Goal: Book appointment/travel/reservation

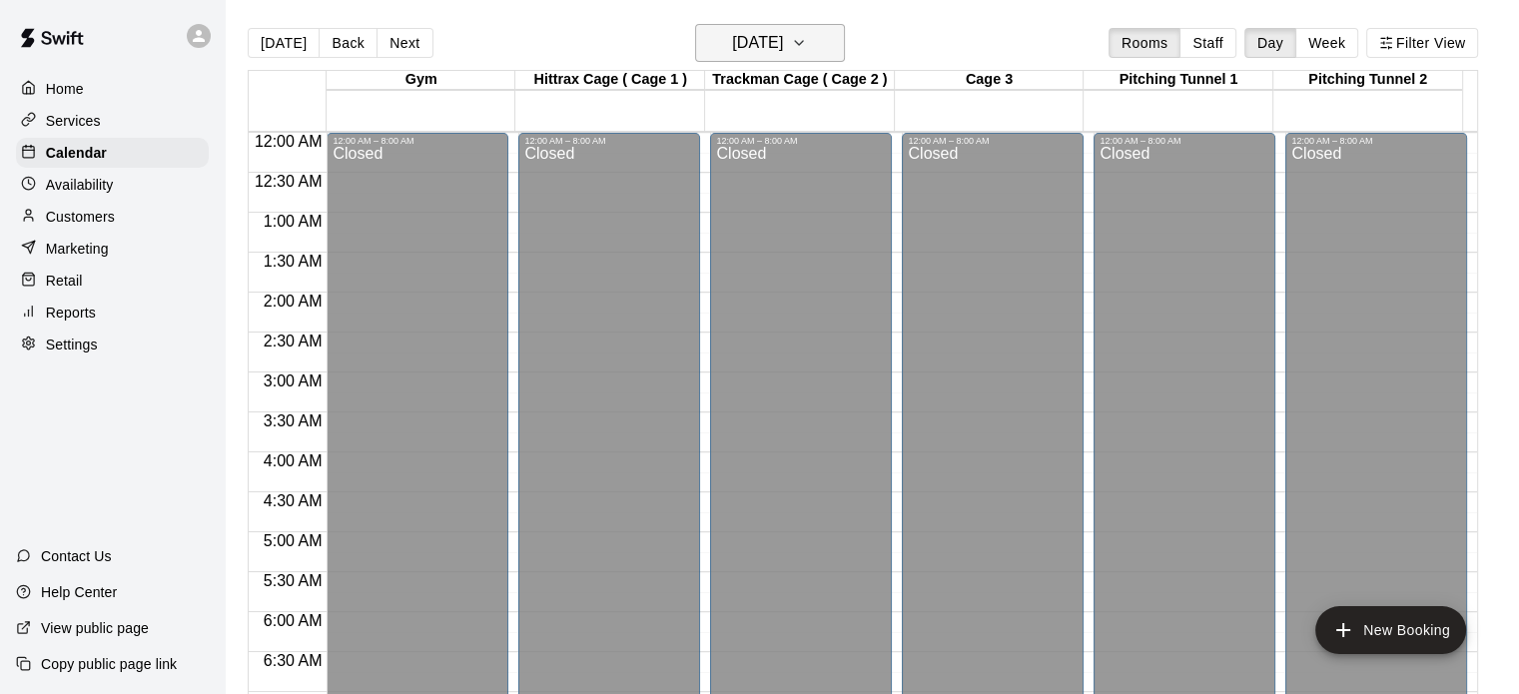
scroll to position [772, 0]
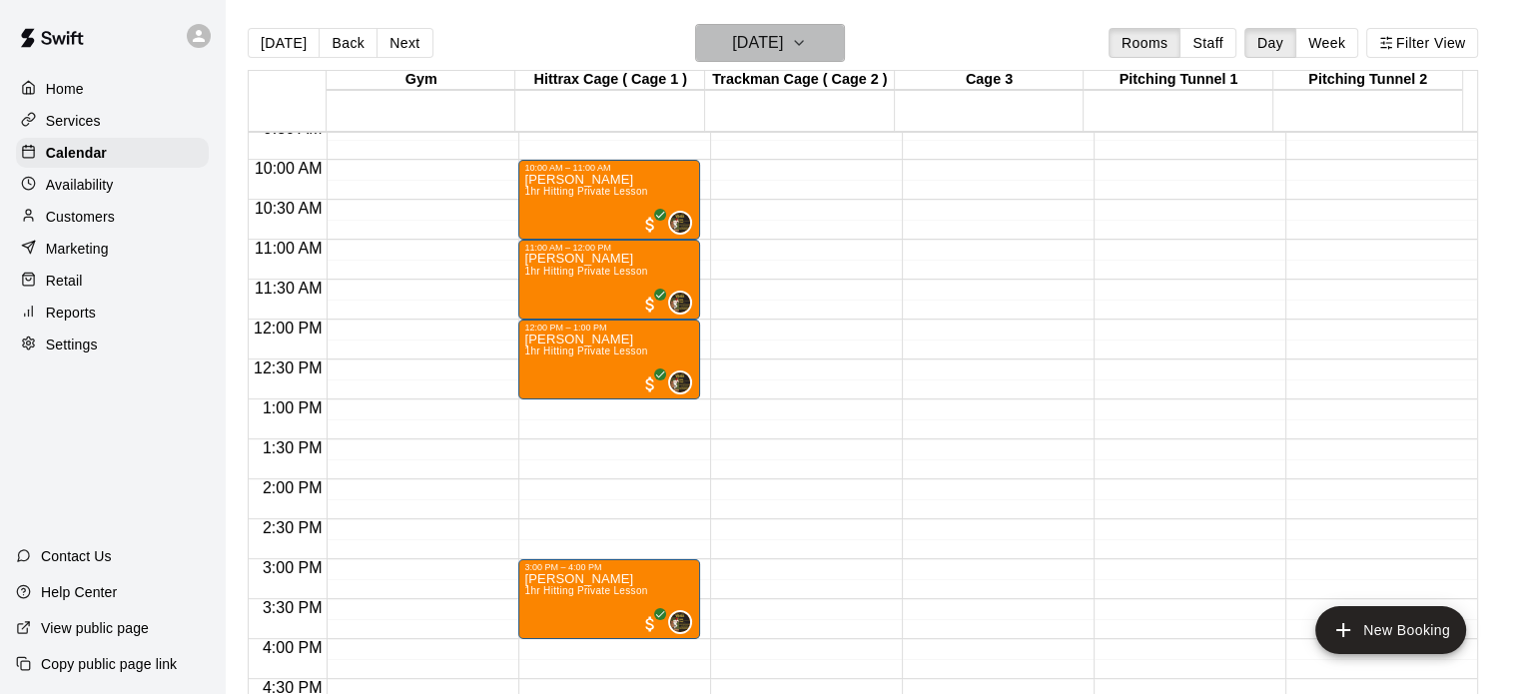
drag, startPoint x: 0, startPoint y: 0, endPoint x: 835, endPoint y: 45, distance: 836.2
click at [807, 45] on icon "button" at bounding box center [799, 43] width 16 height 24
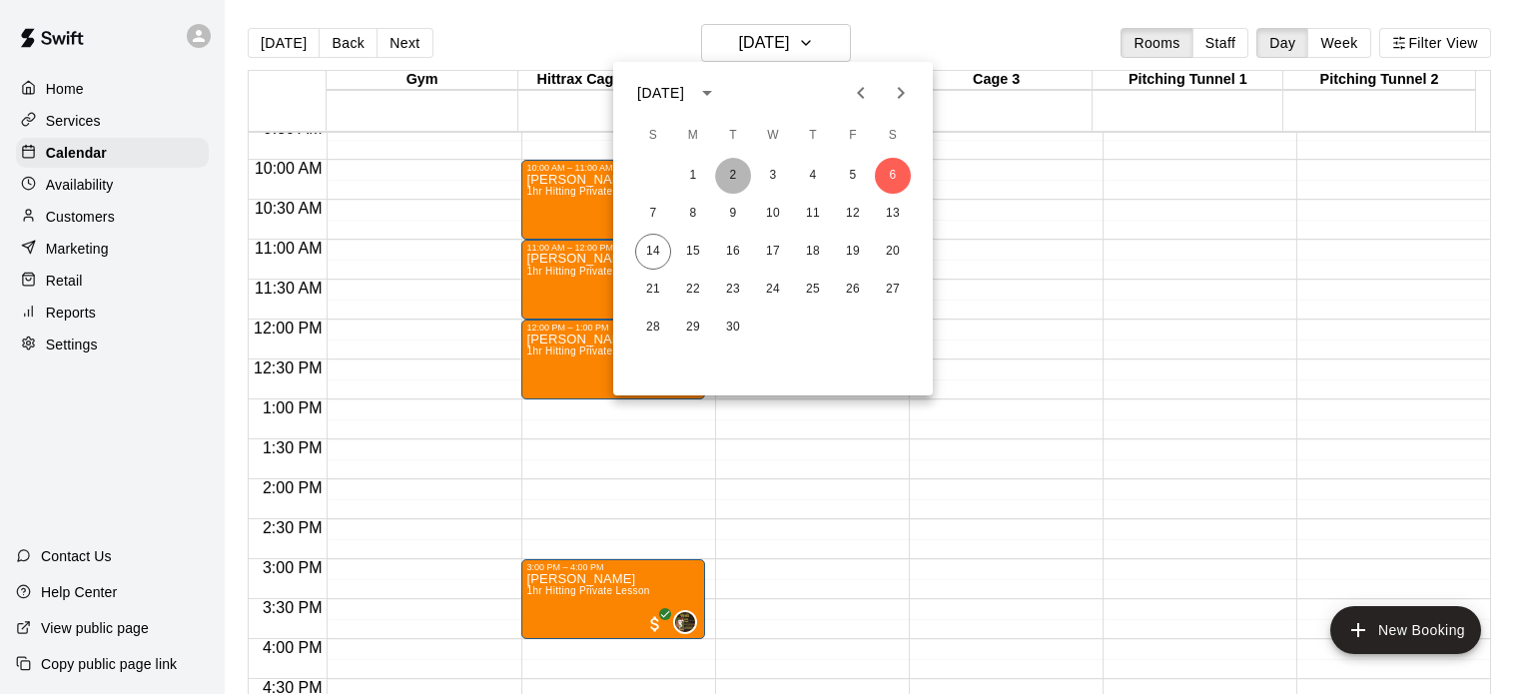
click at [733, 175] on button "2" at bounding box center [733, 176] width 36 height 36
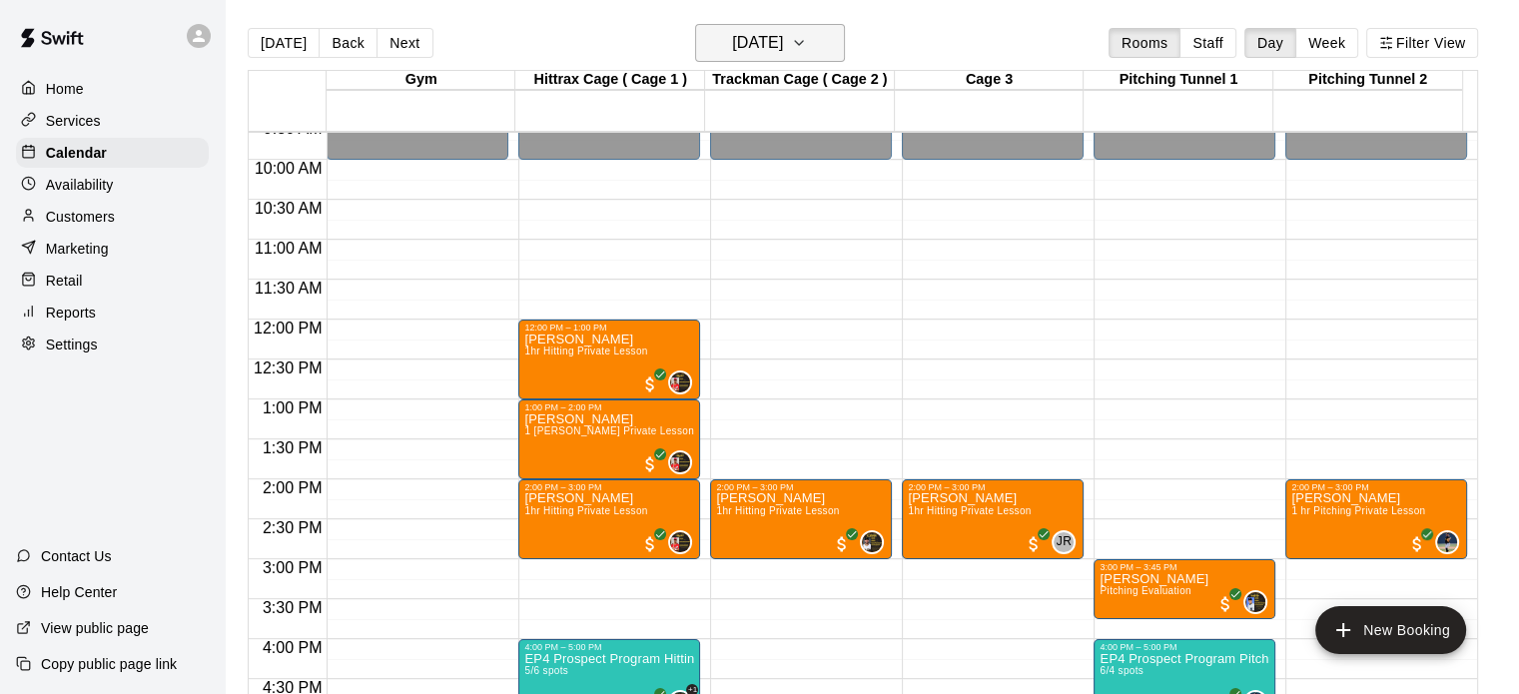
click at [807, 42] on icon "button" at bounding box center [799, 43] width 16 height 24
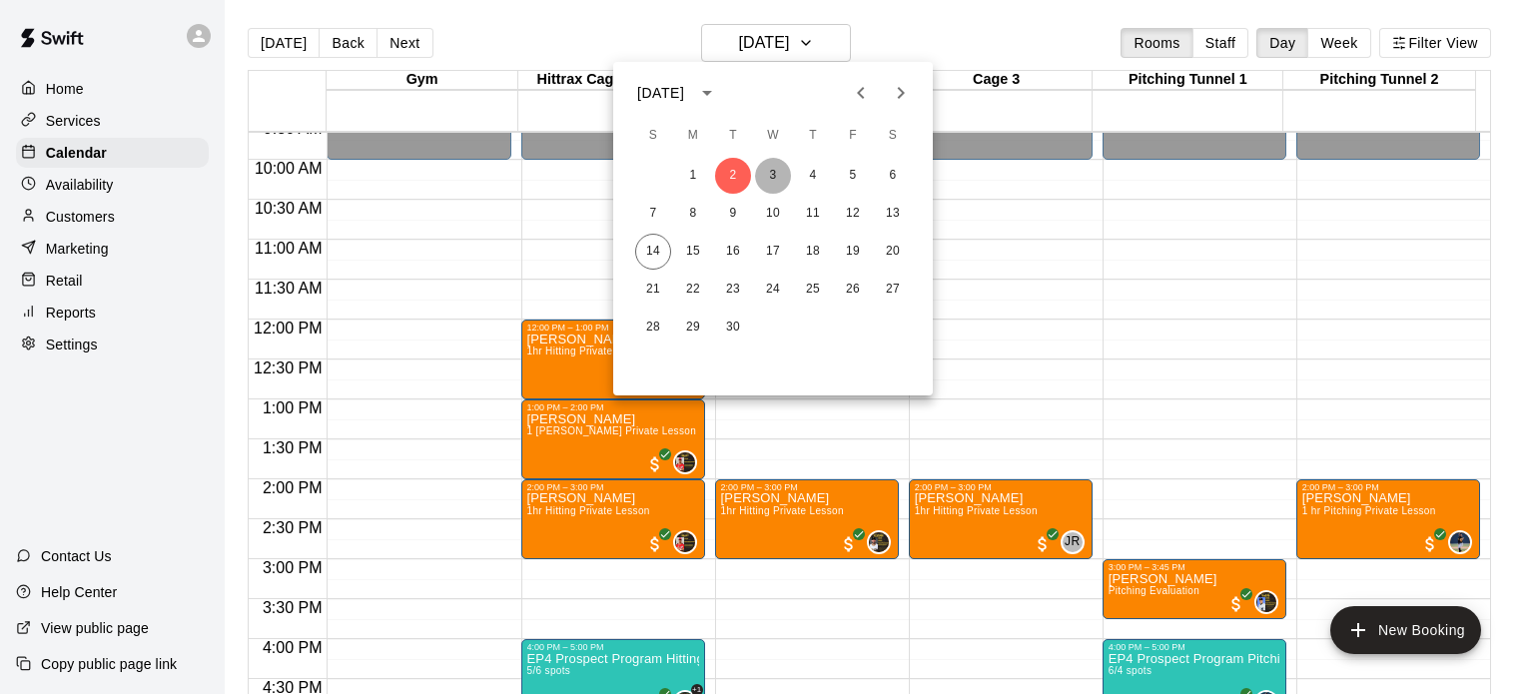
click at [773, 178] on button "3" at bounding box center [773, 176] width 36 height 36
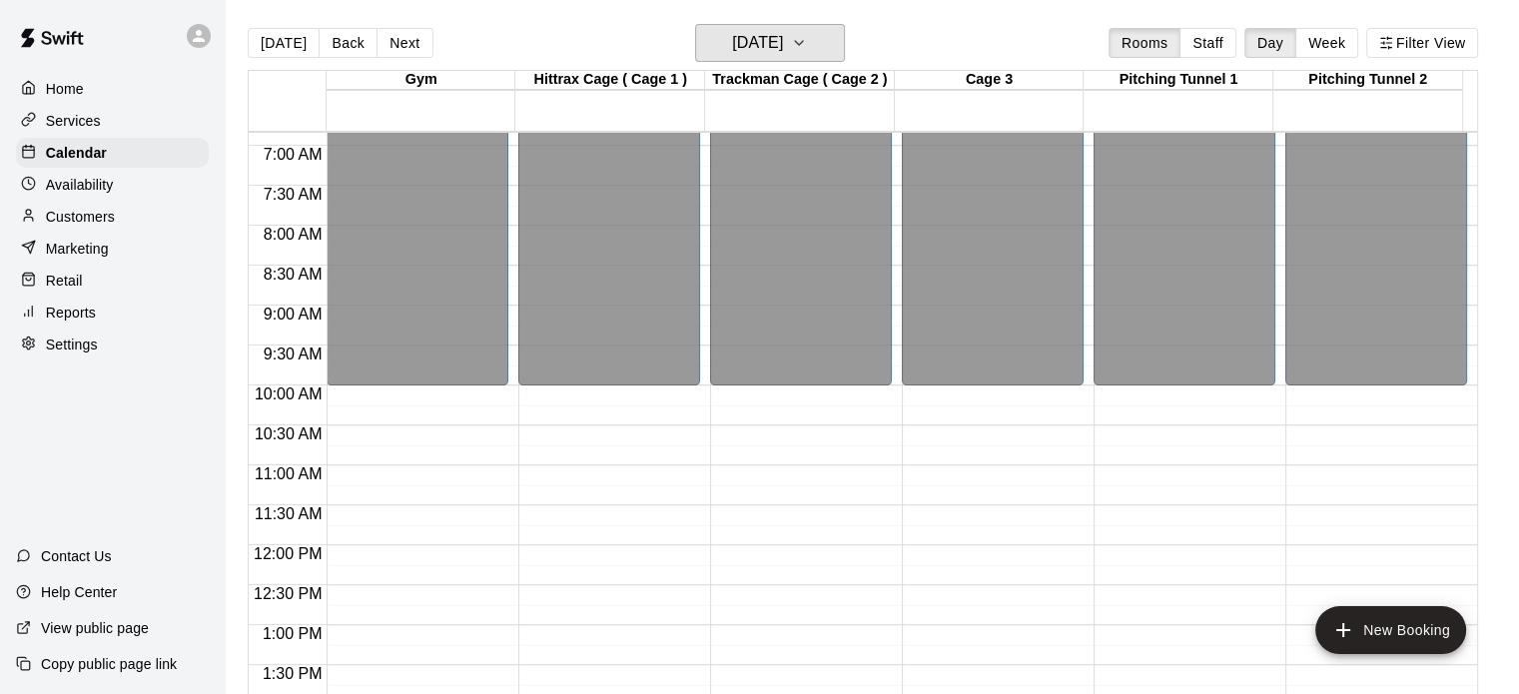
scroll to position [551, 0]
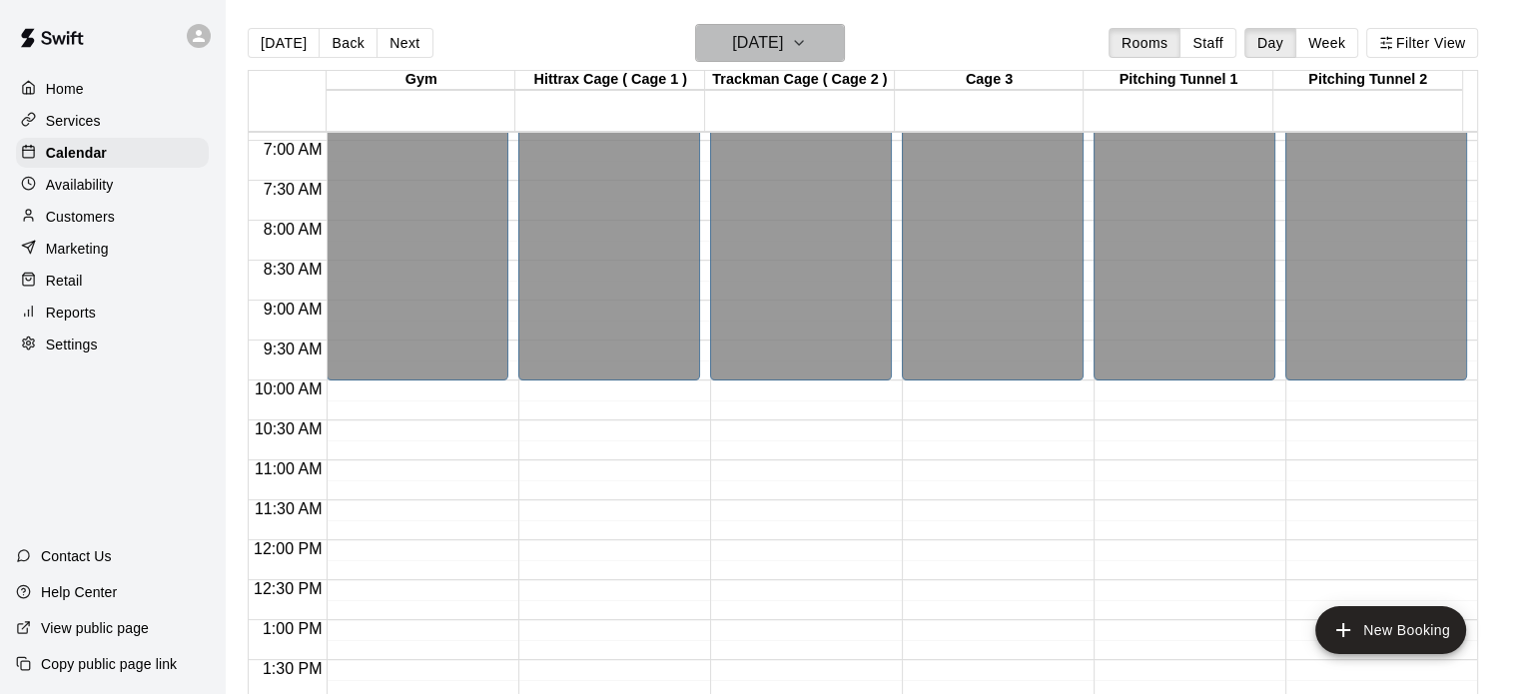
click at [807, 39] on icon "button" at bounding box center [799, 43] width 16 height 24
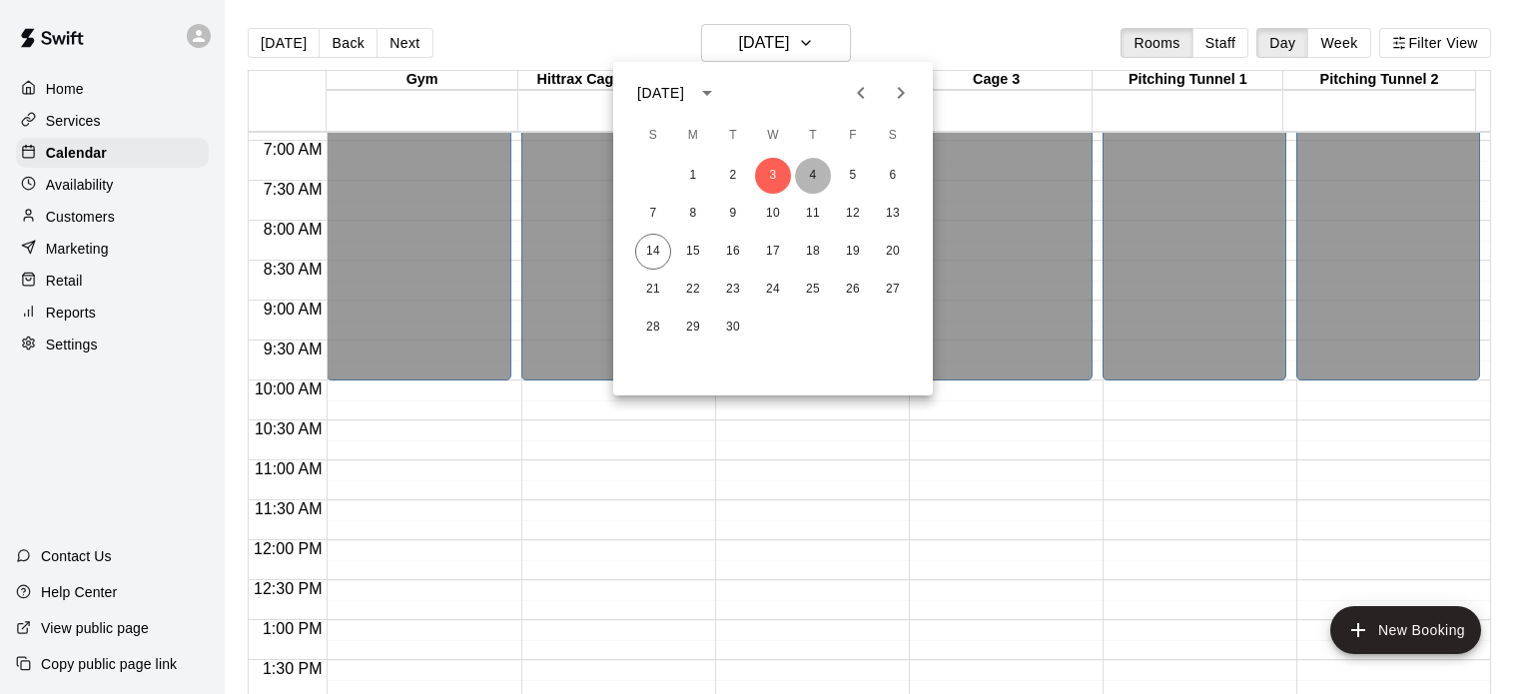
click at [811, 184] on button "4" at bounding box center [813, 176] width 36 height 36
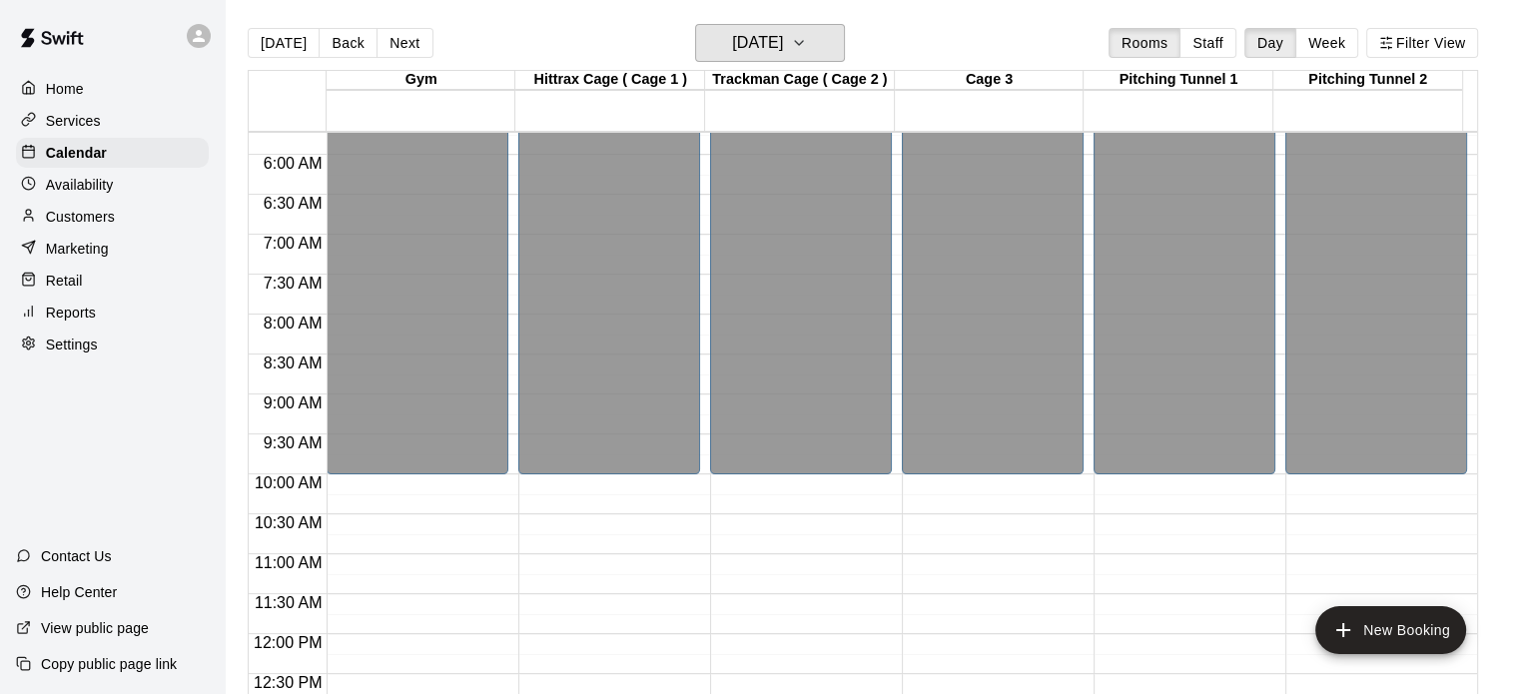
scroll to position [466, 0]
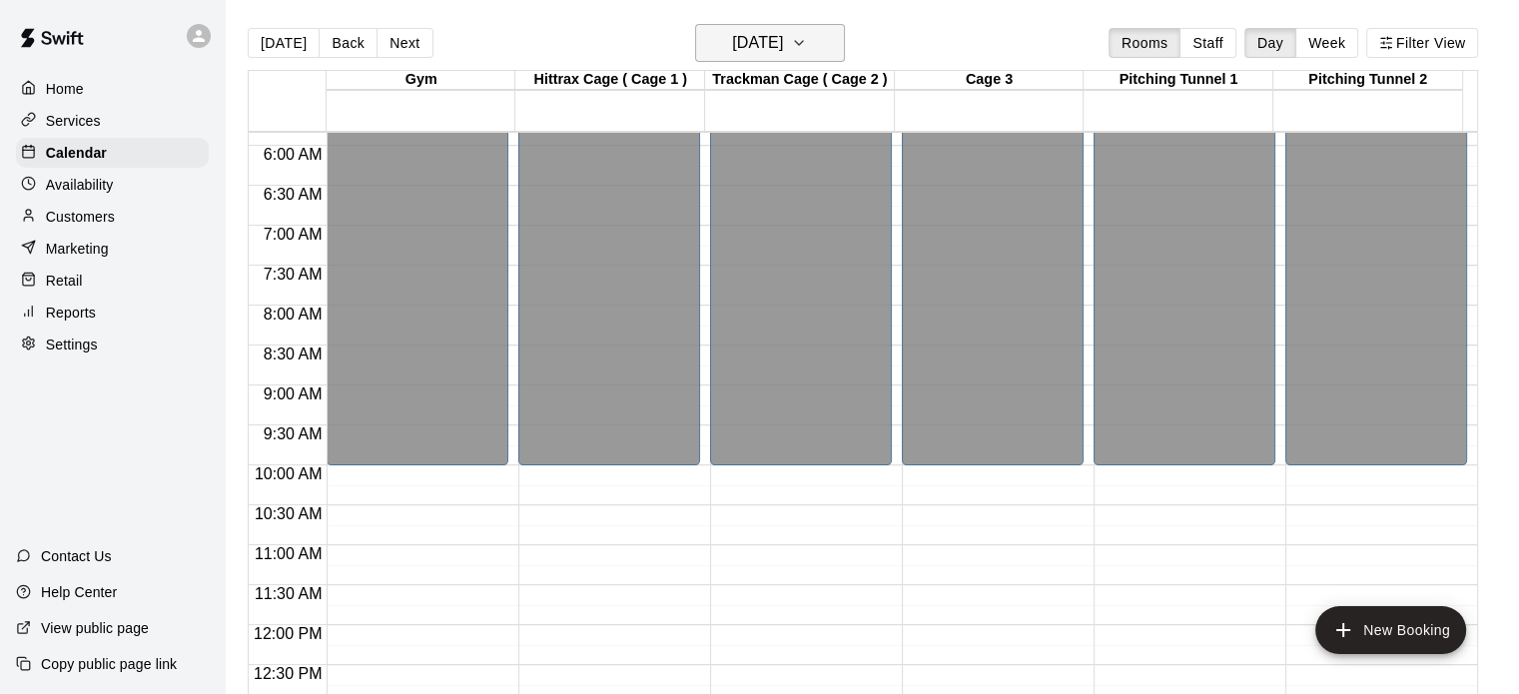
click at [803, 41] on icon "button" at bounding box center [799, 43] width 8 height 4
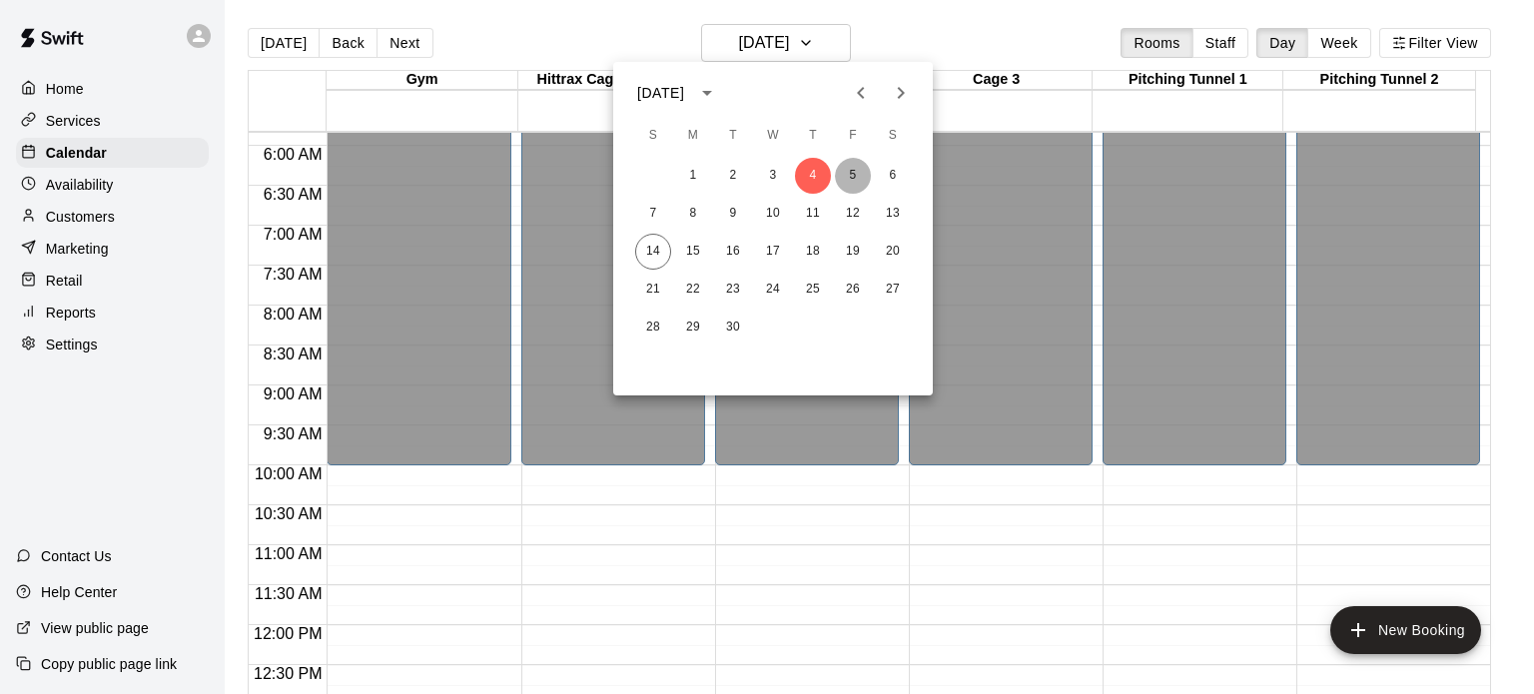
click at [843, 179] on button "5" at bounding box center [853, 176] width 36 height 36
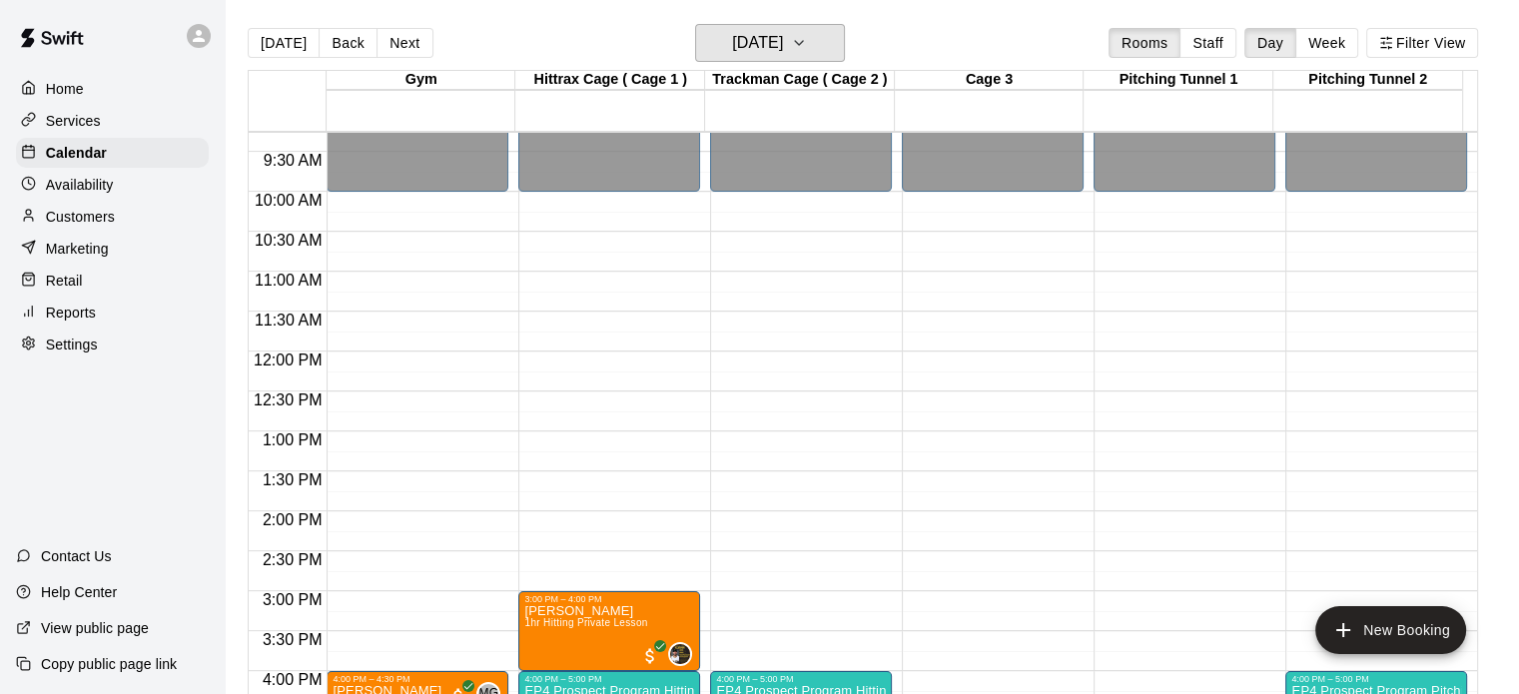
scroll to position [749, 0]
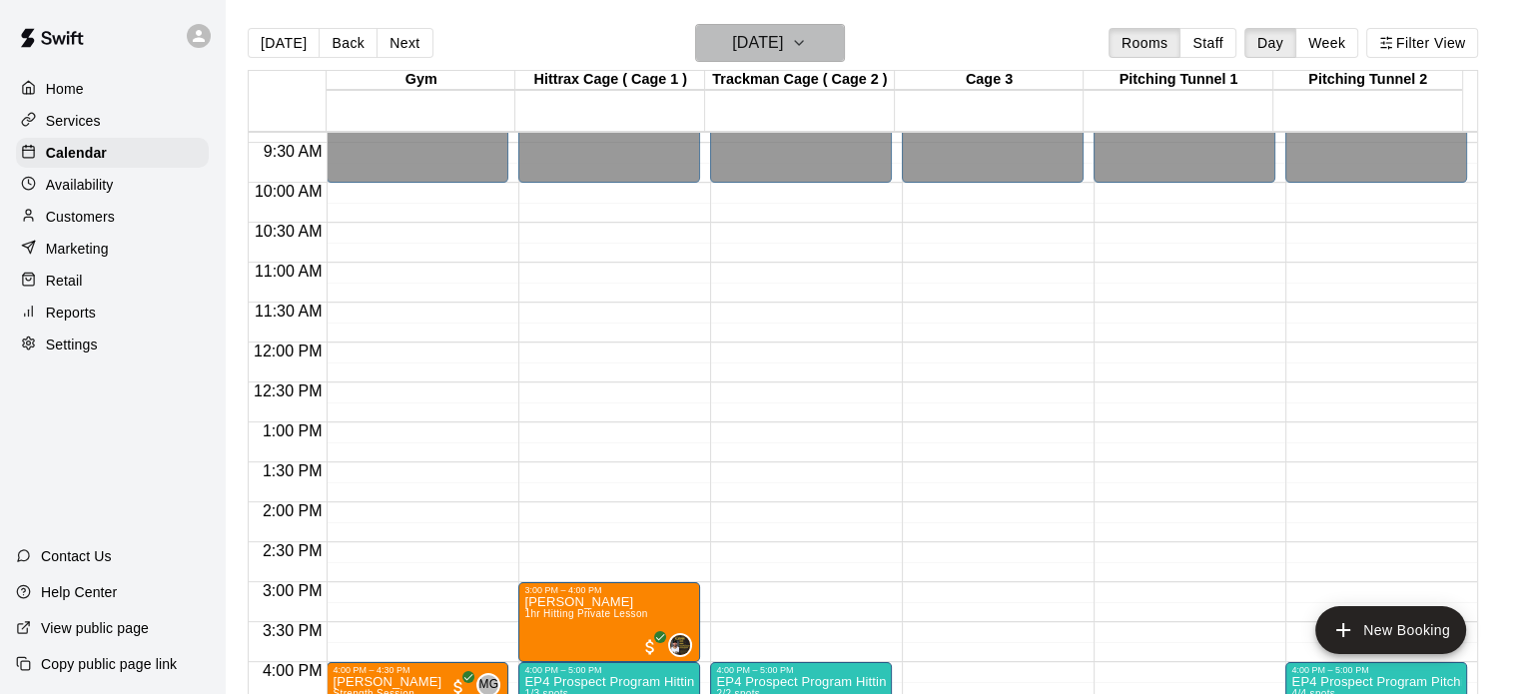
click at [807, 47] on icon "button" at bounding box center [799, 43] width 16 height 24
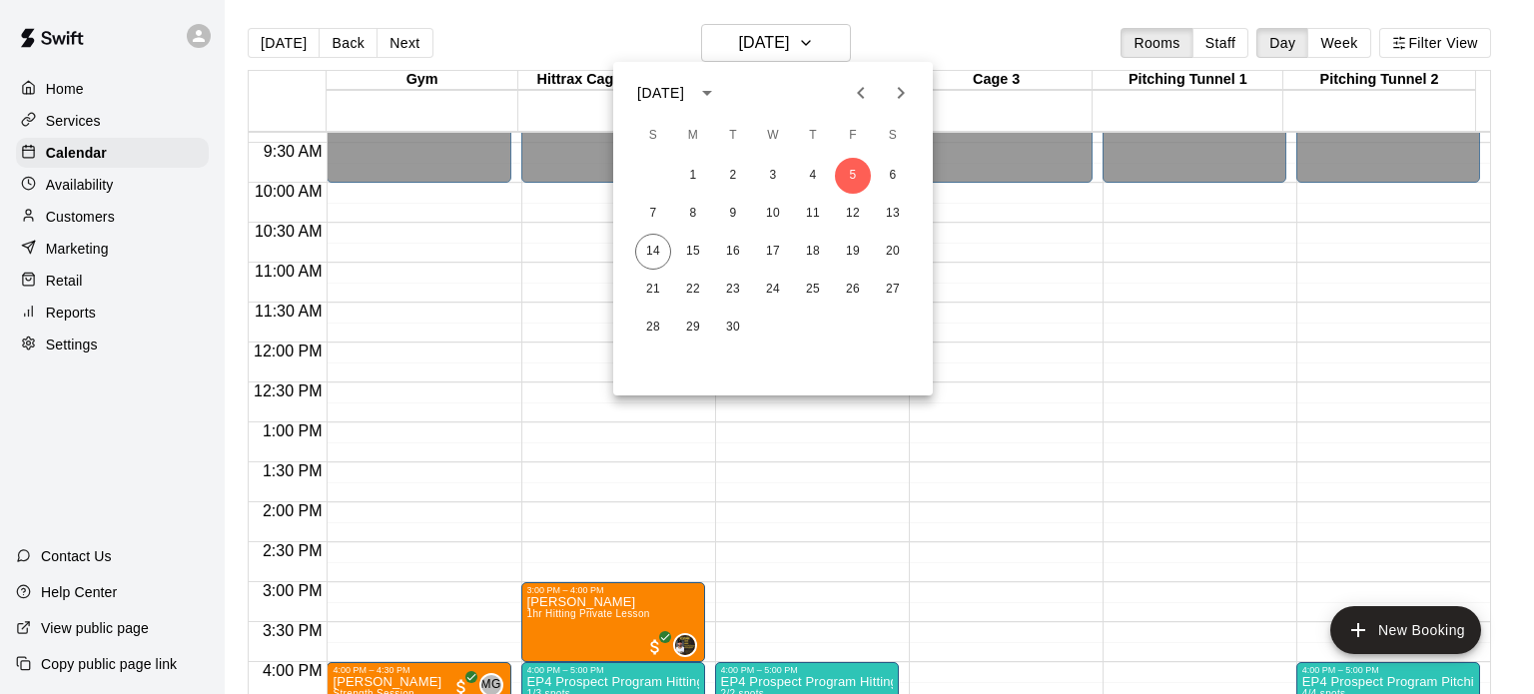
click at [835, 50] on div at bounding box center [767, 347] width 1534 height 694
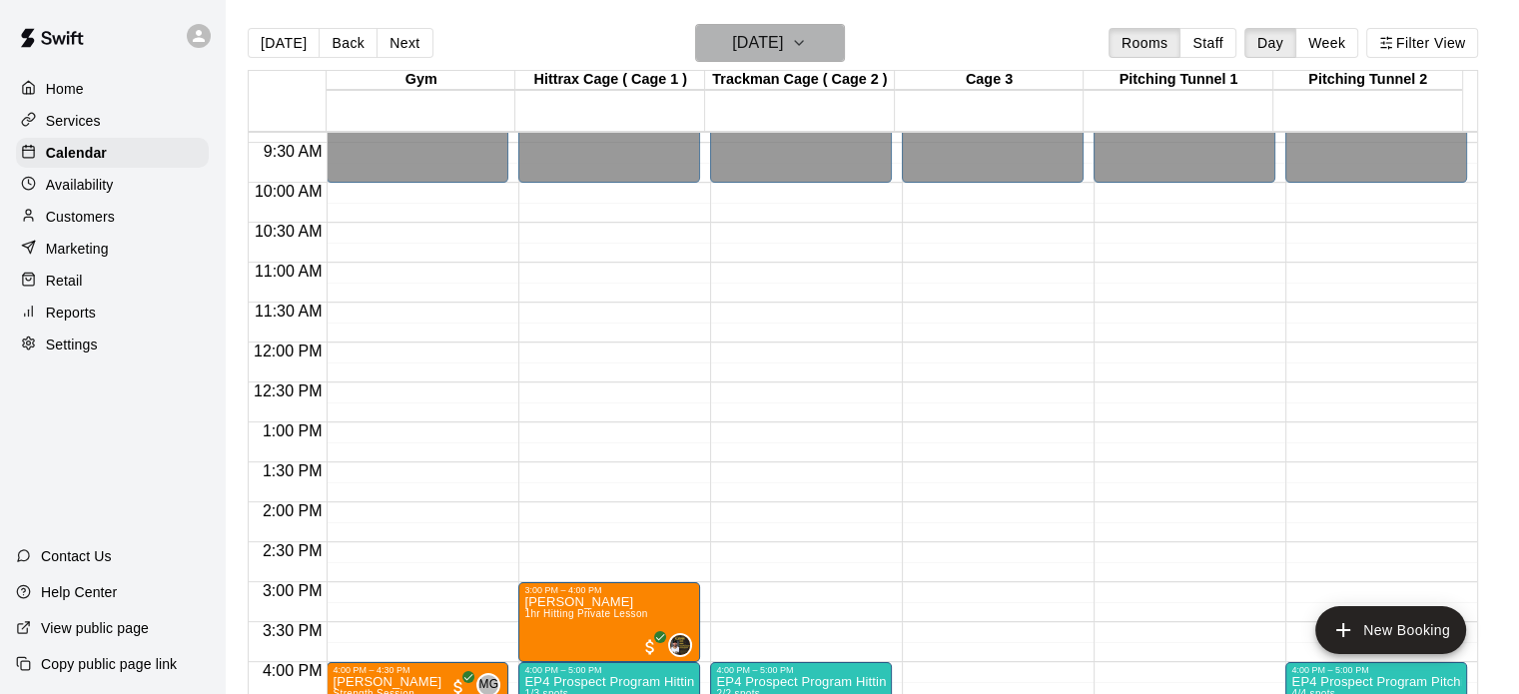
click at [807, 50] on icon "button" at bounding box center [799, 43] width 16 height 24
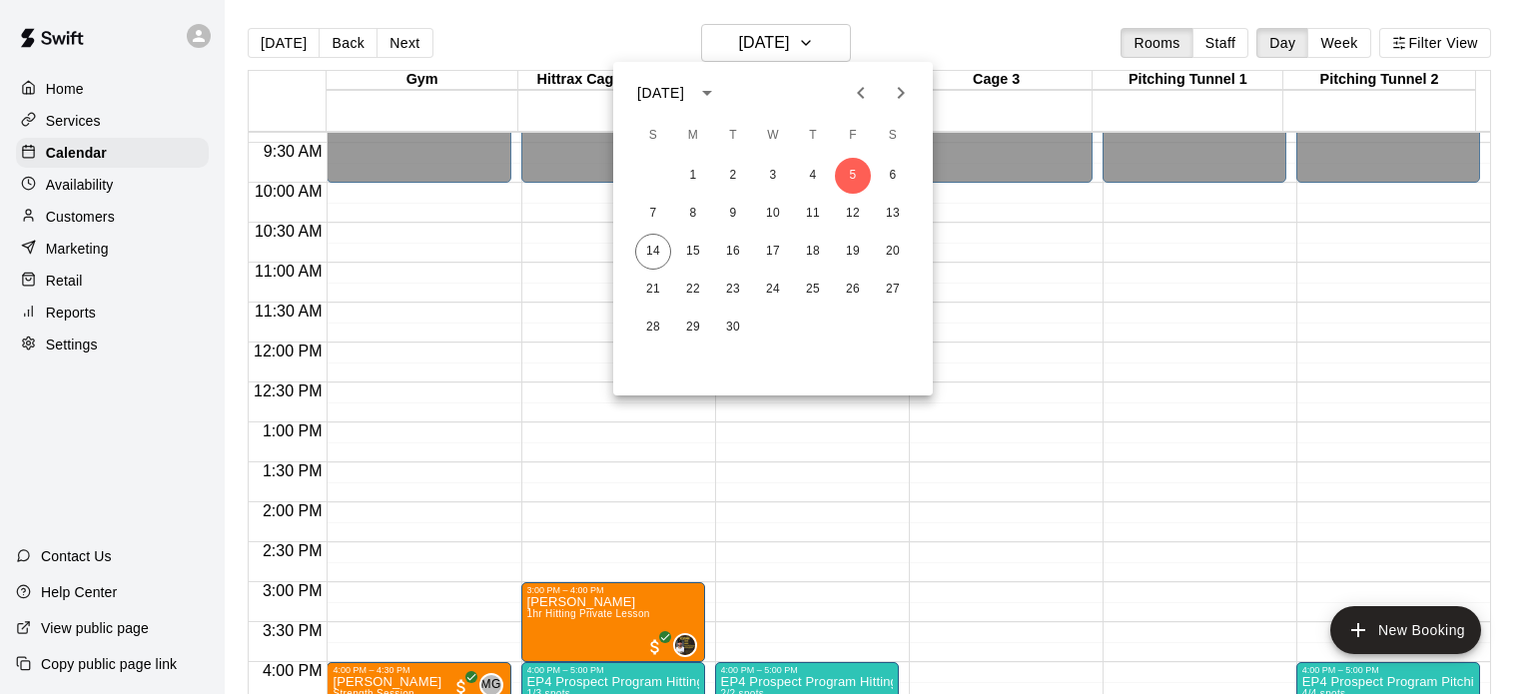
click at [835, 50] on div at bounding box center [767, 347] width 1534 height 694
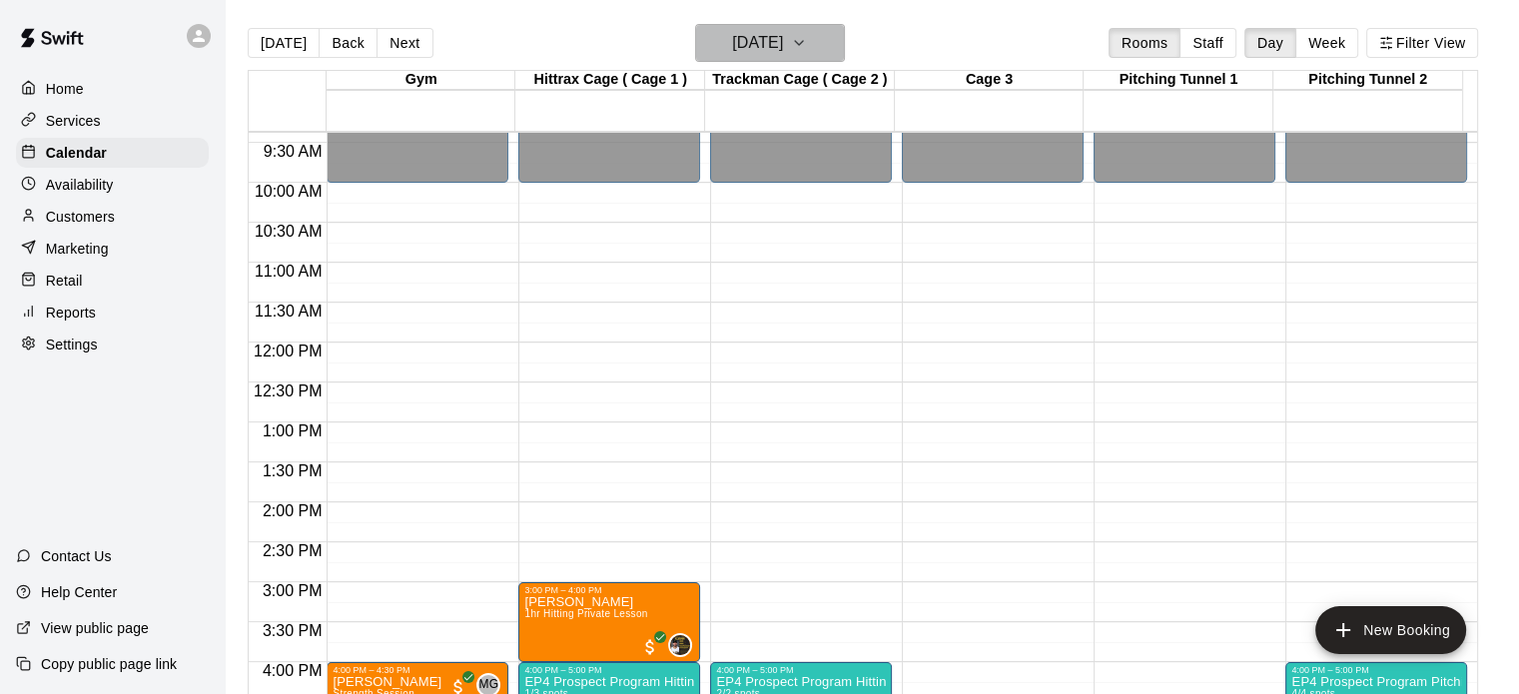
click at [807, 45] on icon "button" at bounding box center [799, 43] width 16 height 24
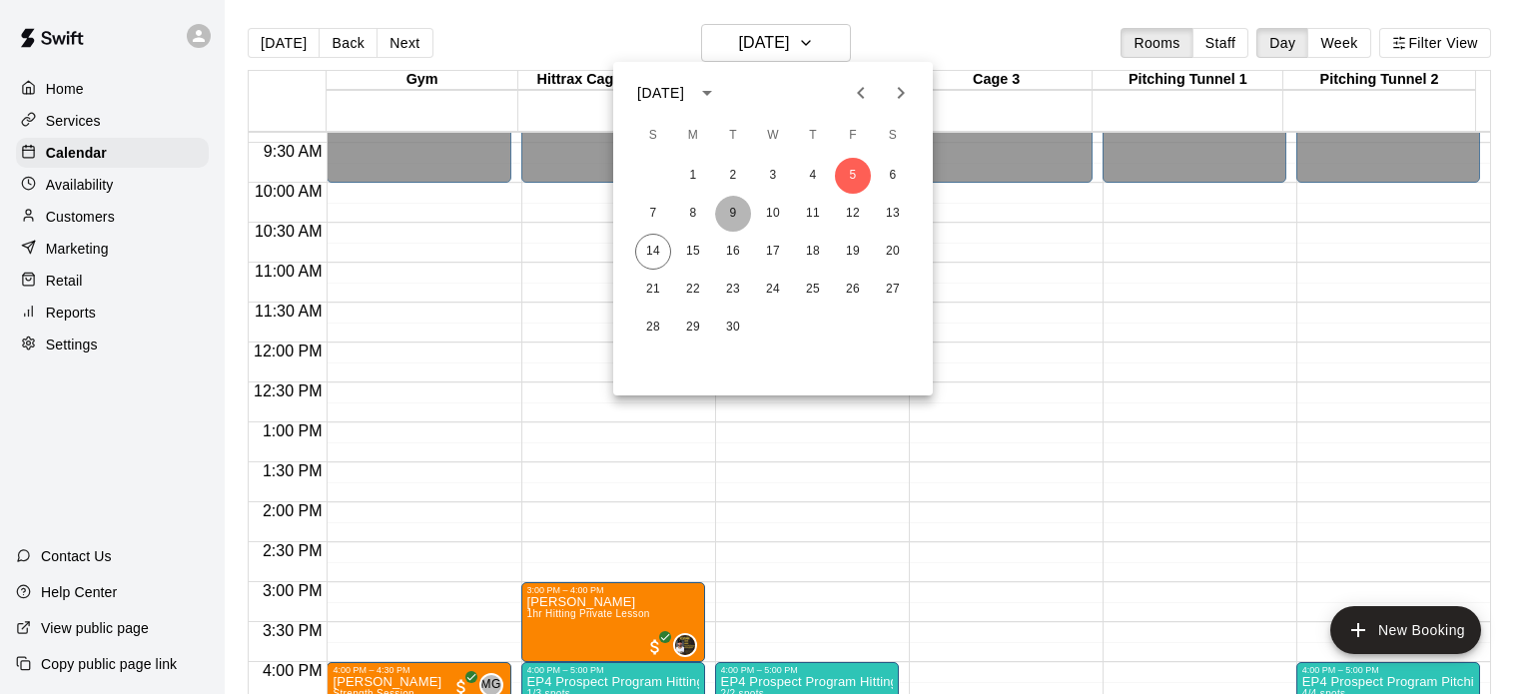
click at [731, 214] on button "9" at bounding box center [733, 214] width 36 height 36
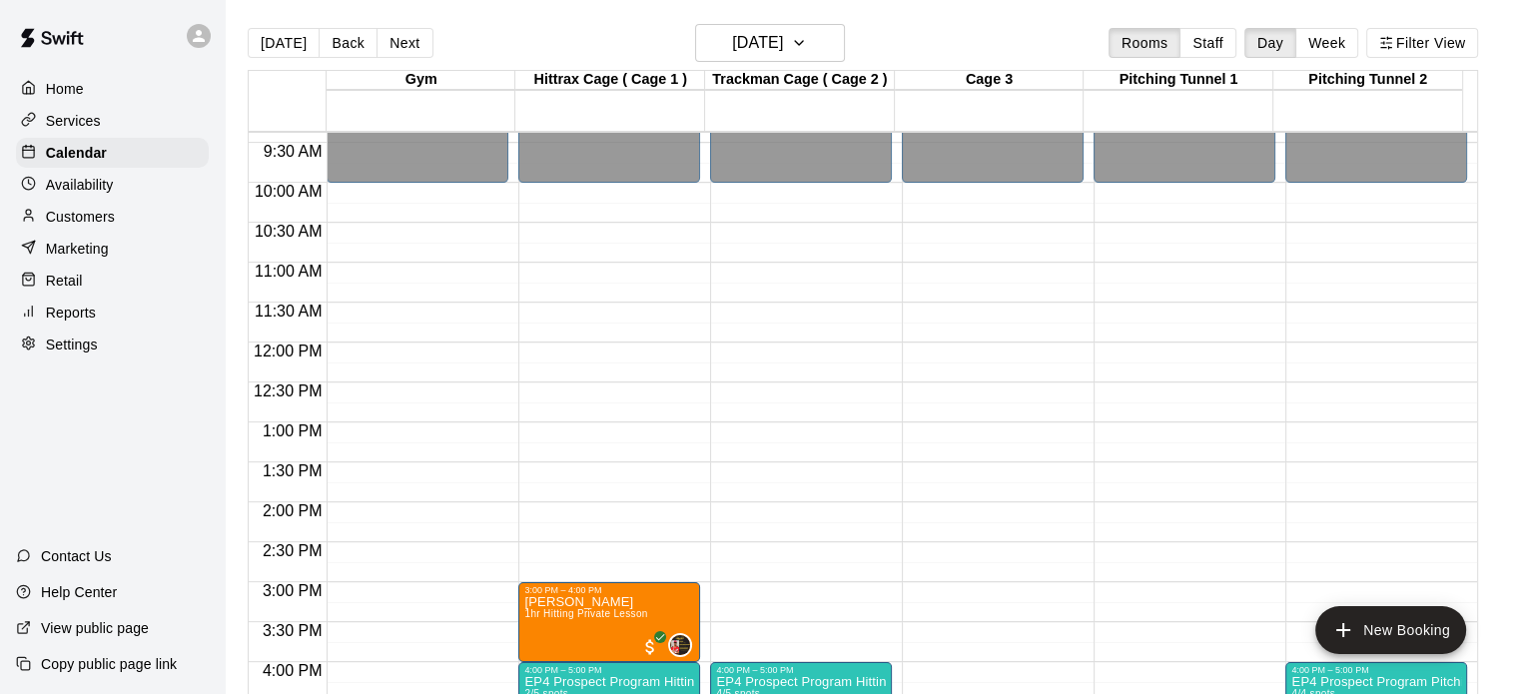
click at [1354, 270] on div "12:00 AM – 10:00 AM Closed 4:00 PM – 5:00 PM EP4 Prospect Program Pitching (Age…" at bounding box center [1376, 343] width 182 height 1918
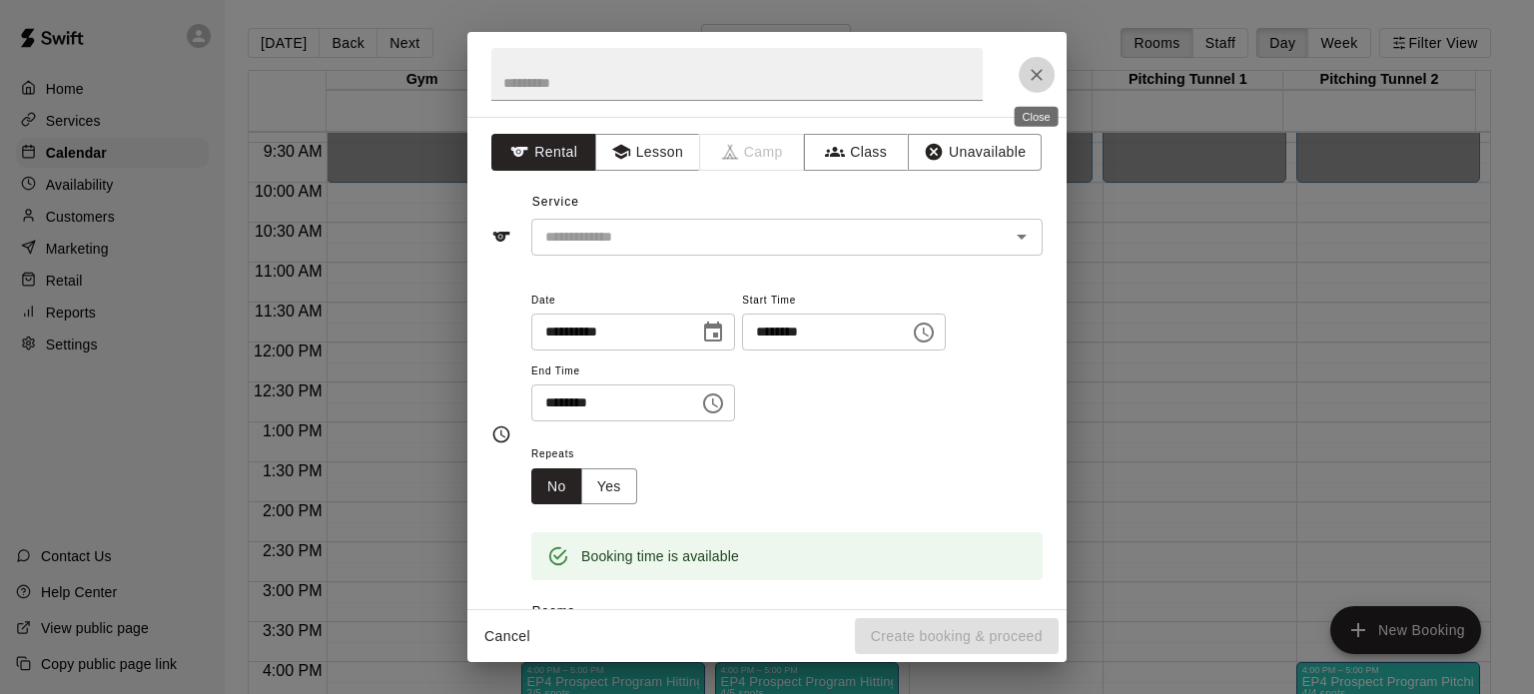
click at [1043, 82] on icon "Close" at bounding box center [1037, 75] width 20 height 20
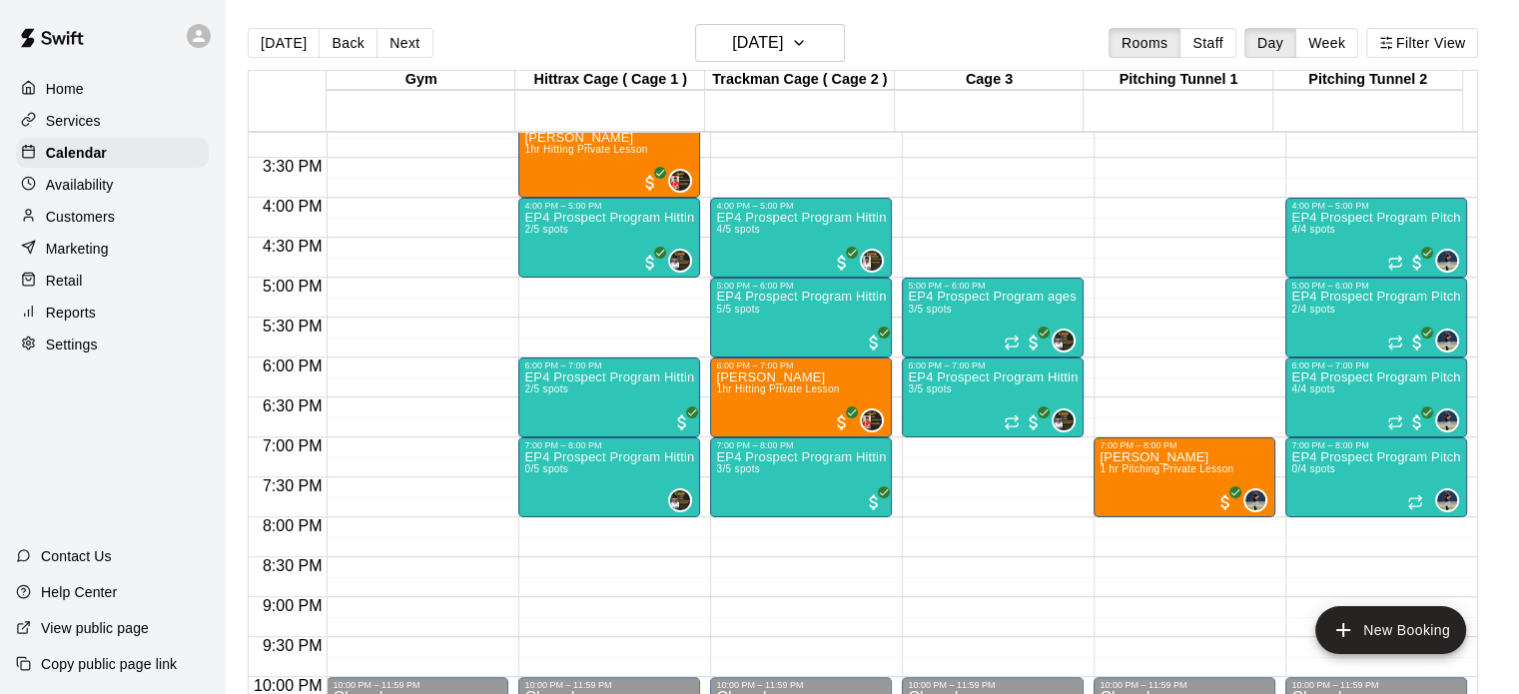
scroll to position [1218, 0]
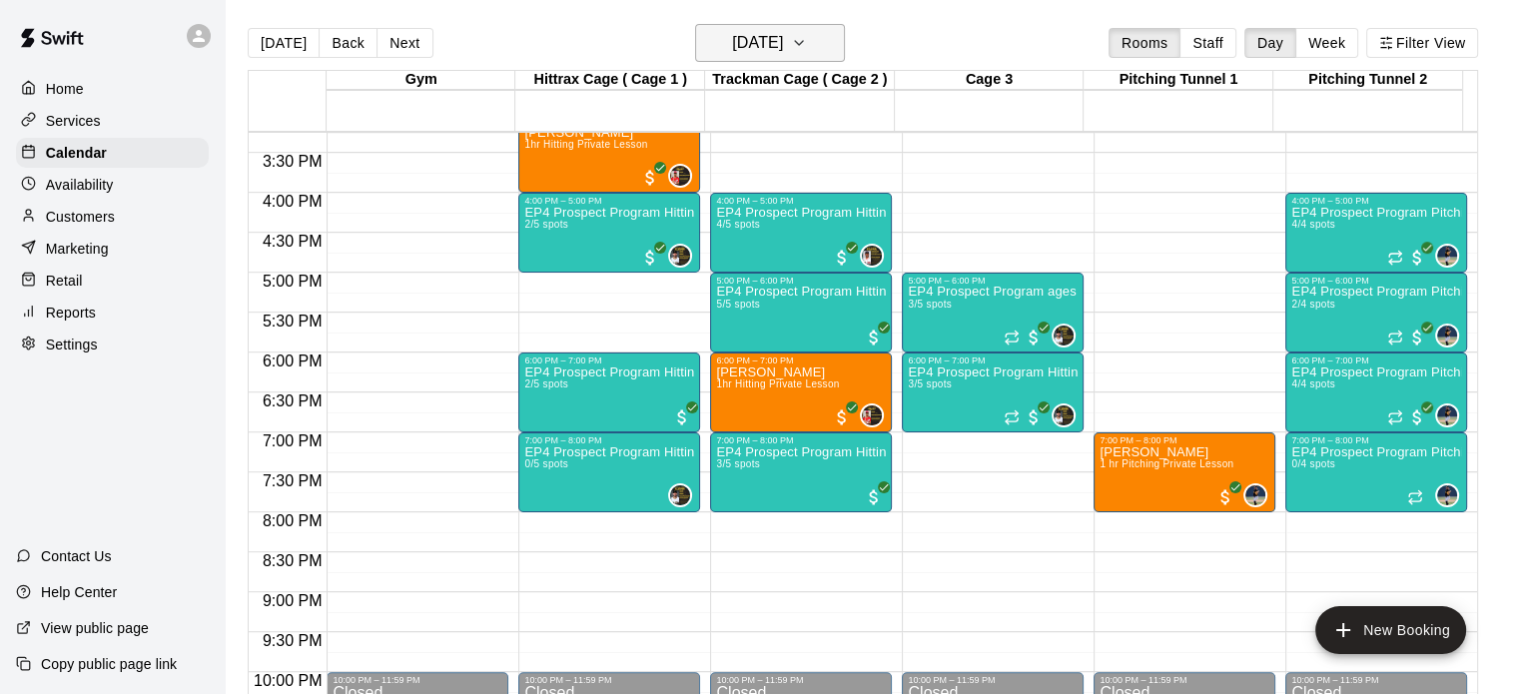
click at [807, 43] on icon "button" at bounding box center [799, 43] width 16 height 24
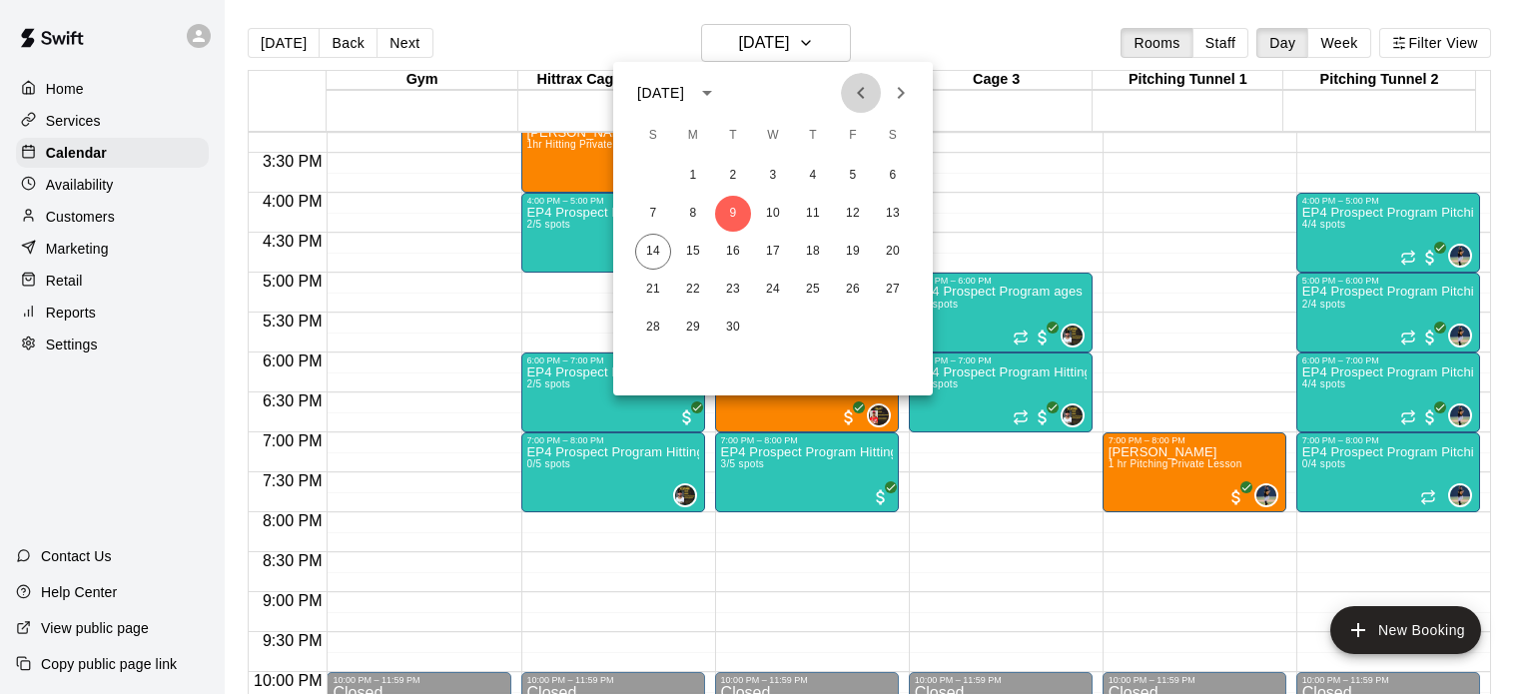
click at [862, 100] on icon "Previous month" at bounding box center [861, 93] width 24 height 24
click at [905, 97] on icon "Next month" at bounding box center [901, 93] width 24 height 24
click at [739, 170] on button "2" at bounding box center [733, 176] width 36 height 36
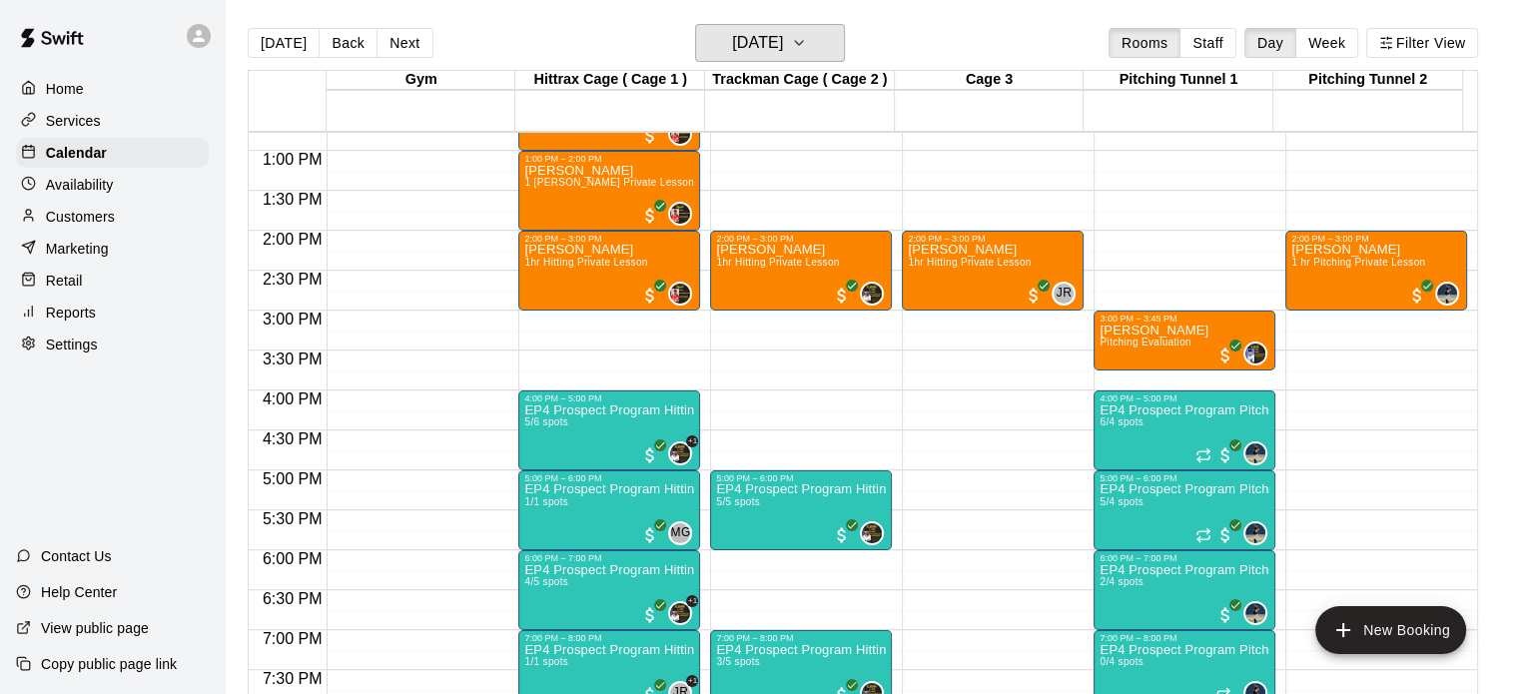
scroll to position [1019, 0]
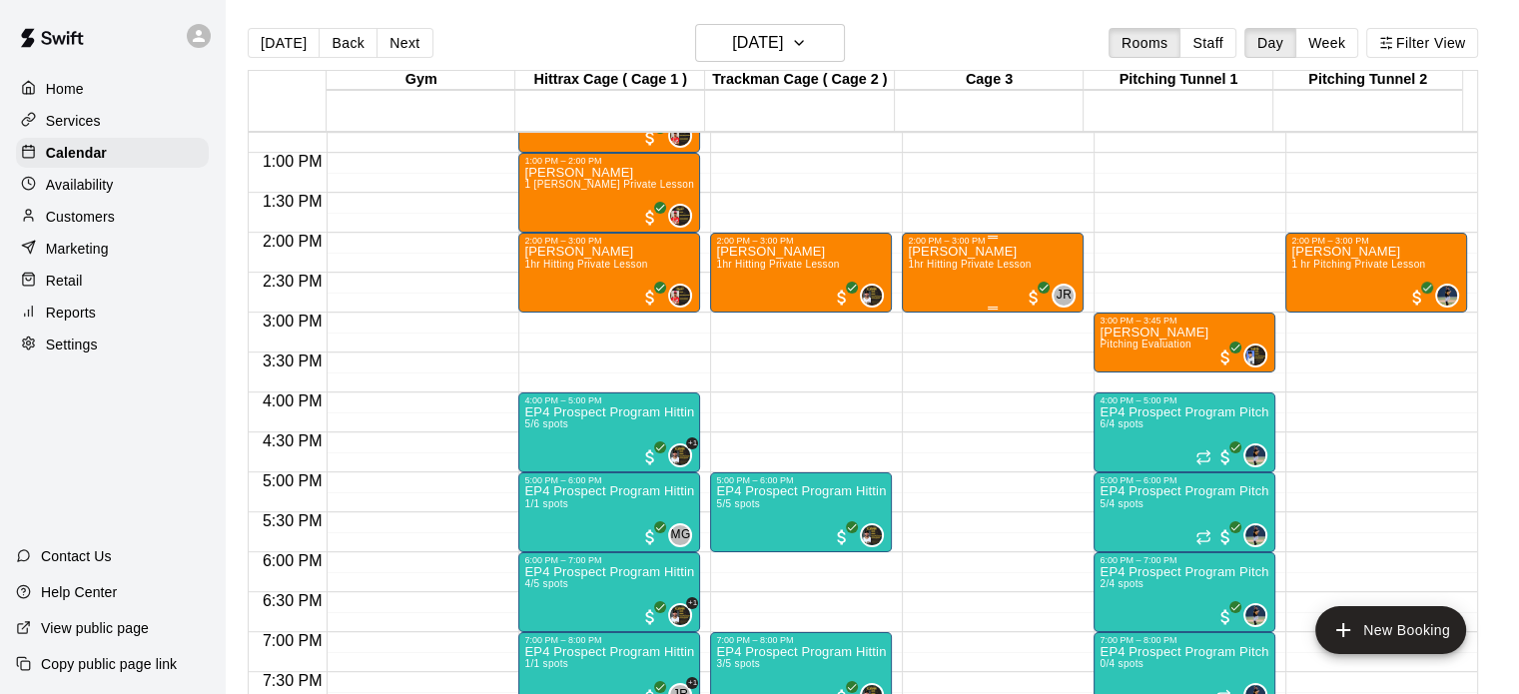
click at [982, 259] on span "1hr Hitting Private Lesson" at bounding box center [969, 264] width 123 height 11
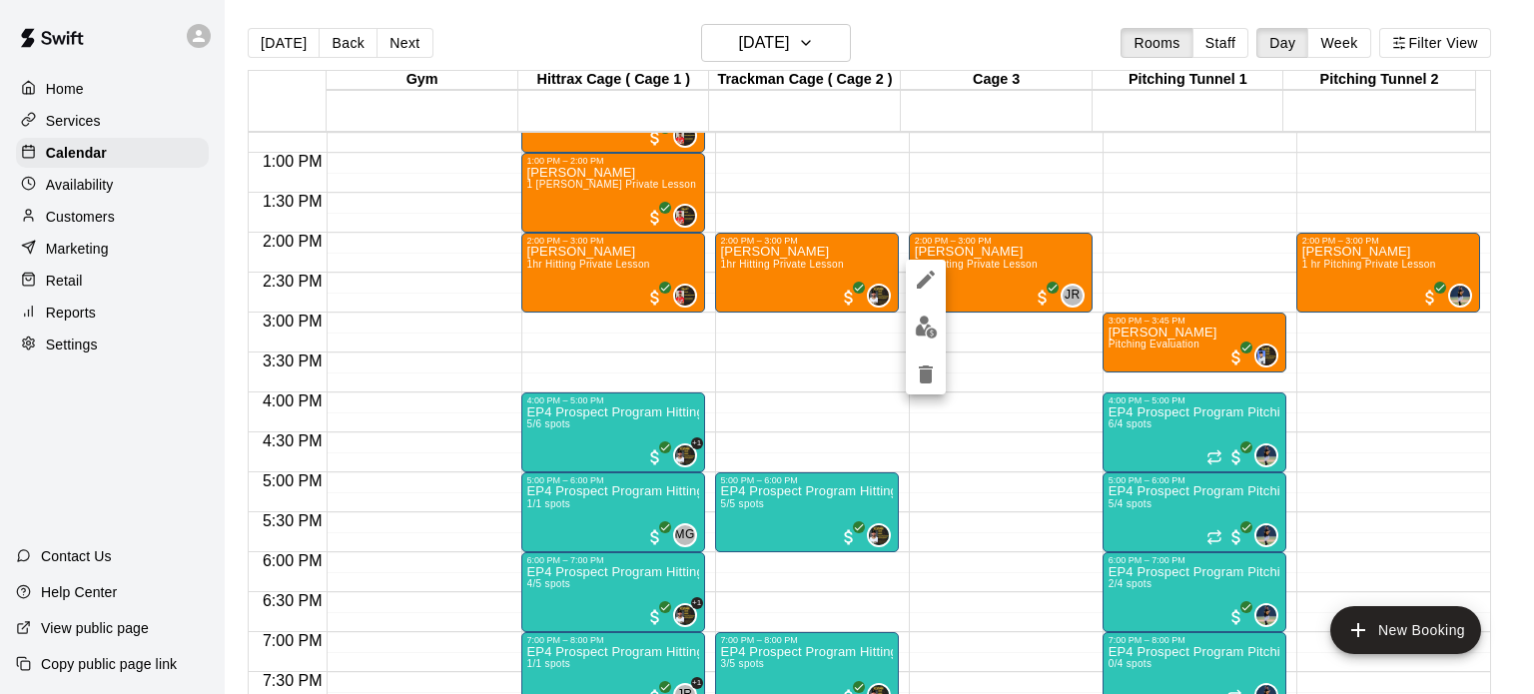
click at [81, 365] on div at bounding box center [767, 347] width 1534 height 694
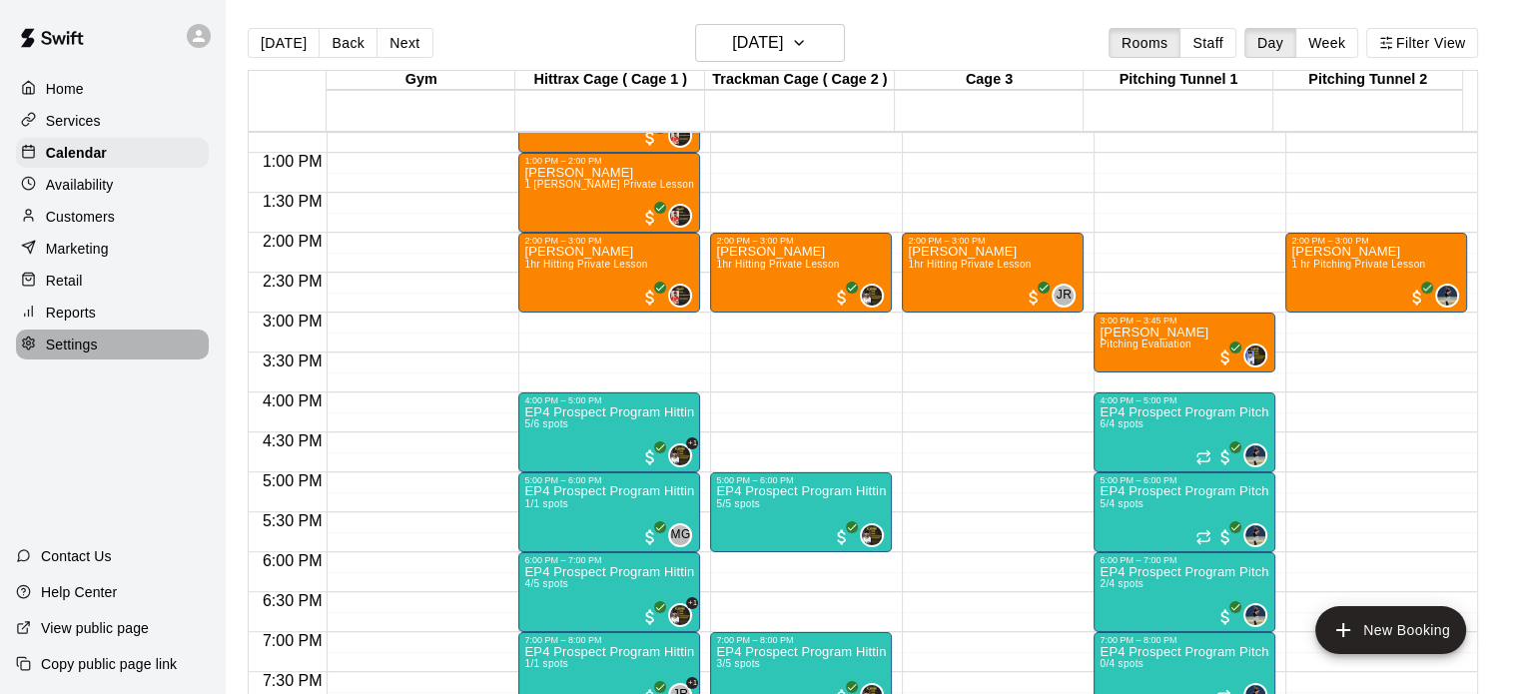
click at [79, 355] on p "Settings" at bounding box center [72, 345] width 52 height 20
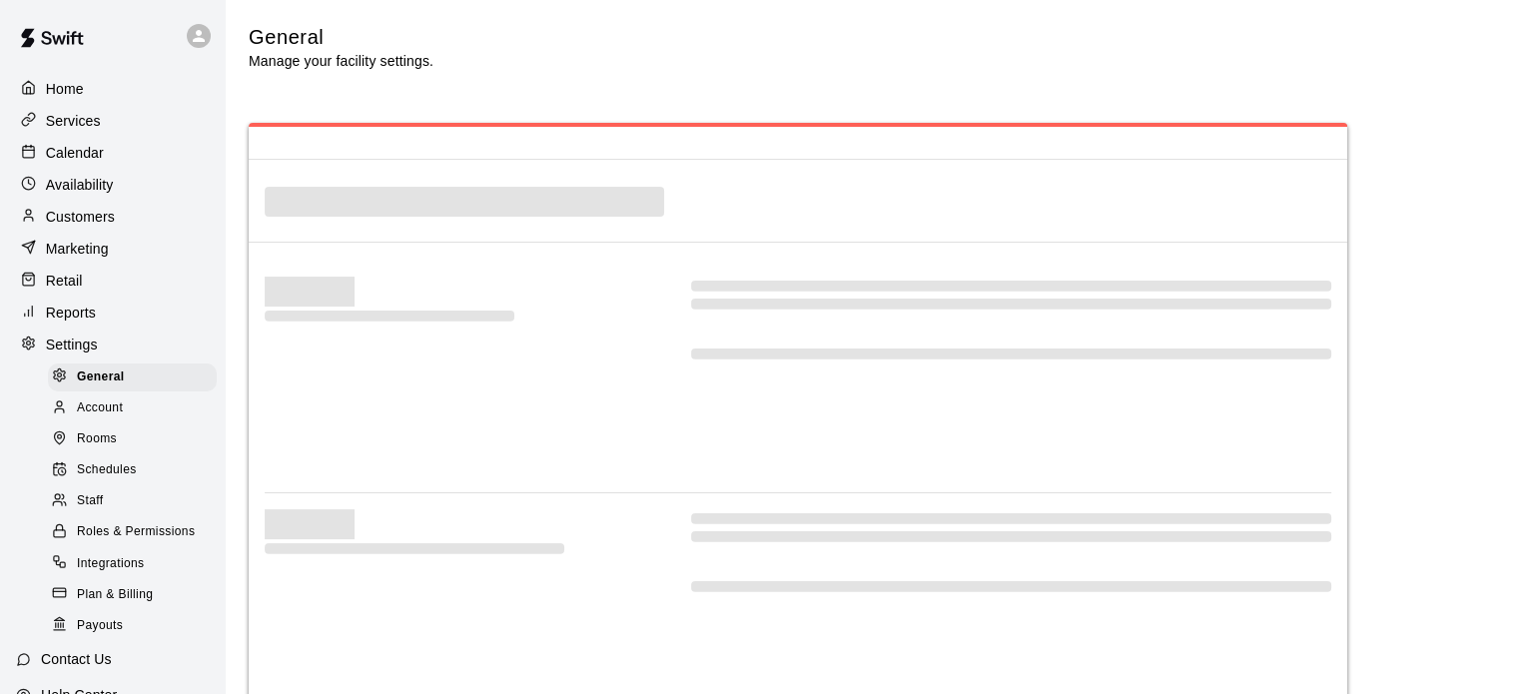
select select "**"
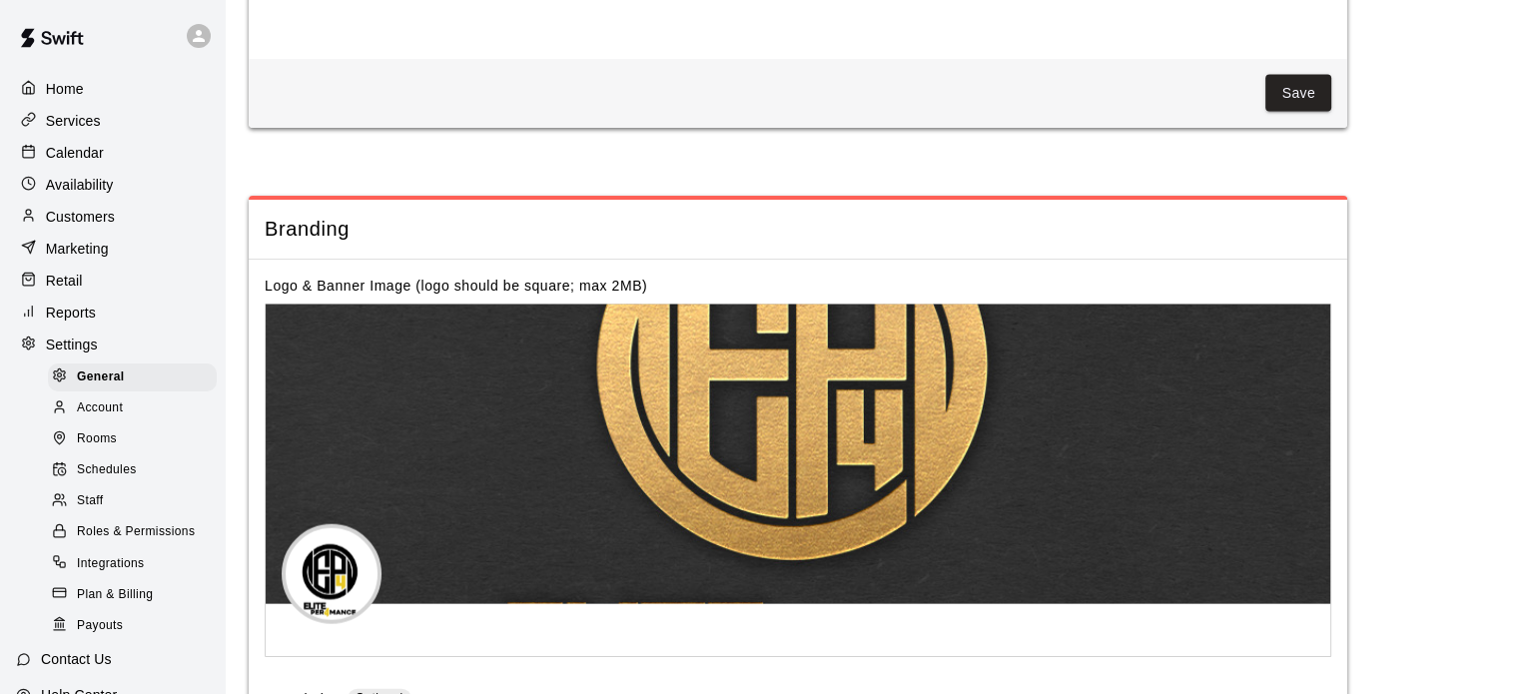
scroll to position [4473, 0]
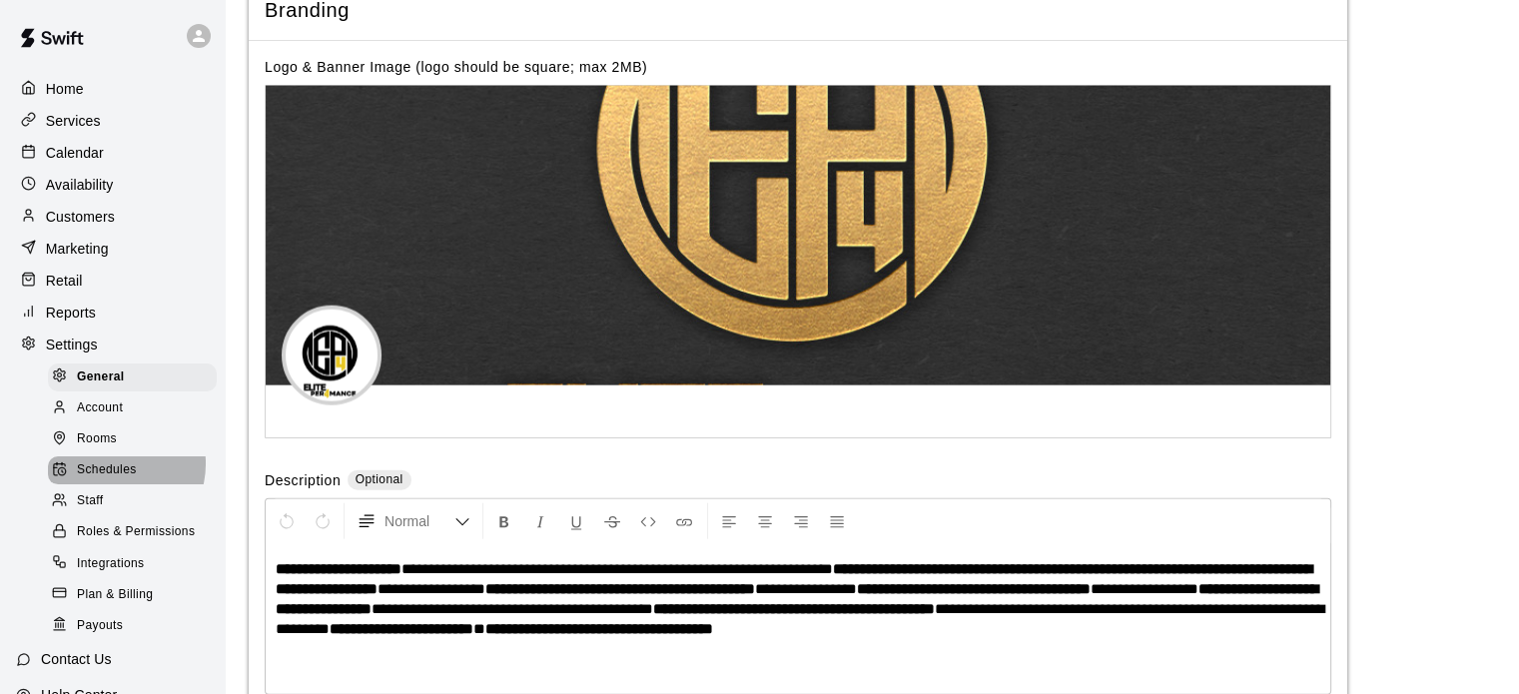
click at [116, 480] on span "Schedules" at bounding box center [107, 470] width 60 height 20
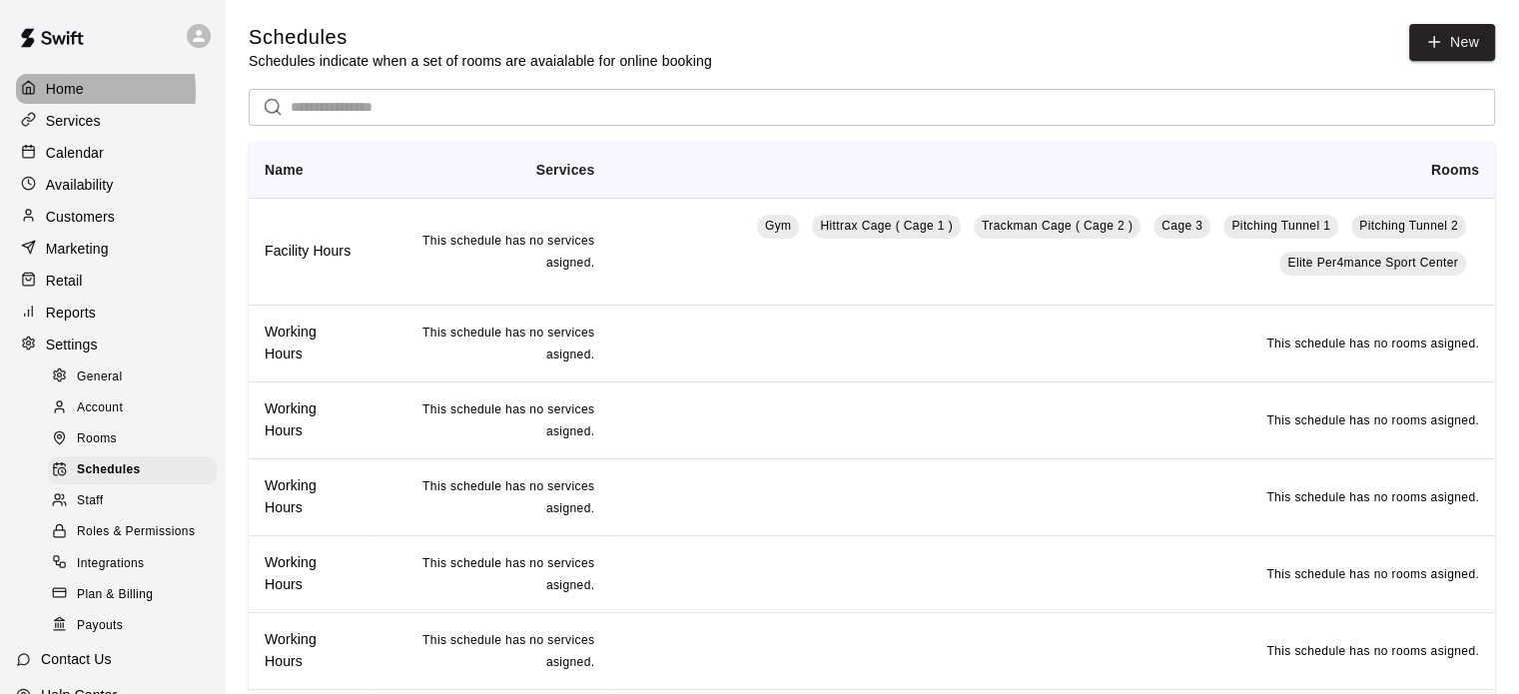
click at [62, 91] on p "Home" at bounding box center [65, 89] width 38 height 20
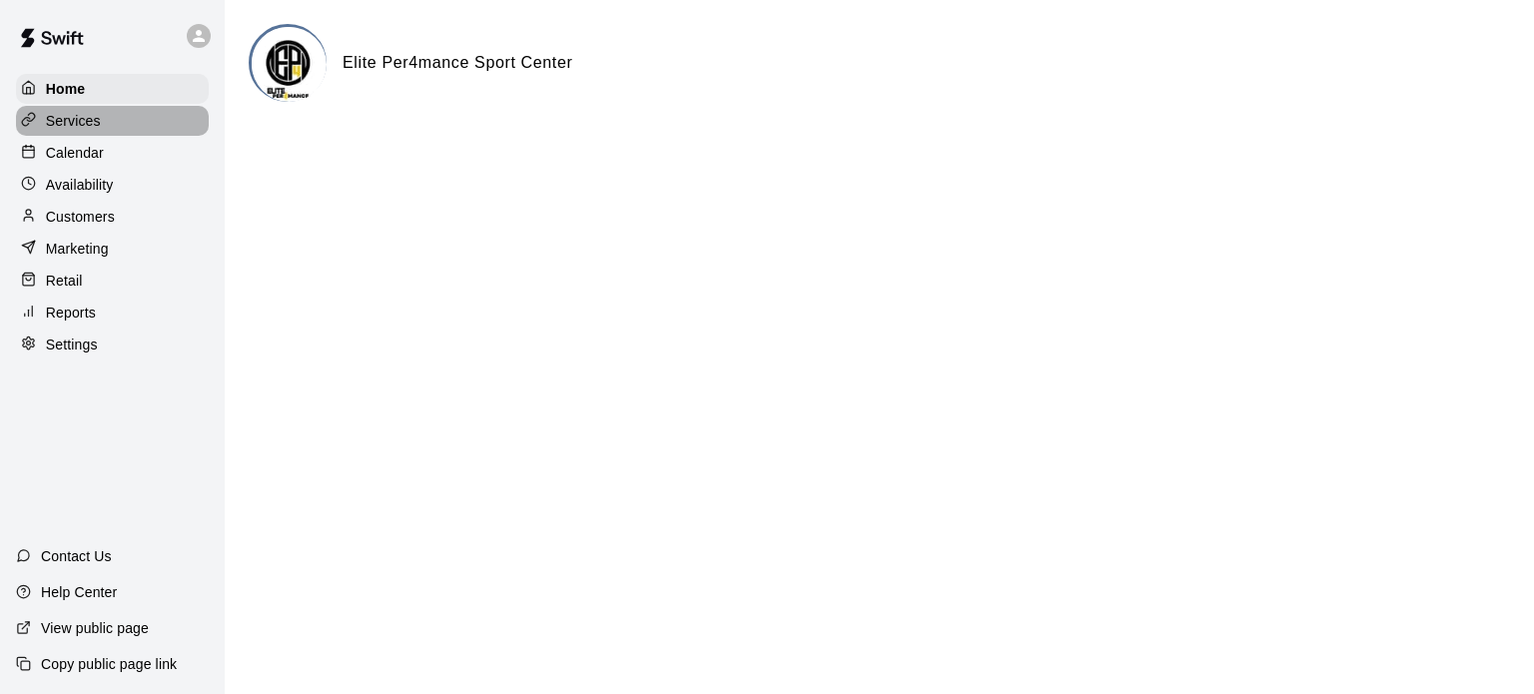
click at [74, 113] on p "Services" at bounding box center [73, 121] width 55 height 20
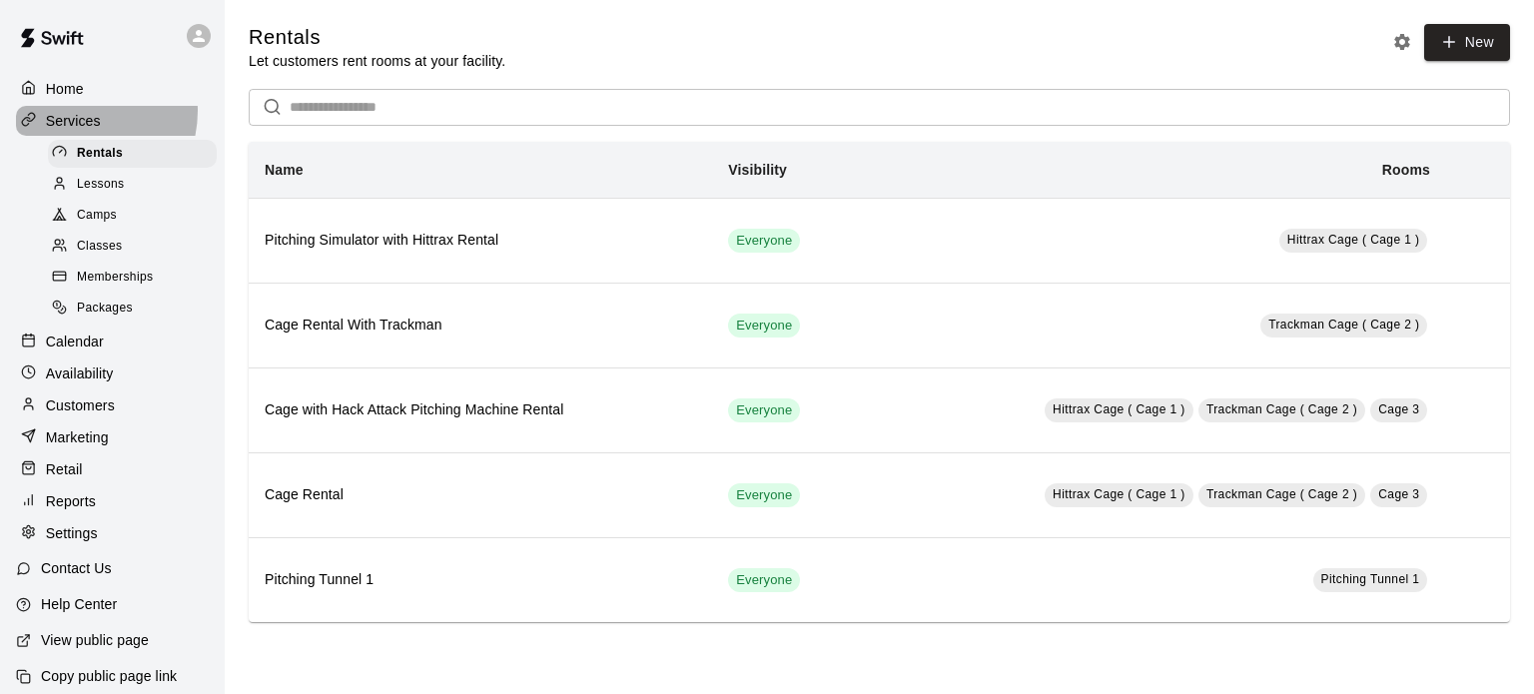
click at [74, 113] on p "Services" at bounding box center [73, 121] width 55 height 20
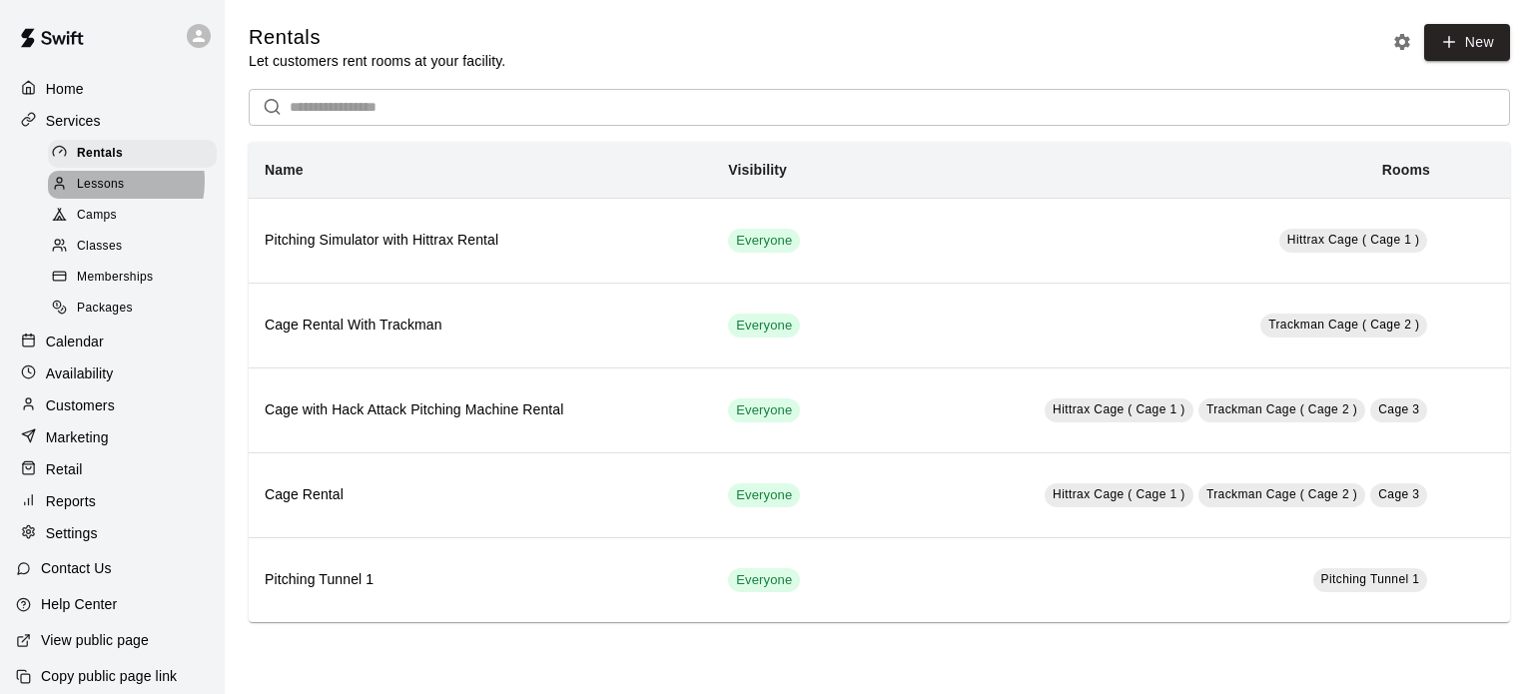
click at [114, 186] on span "Lessons" at bounding box center [101, 185] width 48 height 20
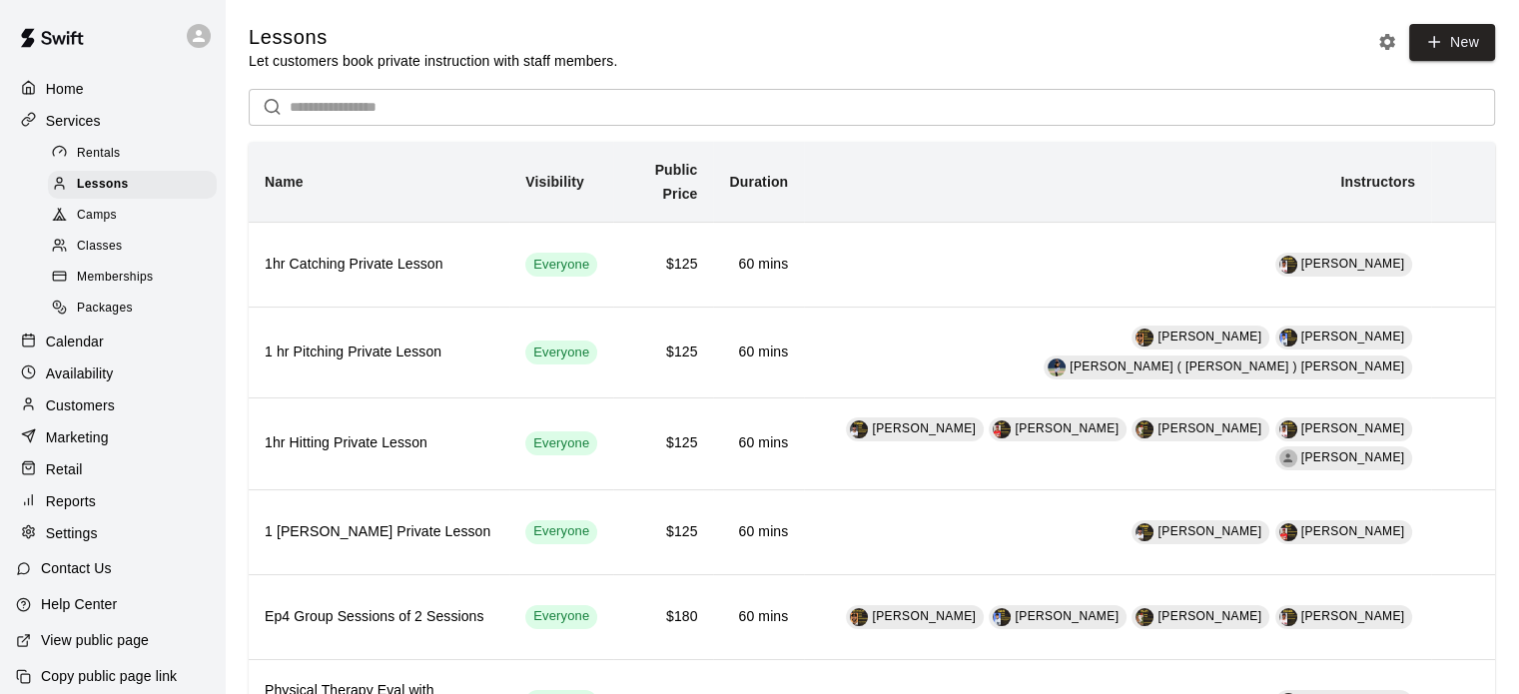
click at [103, 217] on span "Camps" at bounding box center [97, 216] width 40 height 20
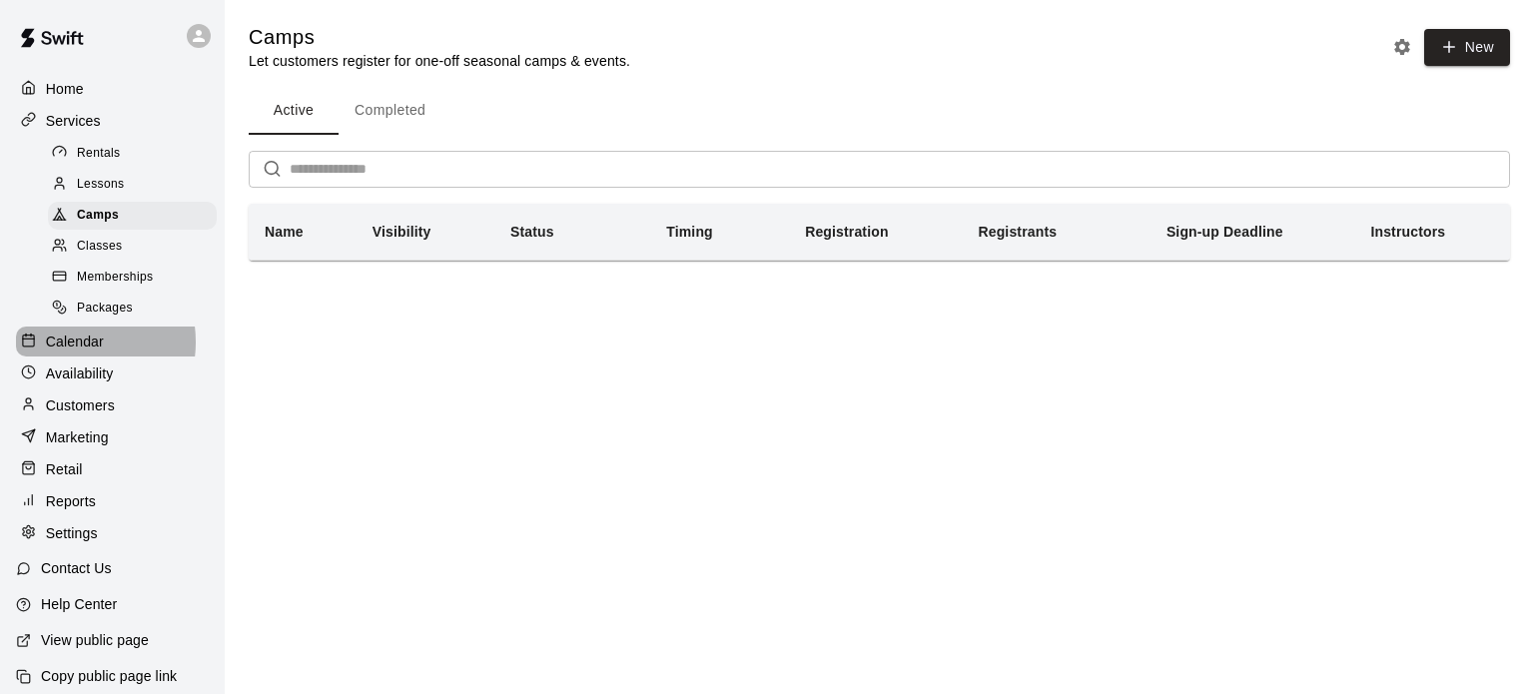
click at [74, 352] on p "Calendar" at bounding box center [75, 342] width 58 height 20
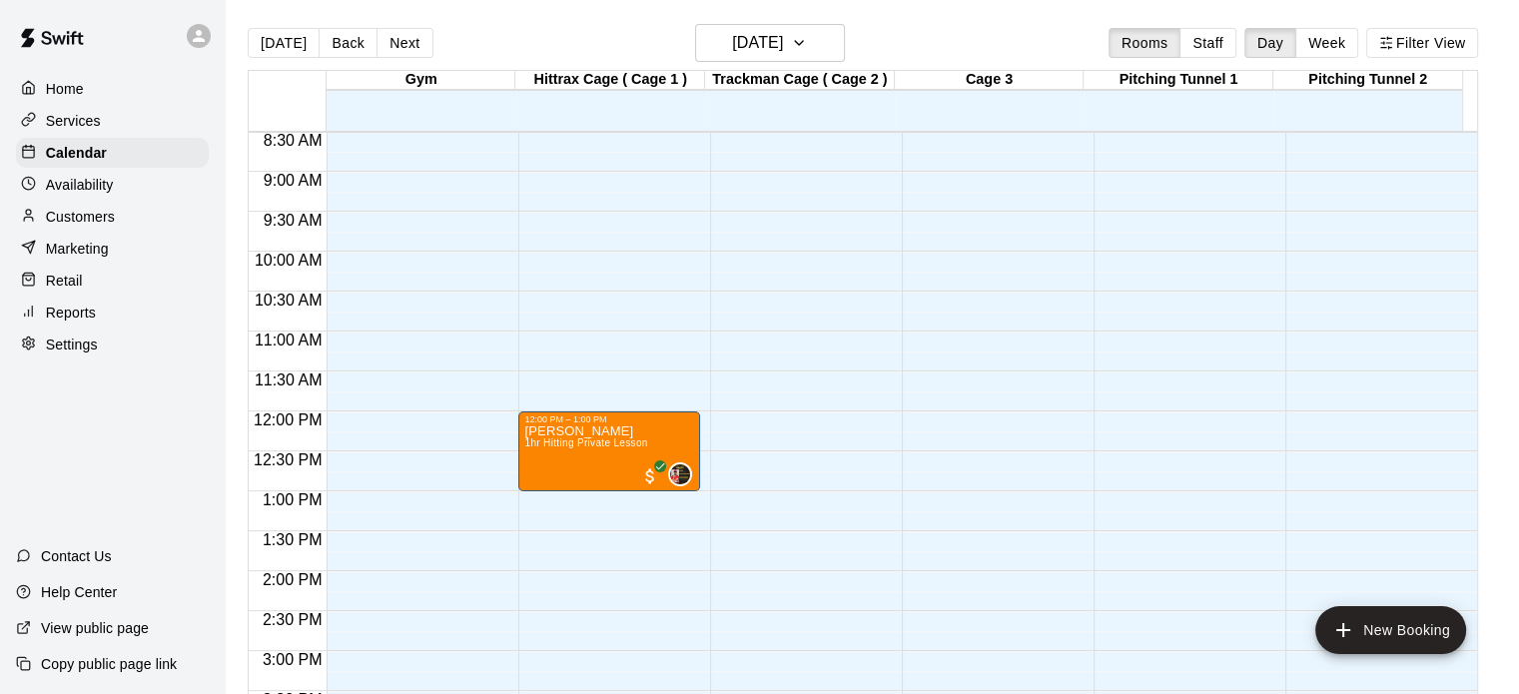
scroll to position [730, 0]
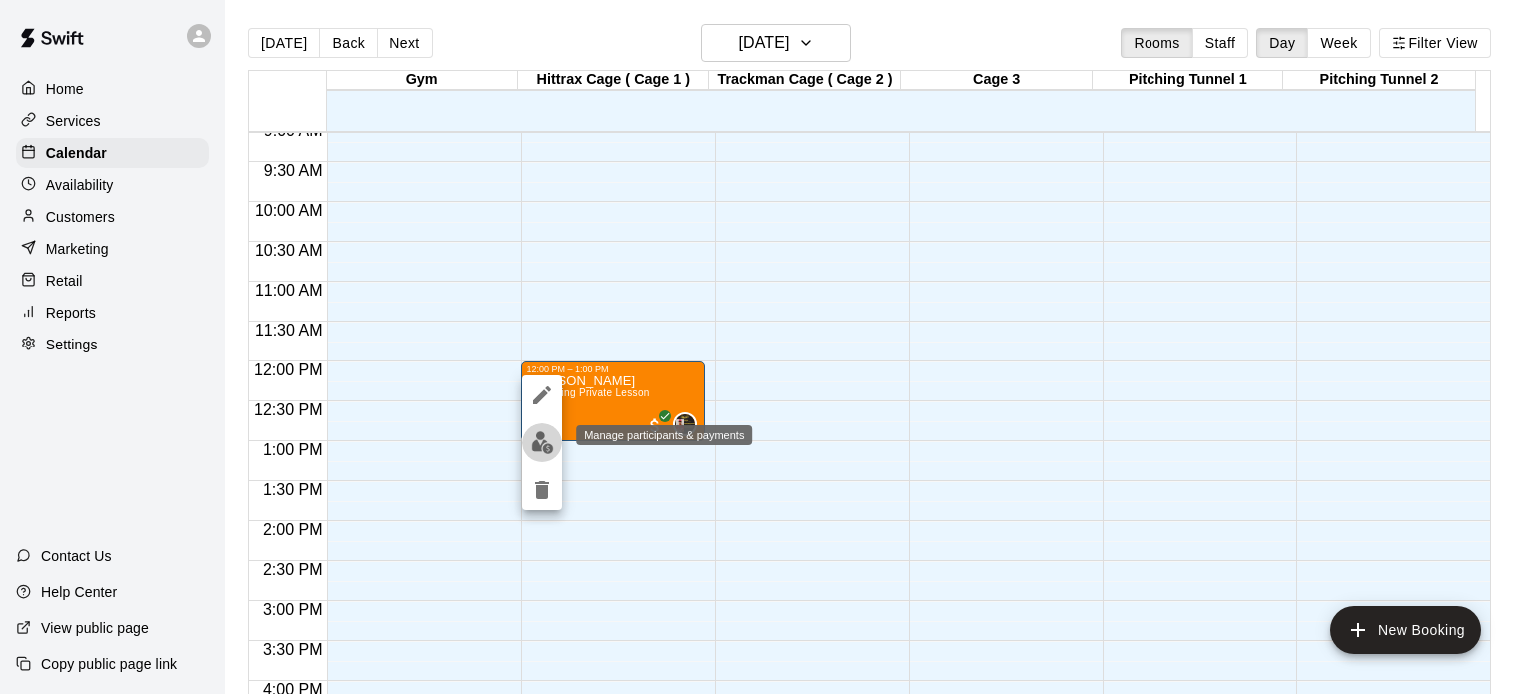
click at [543, 438] on img "edit" at bounding box center [542, 442] width 23 height 23
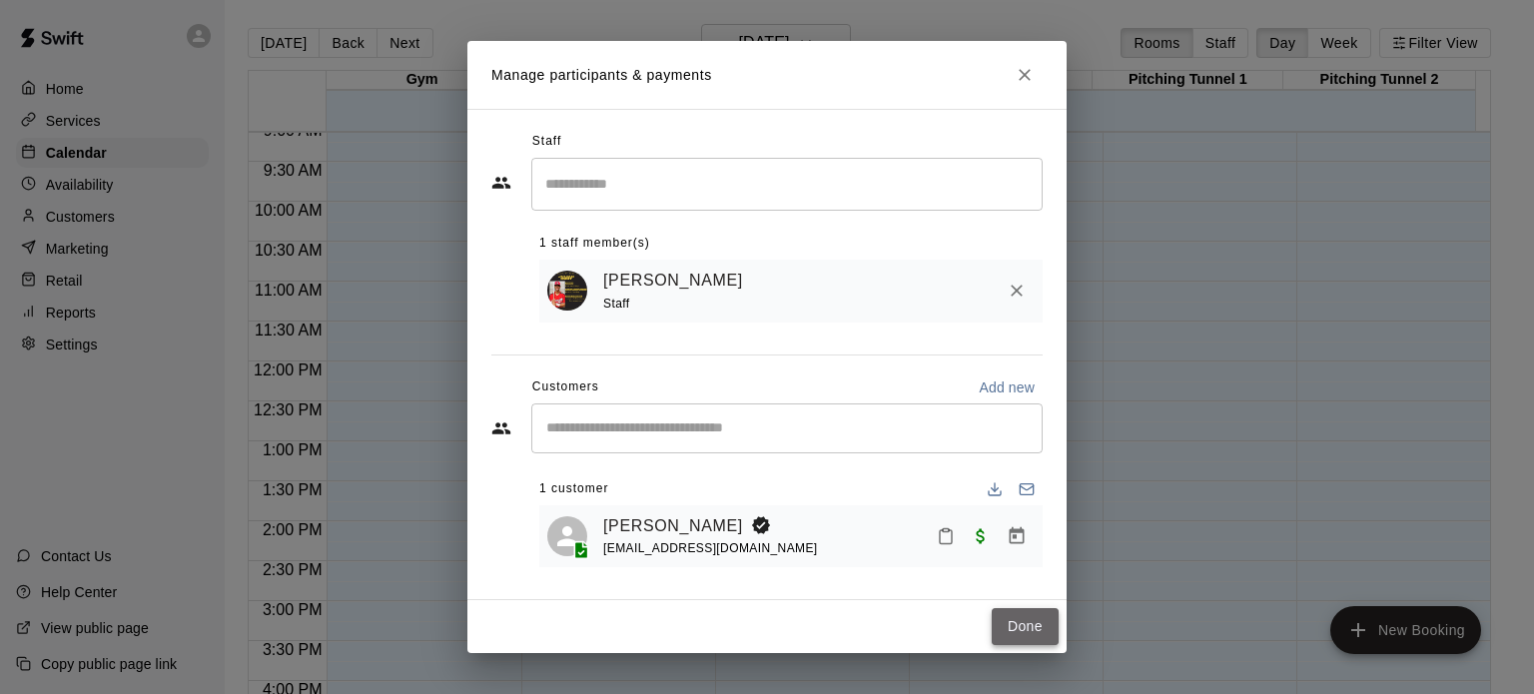
click at [1030, 631] on button "Done" at bounding box center [1025, 626] width 67 height 37
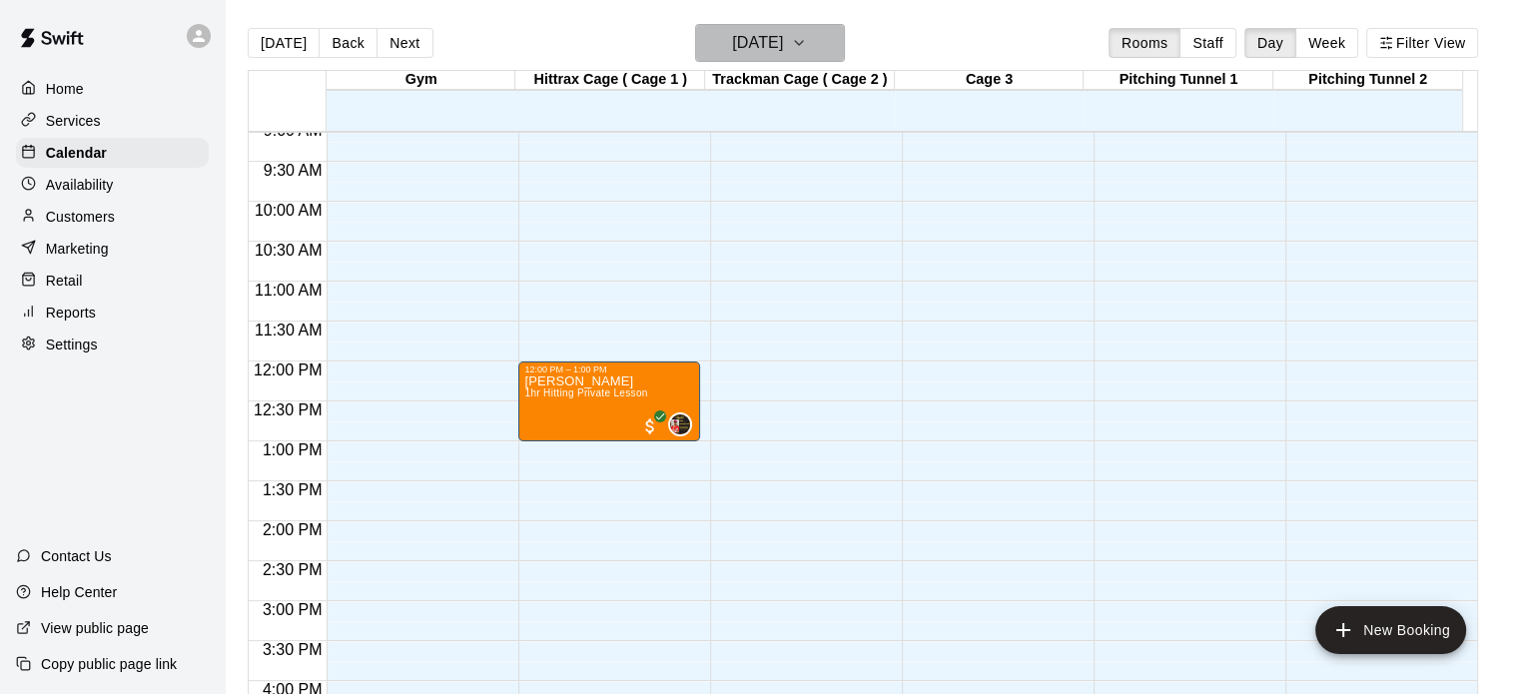
click at [807, 45] on icon "button" at bounding box center [799, 43] width 16 height 24
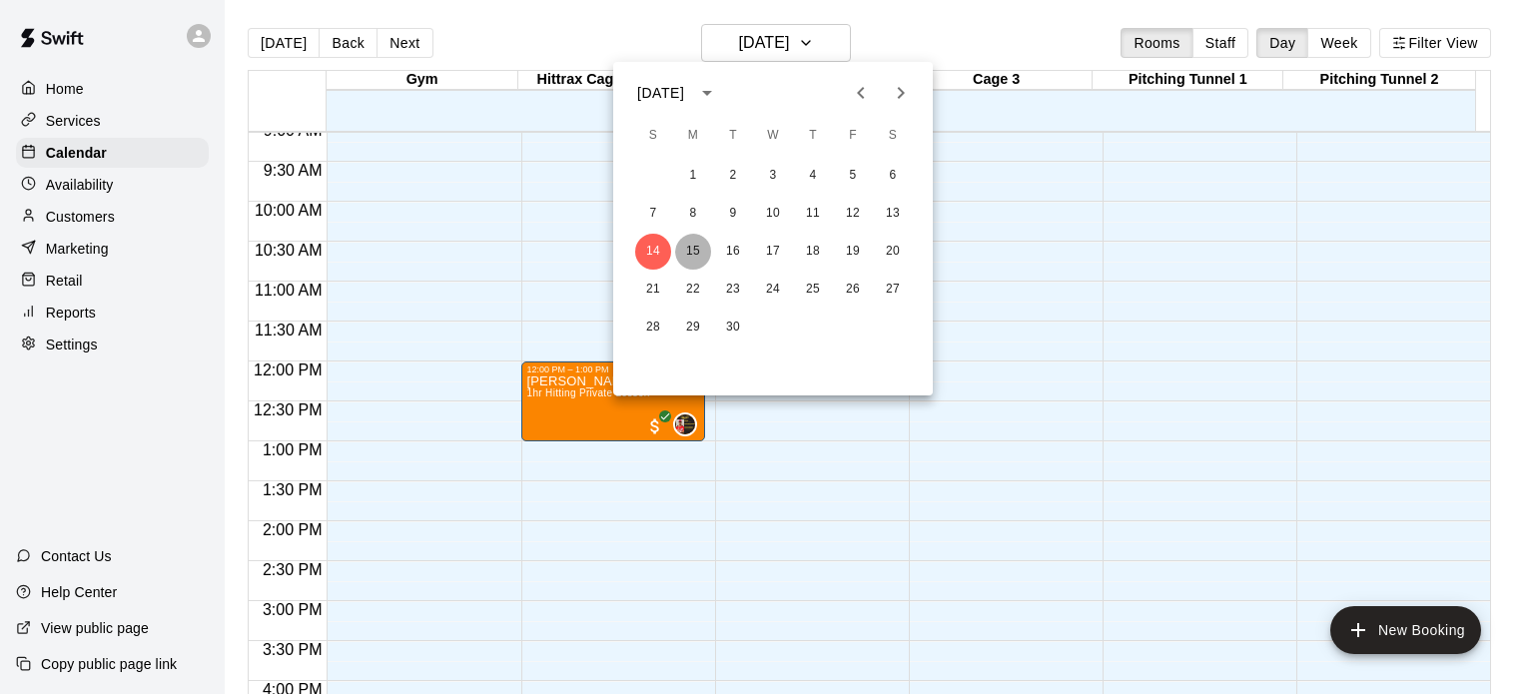
click at [701, 247] on button "15" at bounding box center [693, 252] width 36 height 36
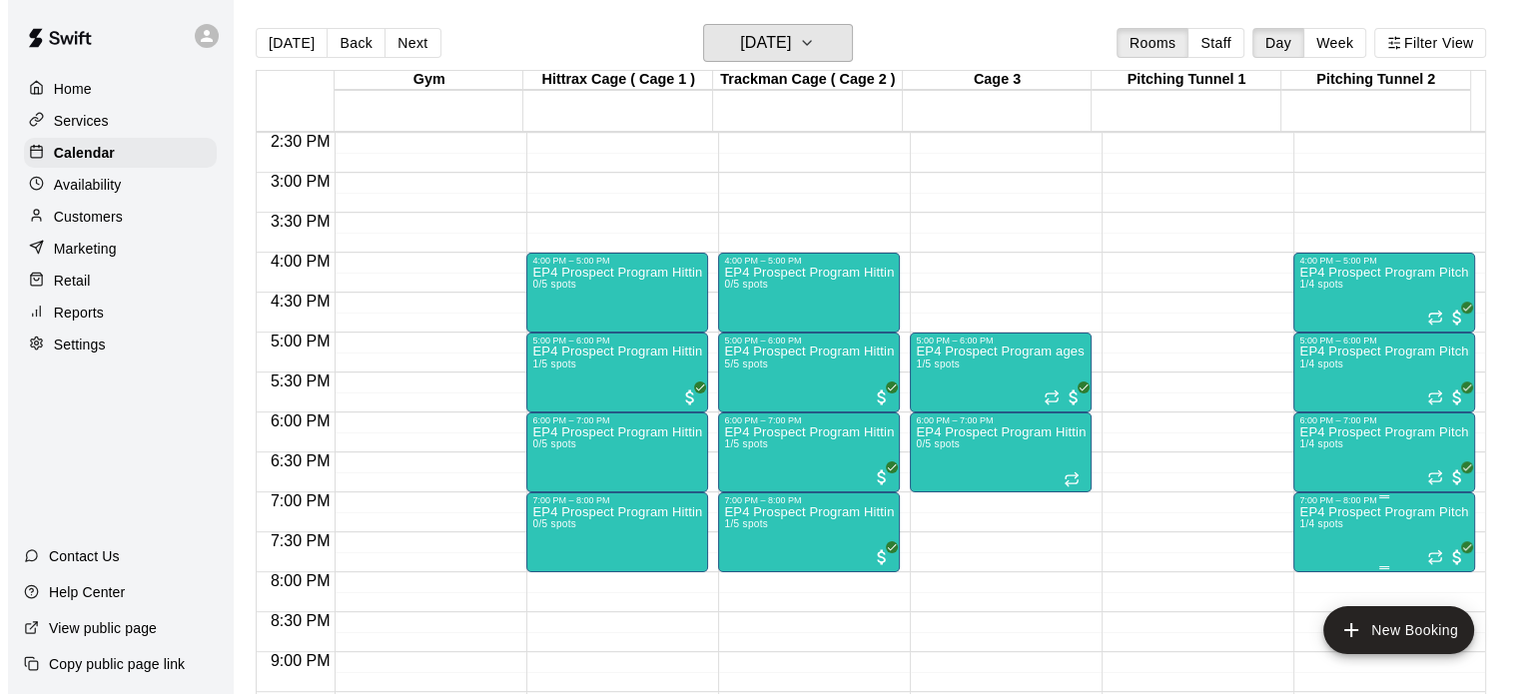
scroll to position [1164, 0]
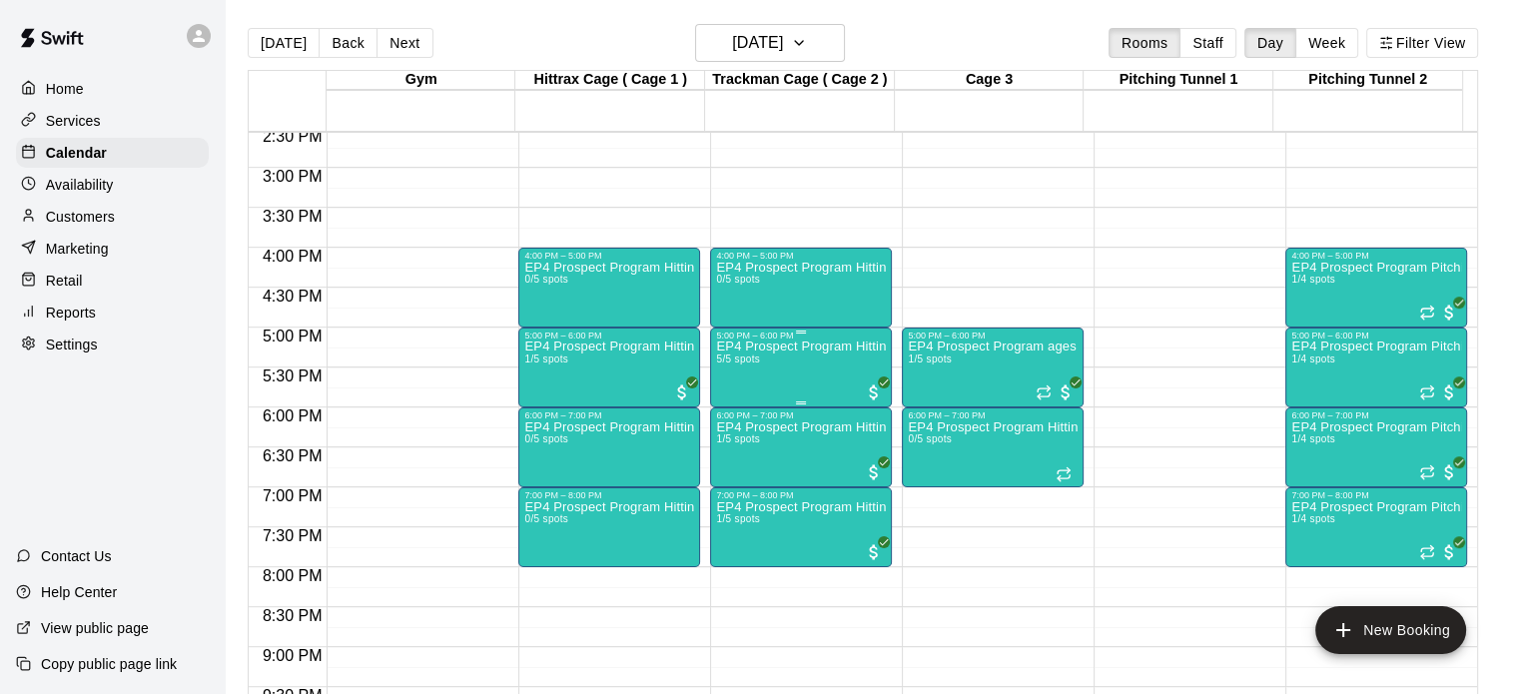
click at [826, 367] on div "EP4 Prospect Program Hitting ( ages [DEMOGRAPHIC_DATA] ) 5/5 spots" at bounding box center [801, 688] width 170 height 694
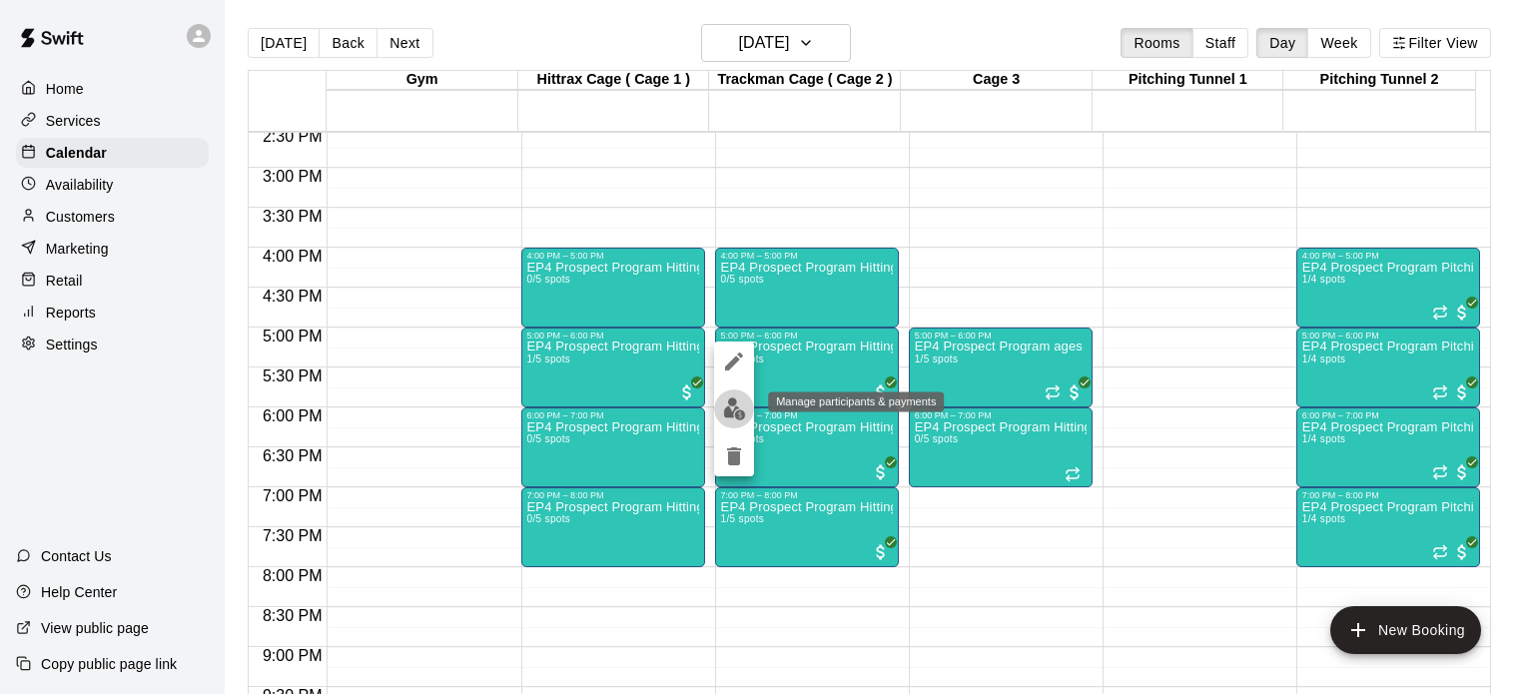
click at [728, 400] on img "edit" at bounding box center [734, 409] width 23 height 23
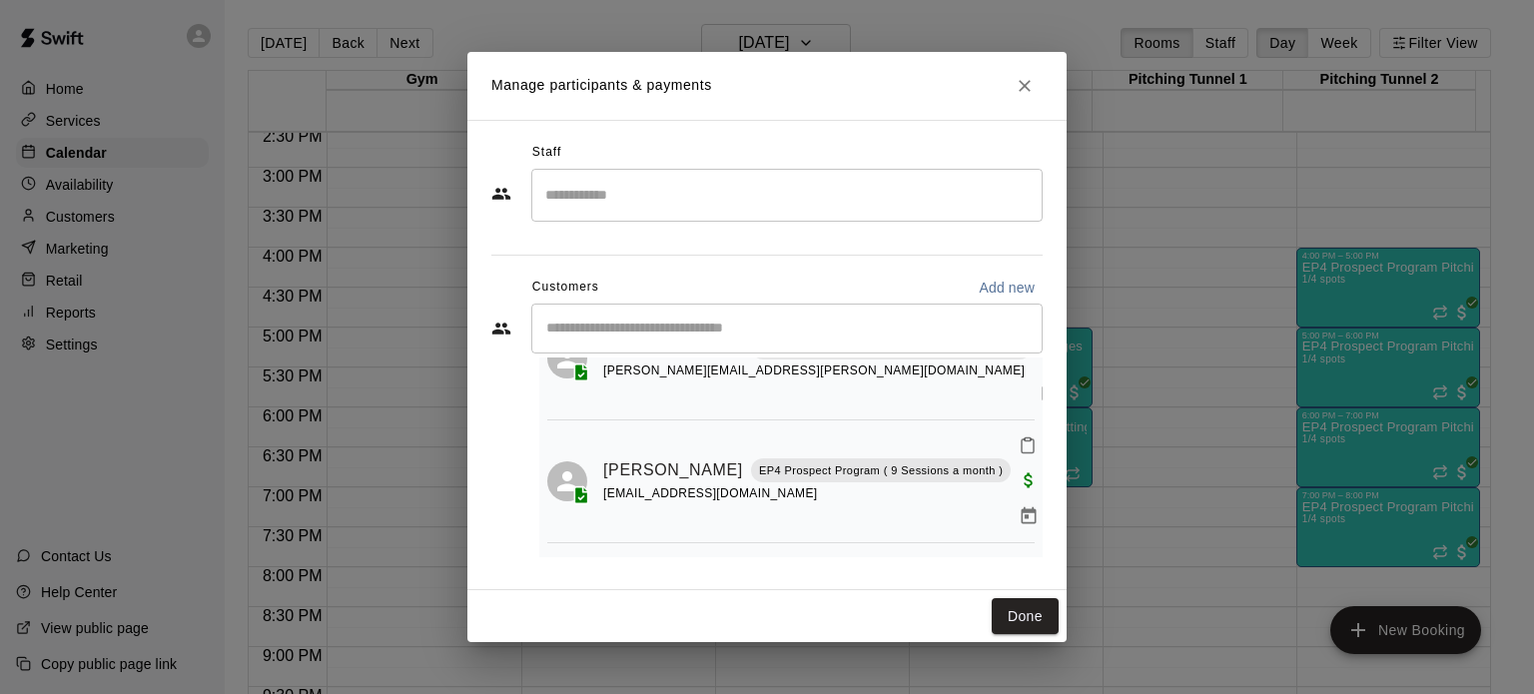
scroll to position [0, 0]
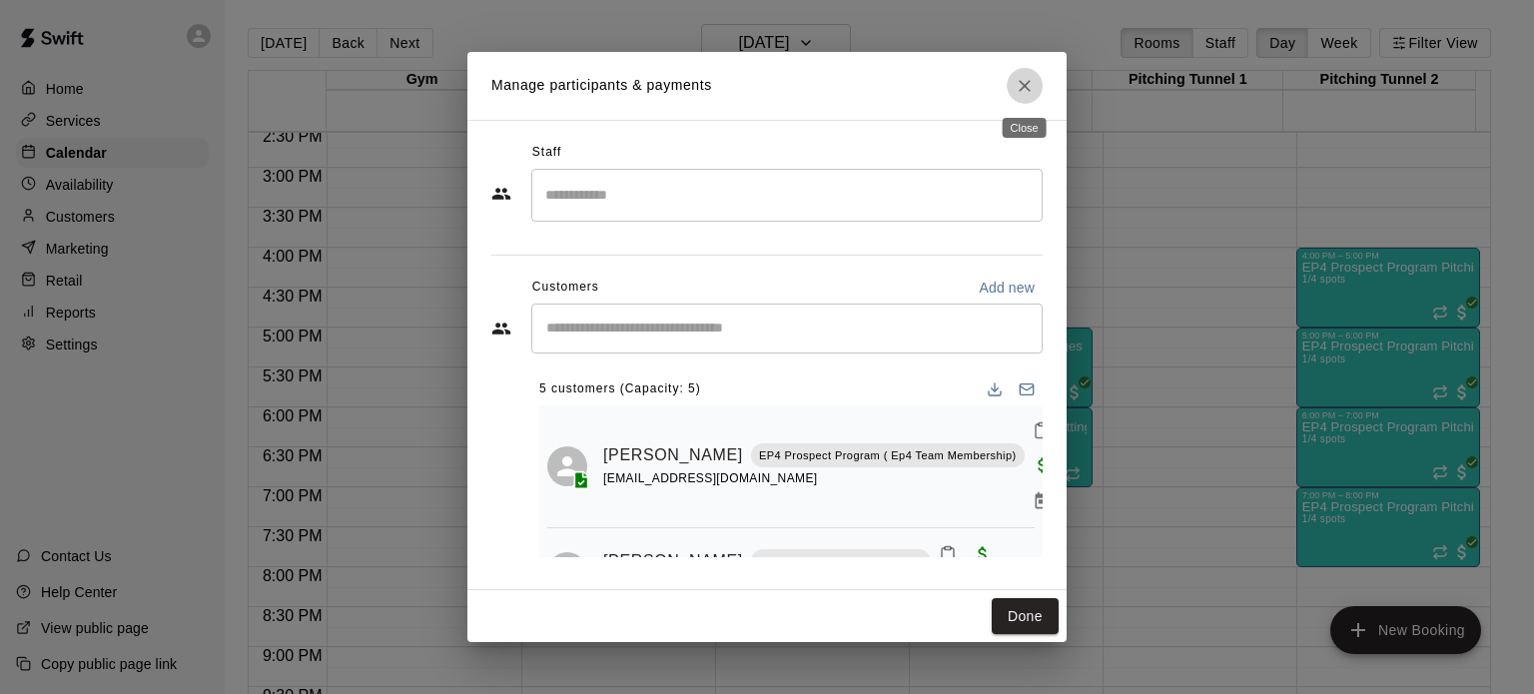
click at [1025, 95] on icon "Close" at bounding box center [1025, 86] width 20 height 20
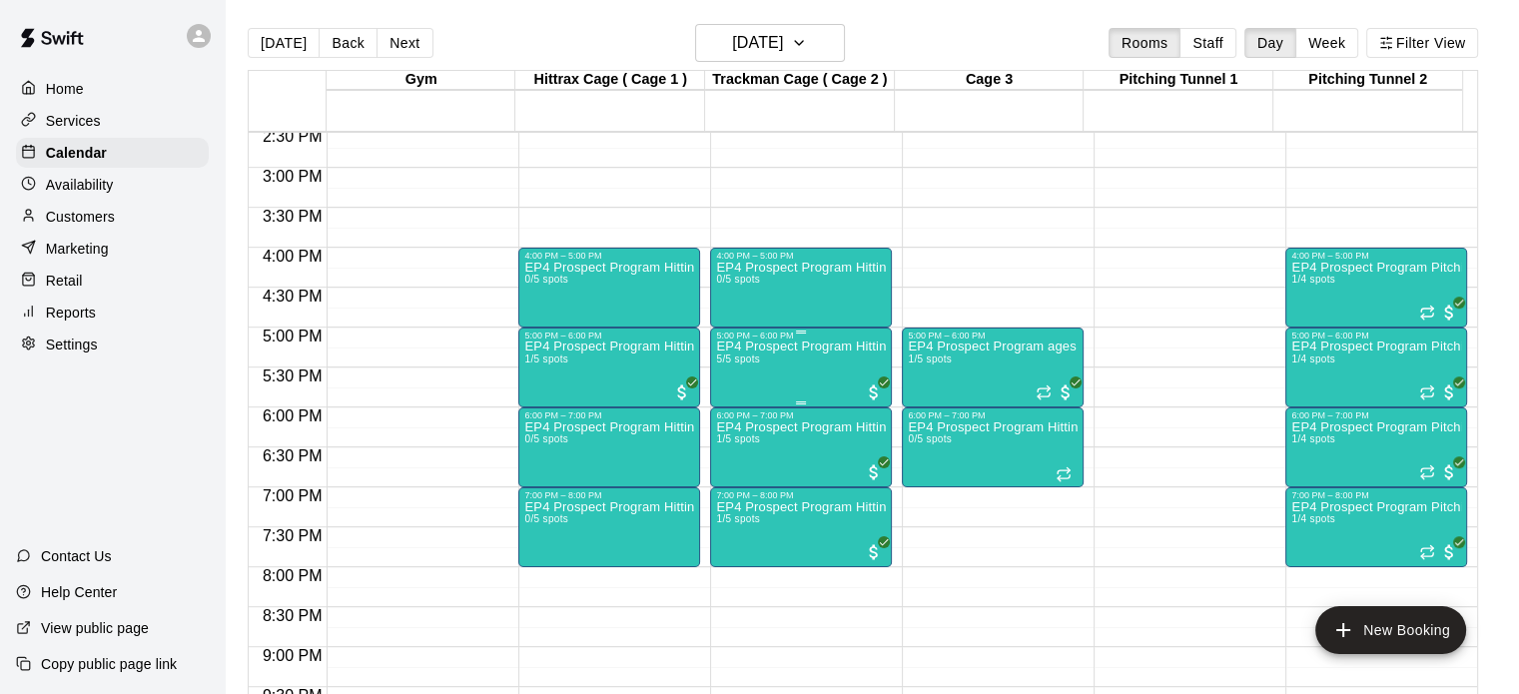
click at [796, 370] on div "EP4 Prospect Program Hitting ( ages [DEMOGRAPHIC_DATA] ) 5/5 spots" at bounding box center [801, 688] width 170 height 694
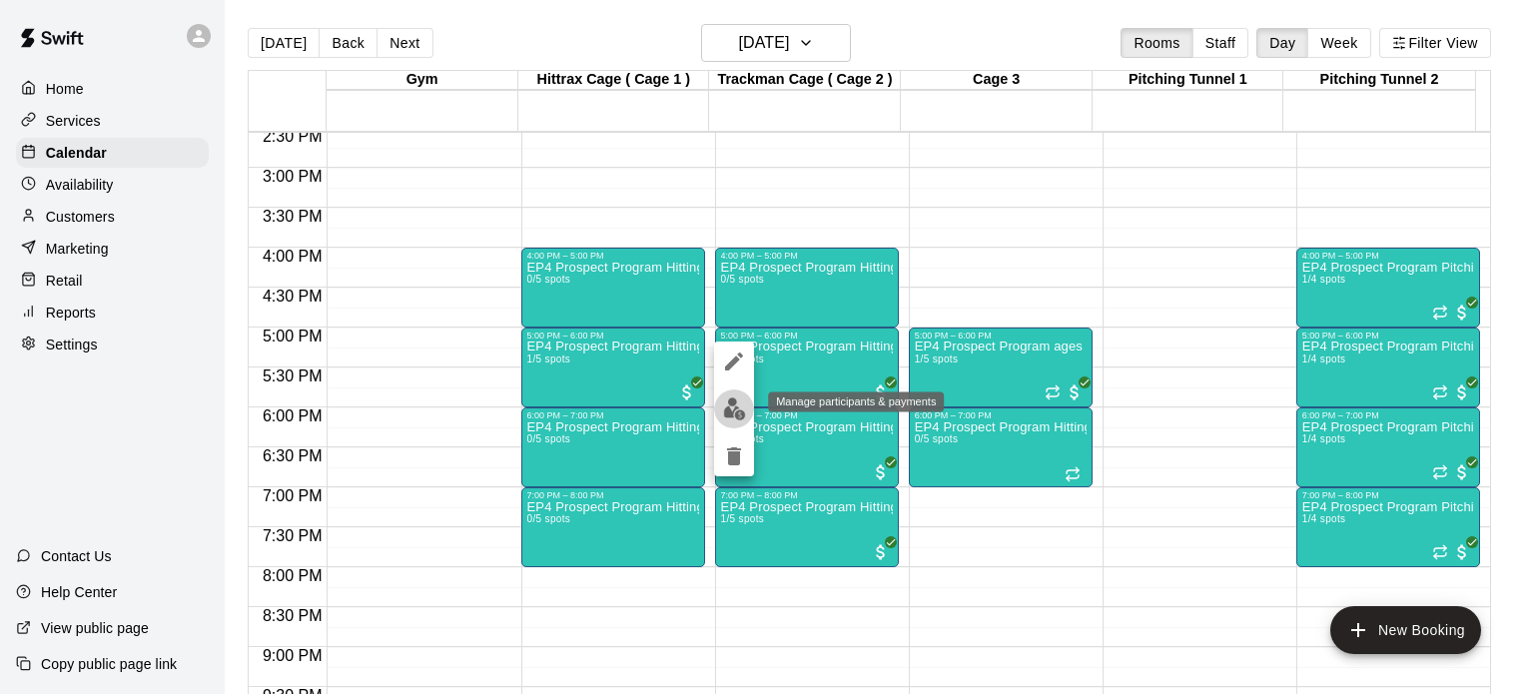
click at [728, 413] on img "edit" at bounding box center [734, 409] width 23 height 23
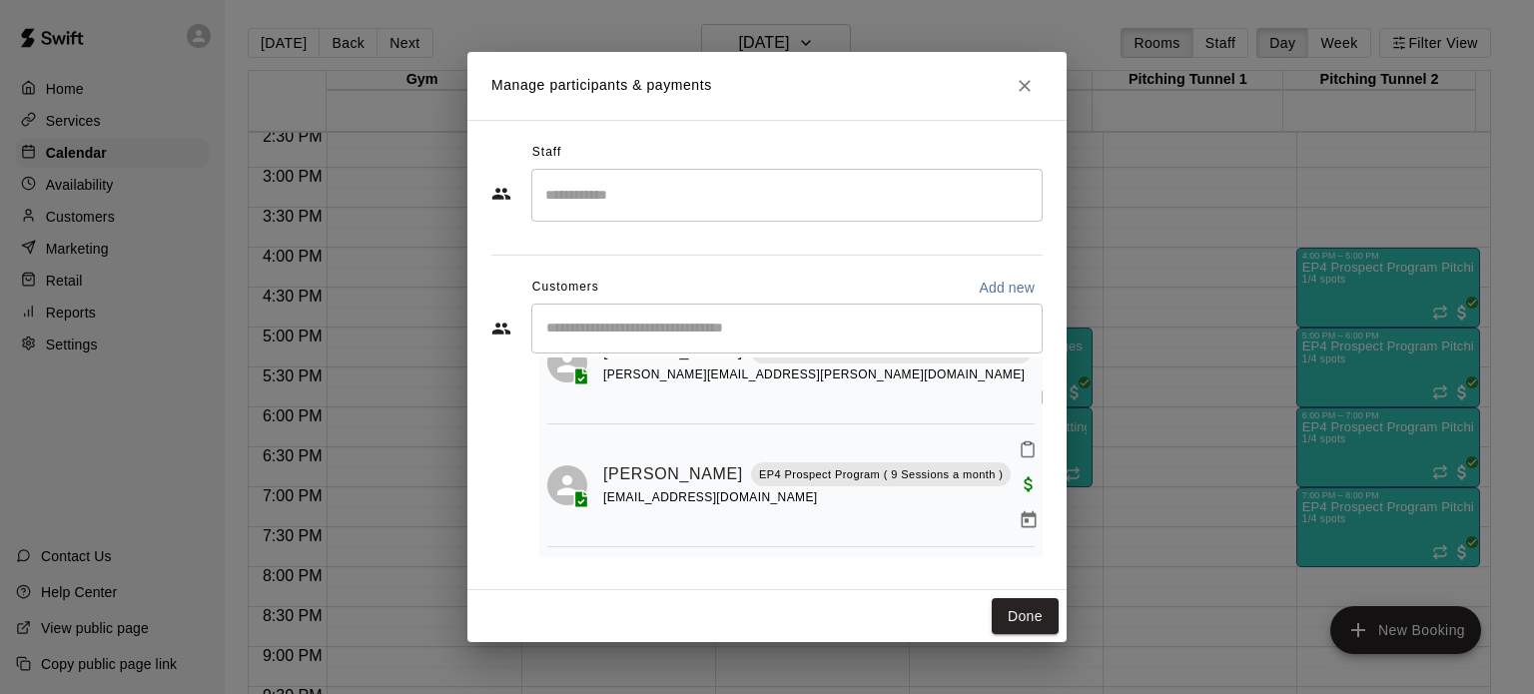
scroll to position [320, 0]
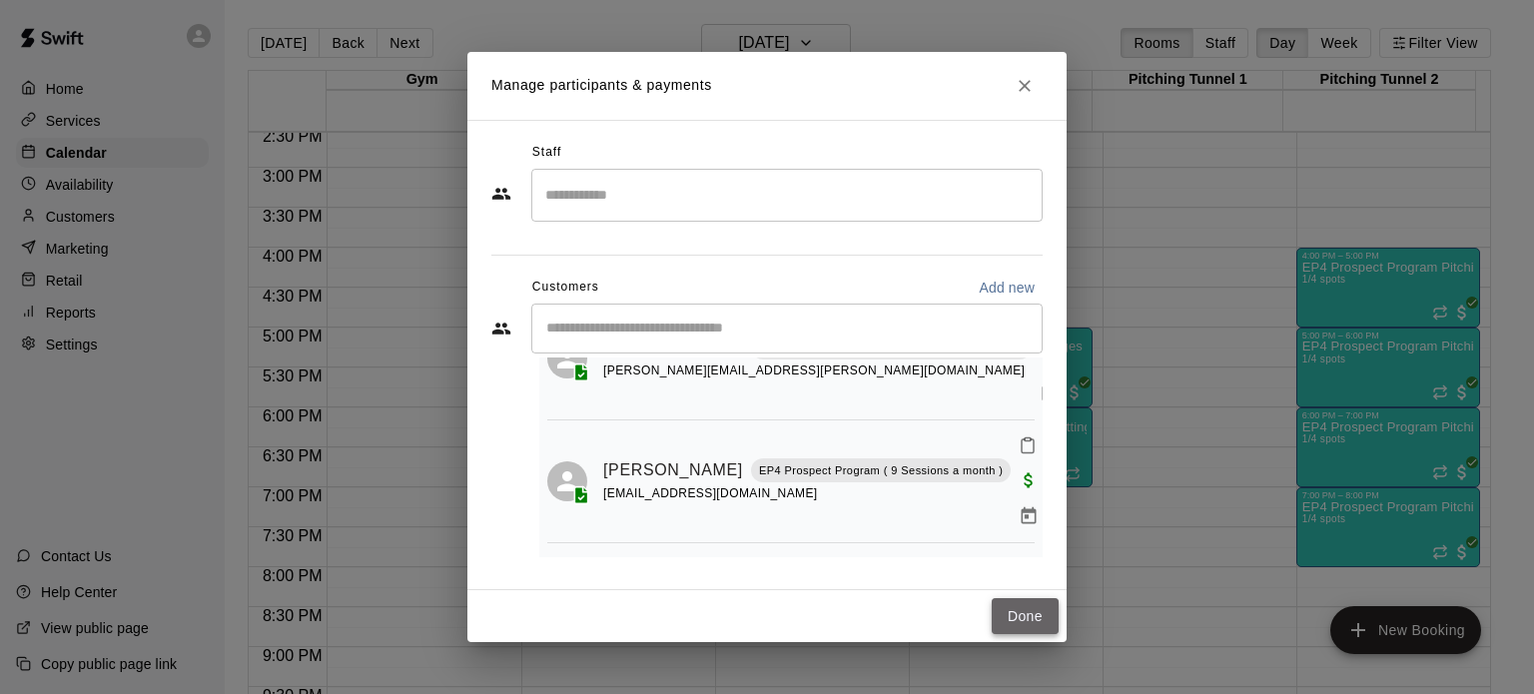
click at [1027, 617] on button "Done" at bounding box center [1025, 616] width 67 height 37
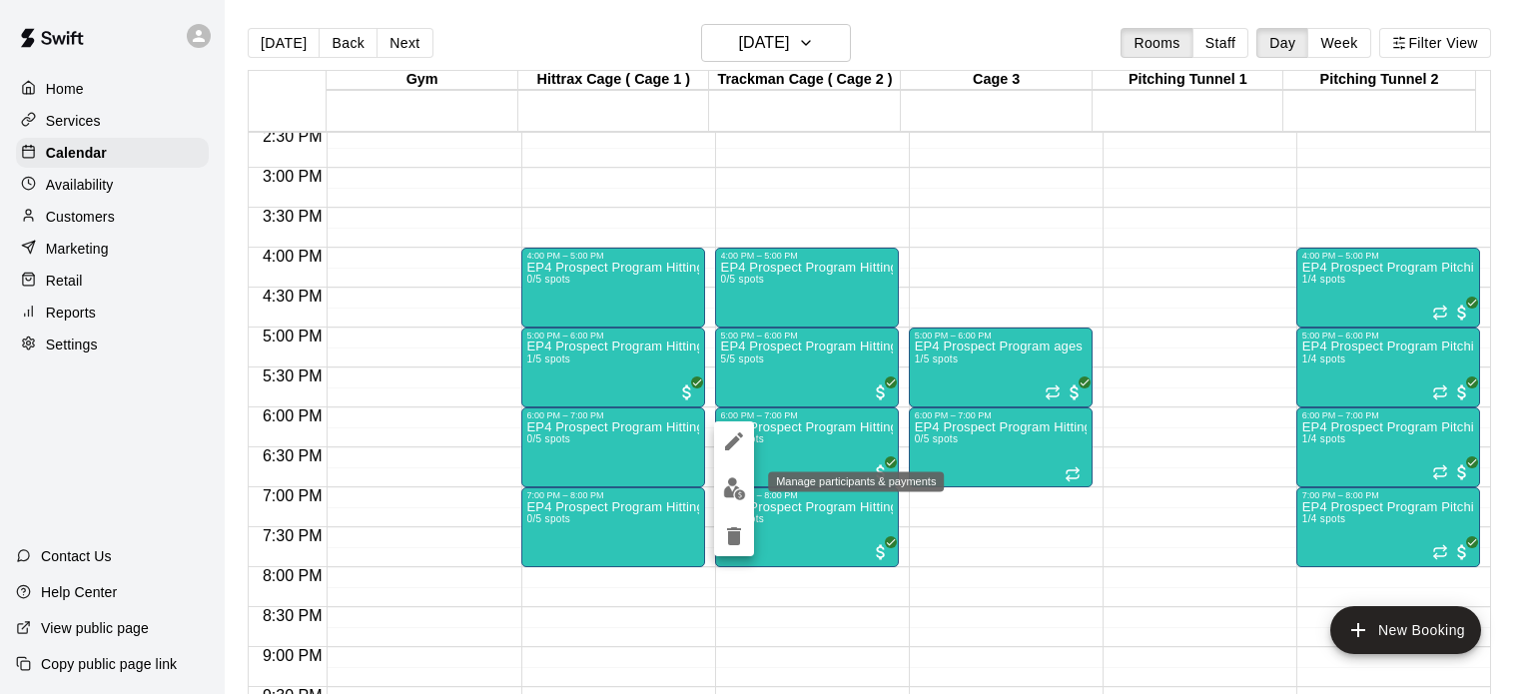
click at [727, 482] on img "edit" at bounding box center [734, 488] width 23 height 23
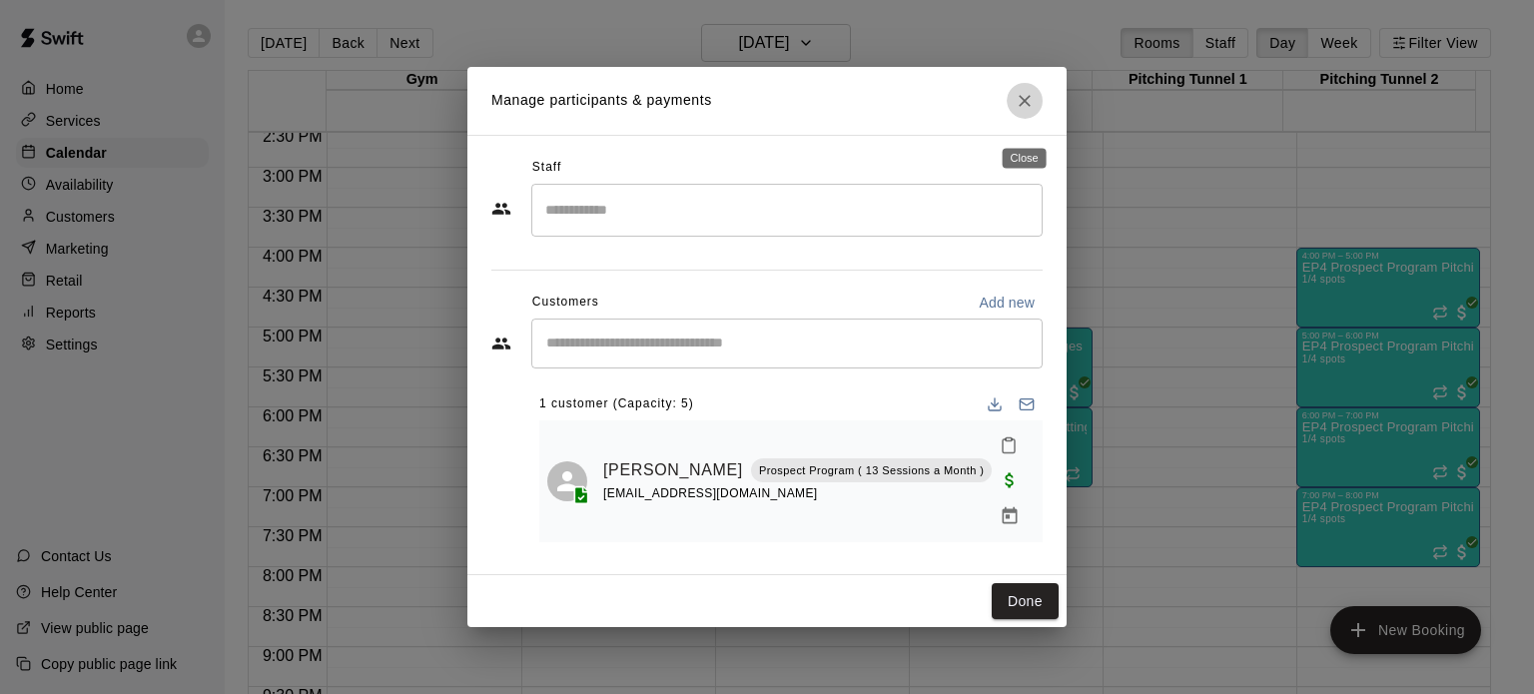
click at [1024, 111] on icon "Close" at bounding box center [1025, 101] width 20 height 20
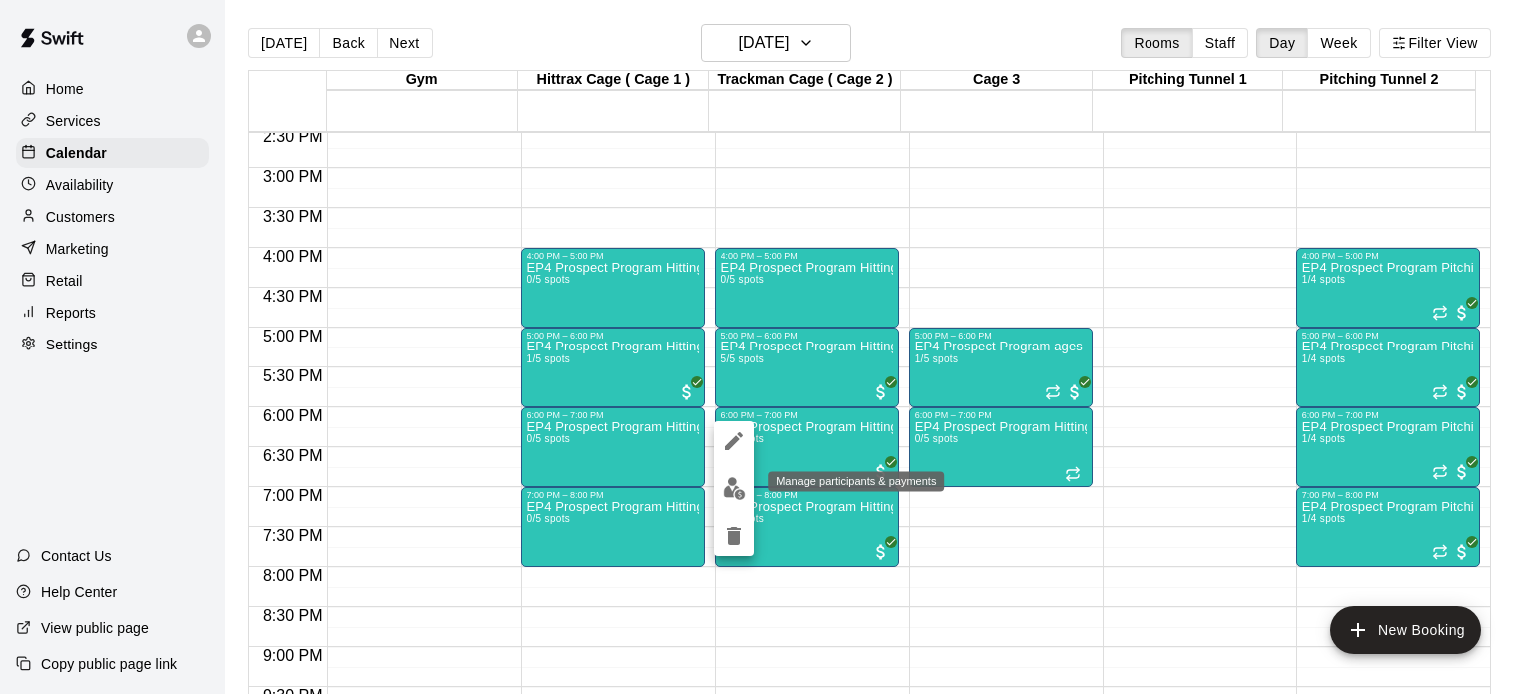
click at [739, 487] on img "edit" at bounding box center [734, 488] width 23 height 23
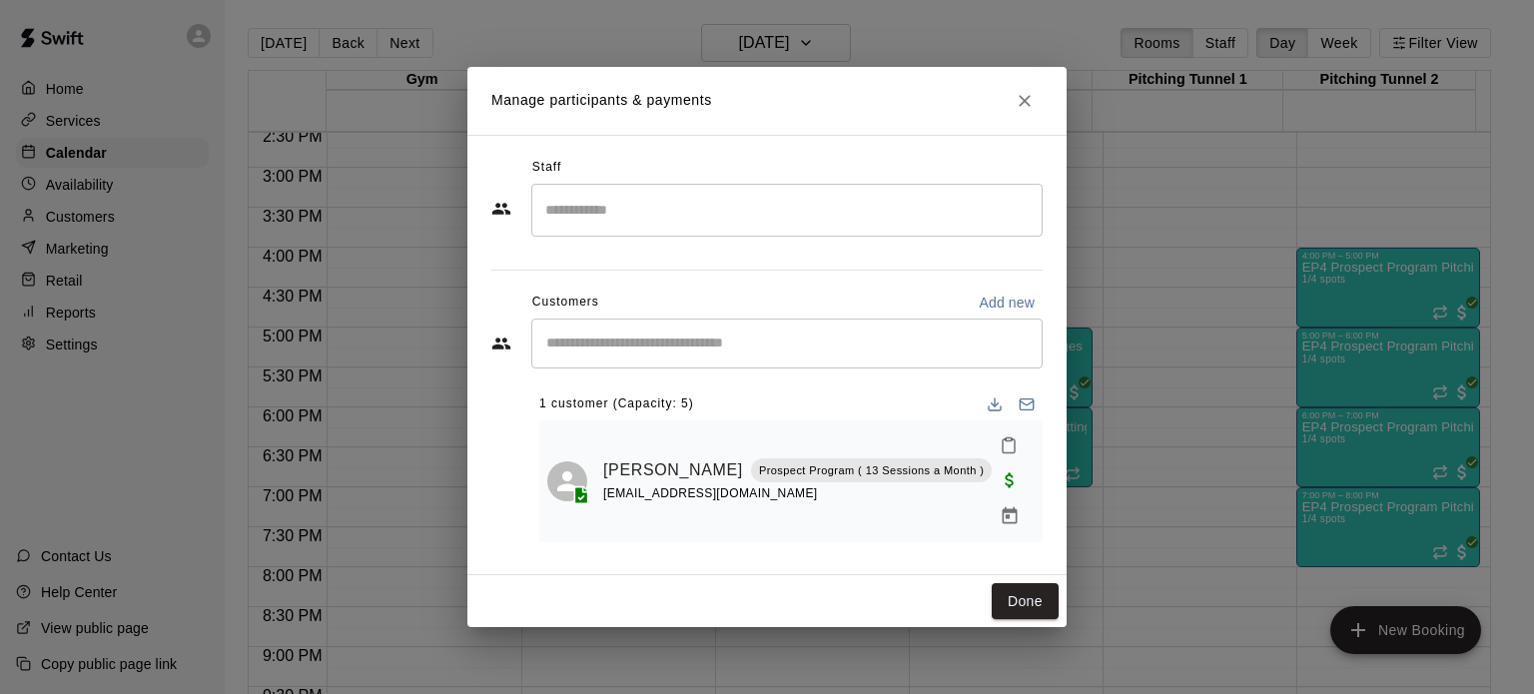
click at [636, 354] on input "Start typing to search customers..." at bounding box center [786, 344] width 493 height 20
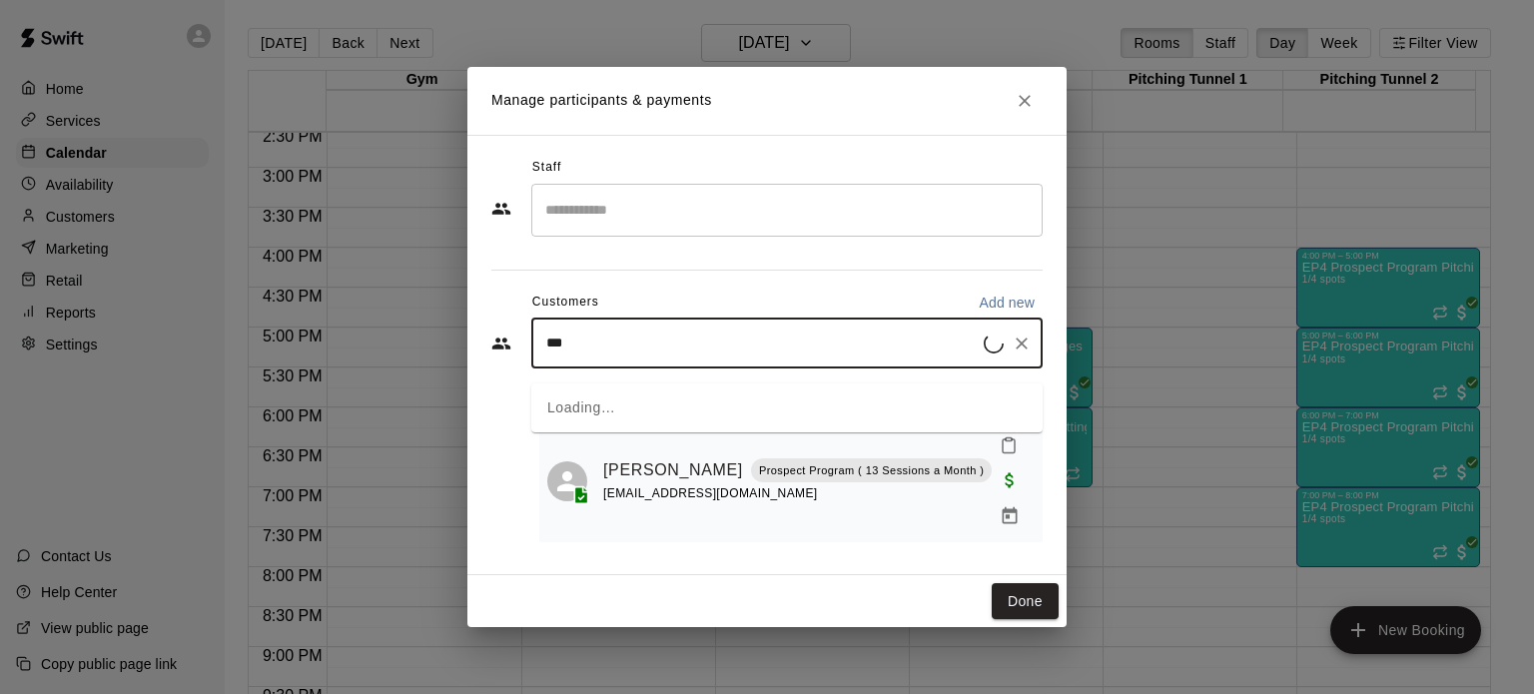
type input "****"
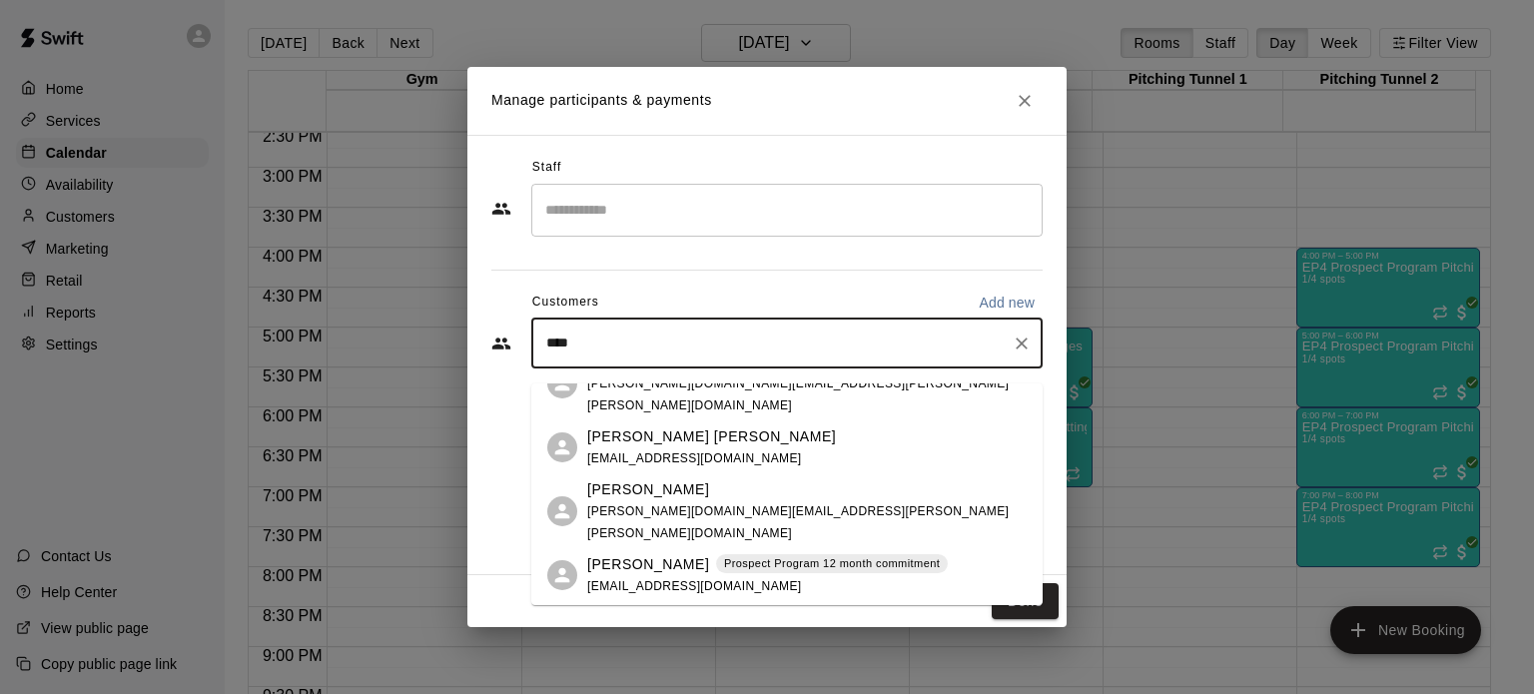
scroll to position [225, 0]
click at [639, 563] on p "[PERSON_NAME]" at bounding box center [648, 563] width 122 height 21
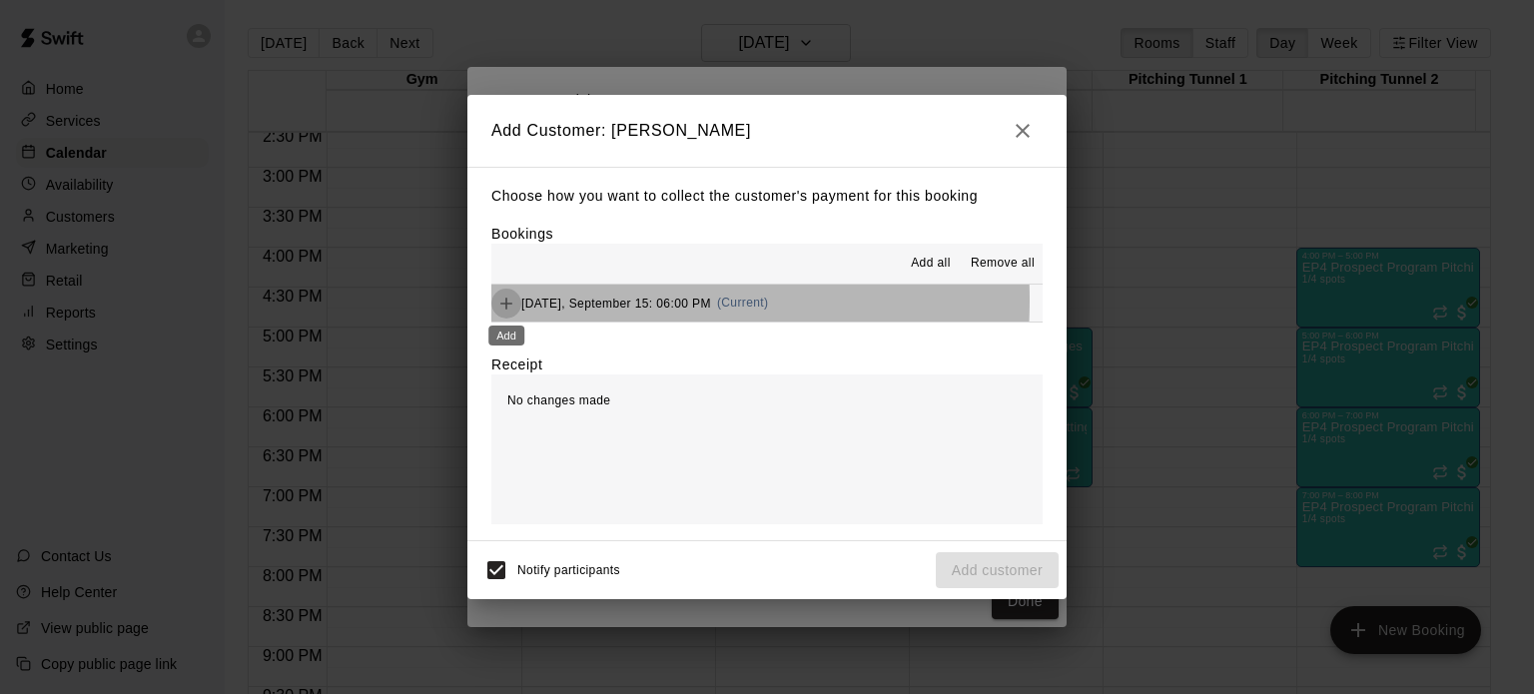
click at [505, 302] on icon "Add" at bounding box center [506, 304] width 12 height 12
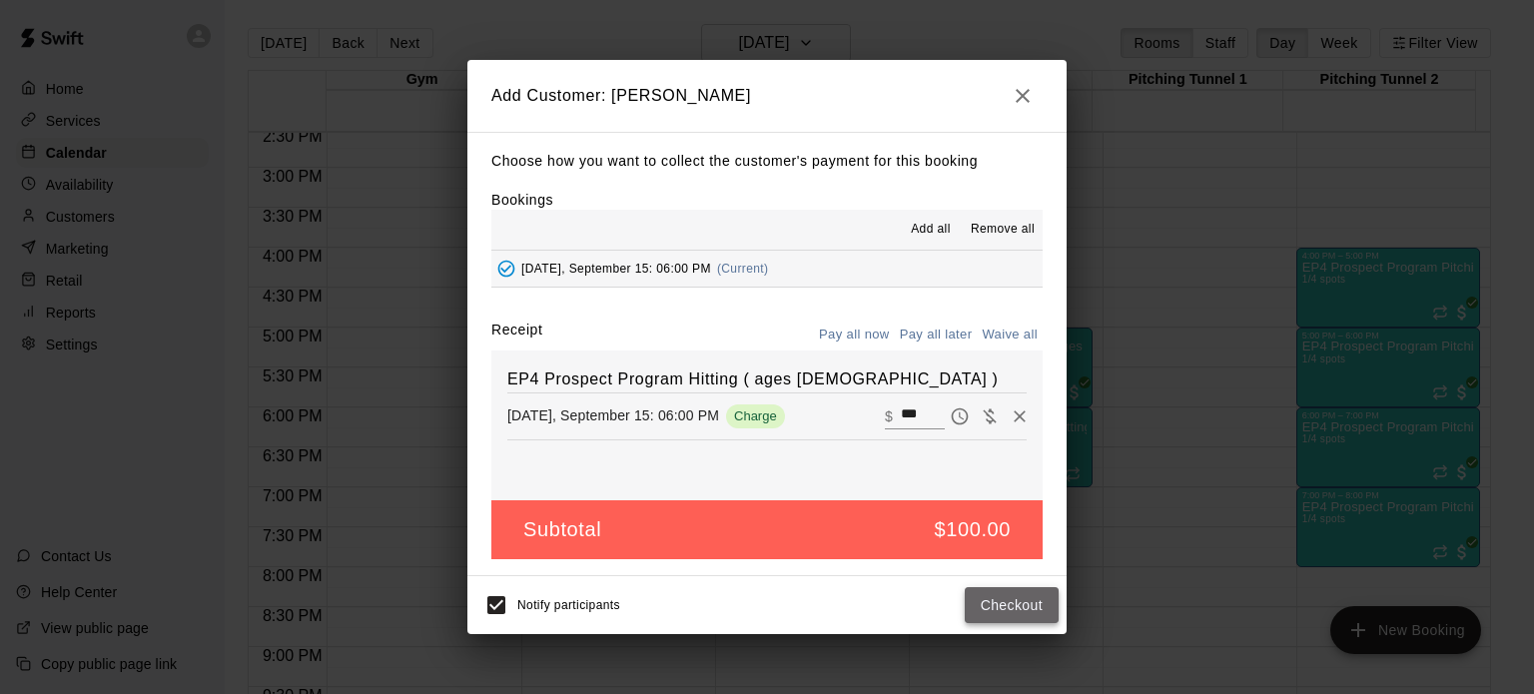
click at [1017, 606] on button "Checkout" at bounding box center [1012, 605] width 94 height 37
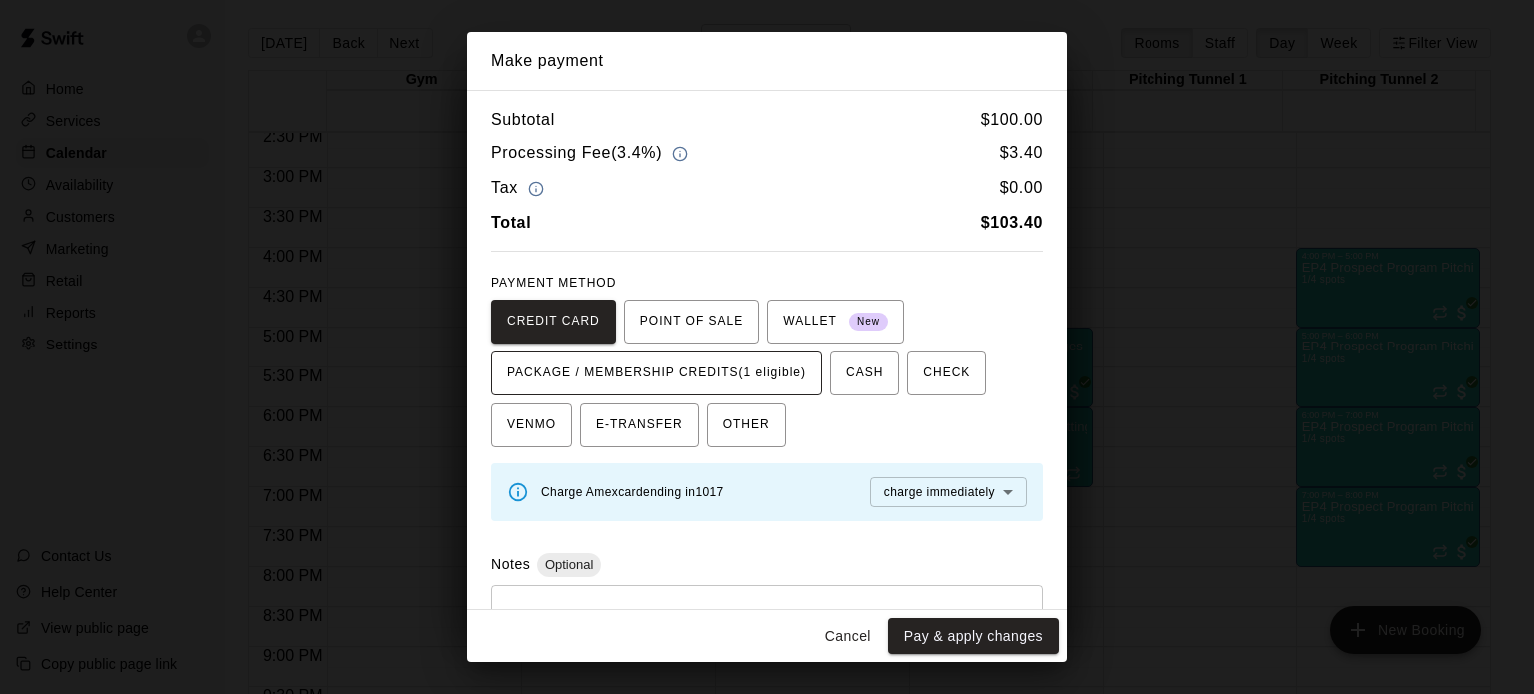
click at [735, 366] on span "PACKAGE / MEMBERSHIP CREDITS (1 eligible)" at bounding box center [656, 374] width 299 height 32
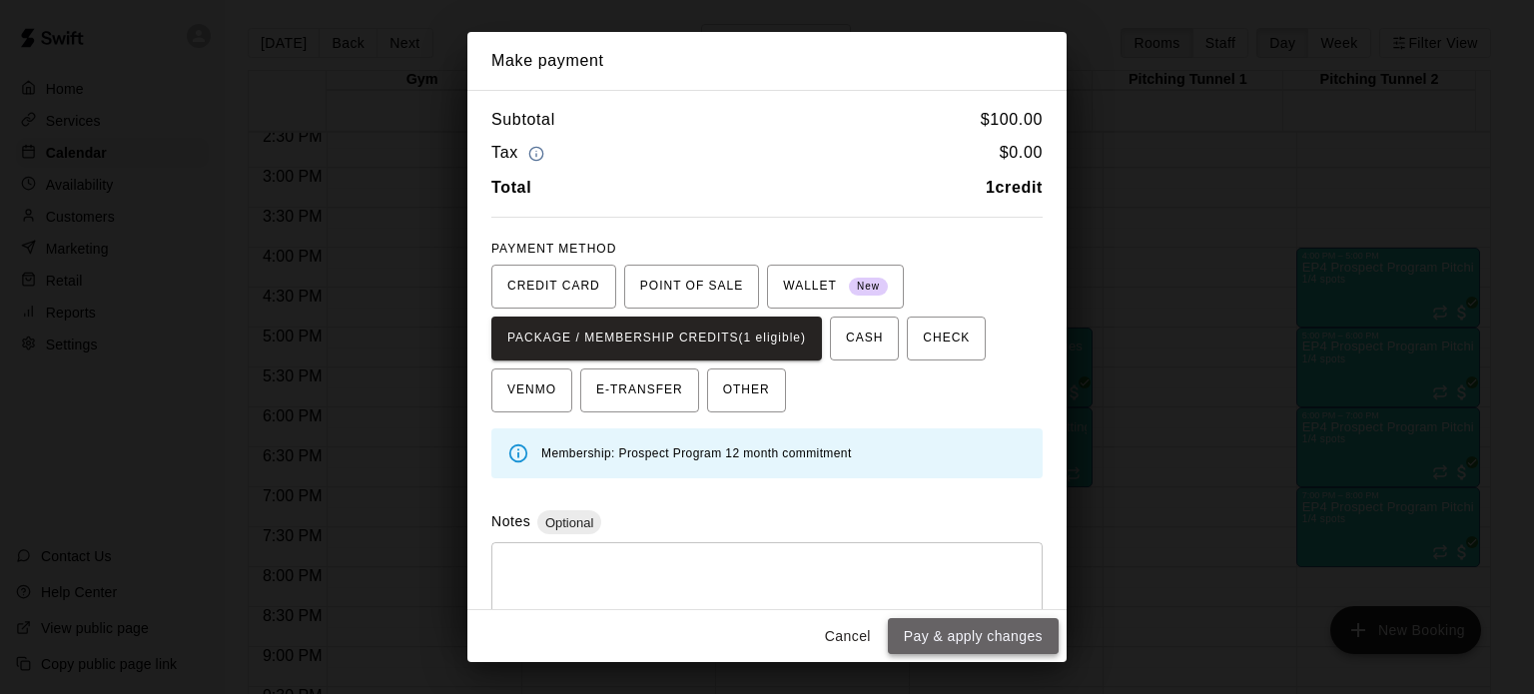
click at [953, 642] on button "Pay & apply changes" at bounding box center [973, 636] width 171 height 37
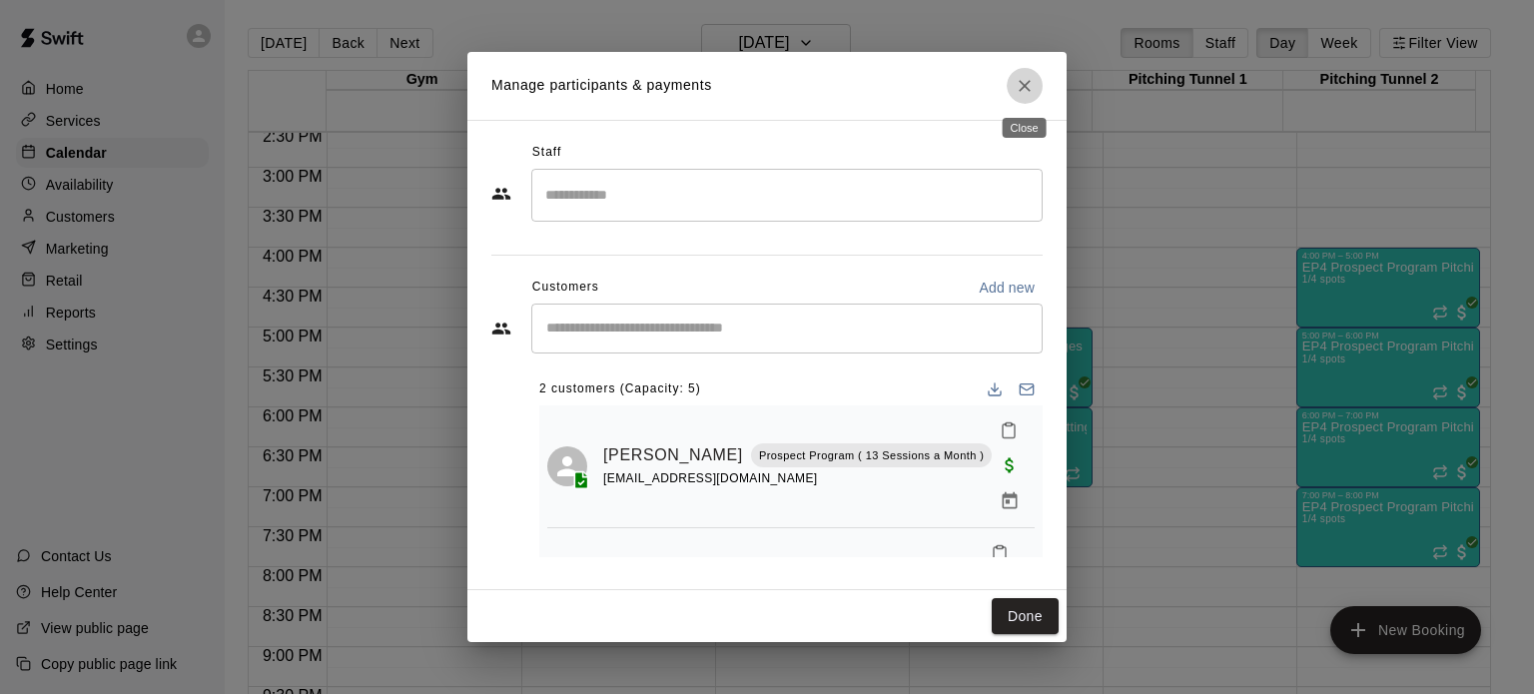
click at [1031, 77] on icon "Close" at bounding box center [1025, 86] width 20 height 20
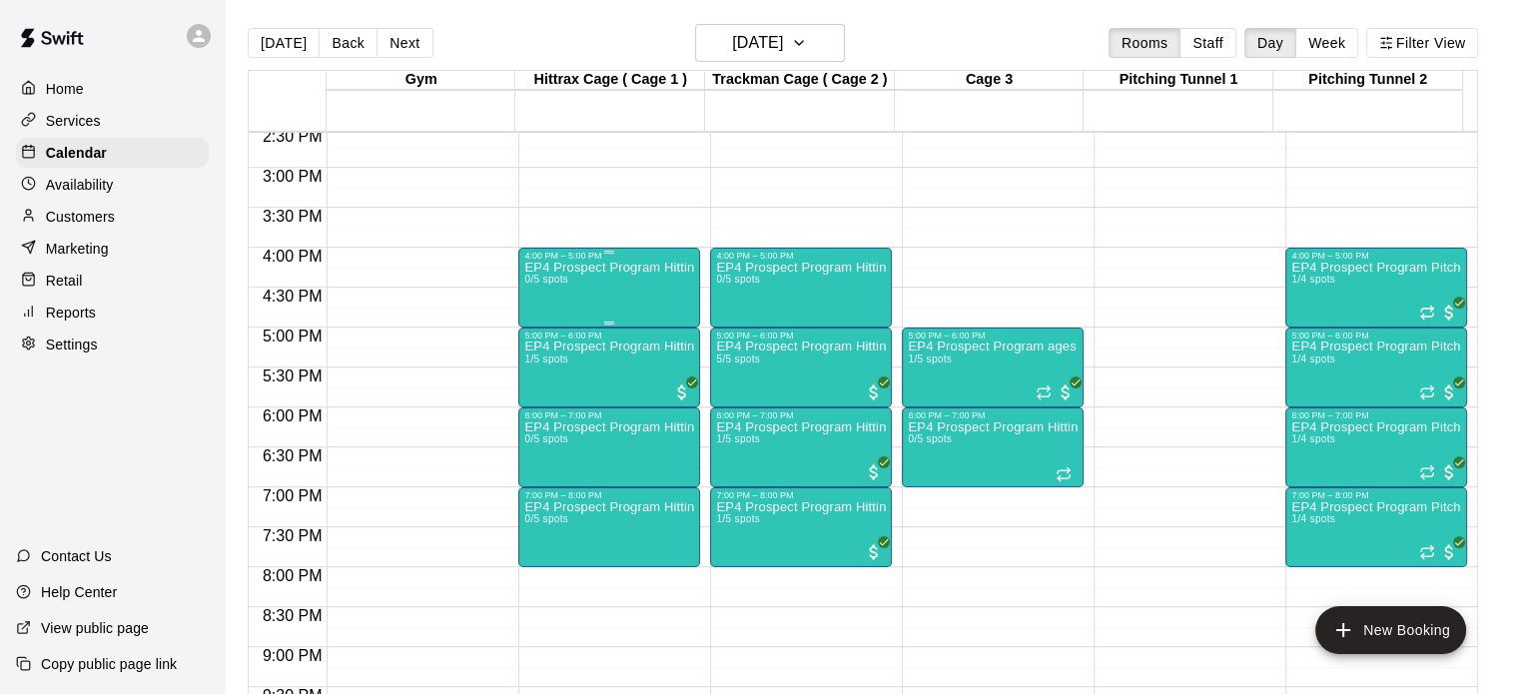
click at [609, 279] on div "EP4 Prospect Program Hitting ( 16u+ Slot ) 0/5 spots" at bounding box center [609, 608] width 170 height 694
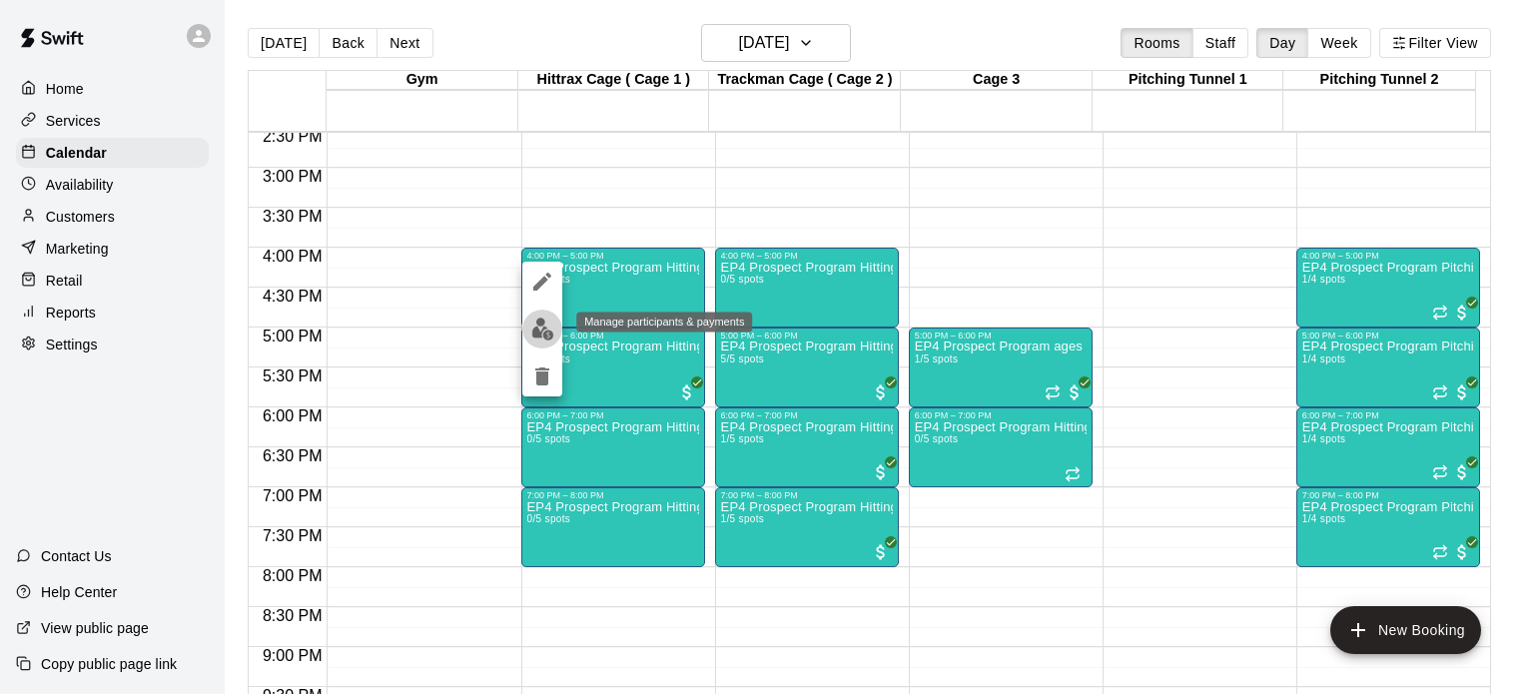
click at [535, 319] on img "edit" at bounding box center [542, 329] width 23 height 23
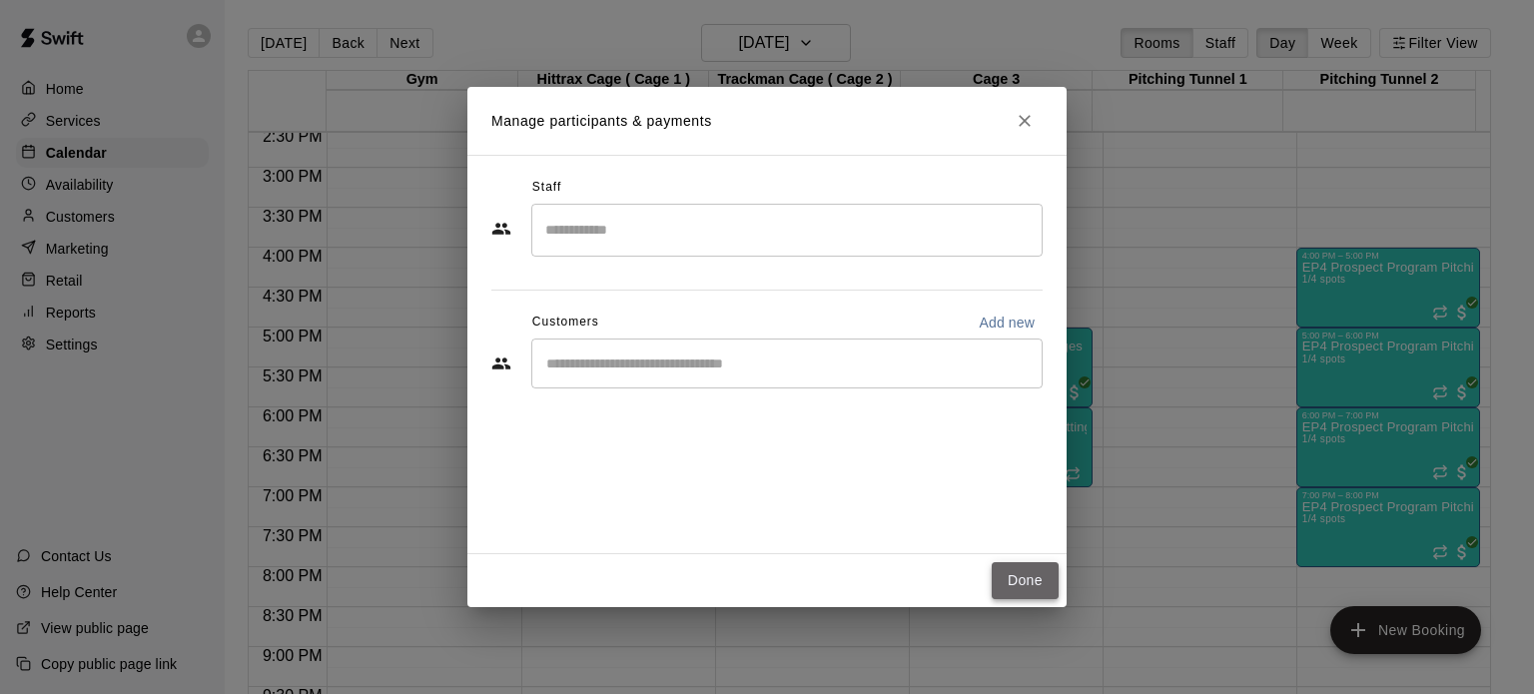
click at [1004, 582] on button "Done" at bounding box center [1025, 580] width 67 height 37
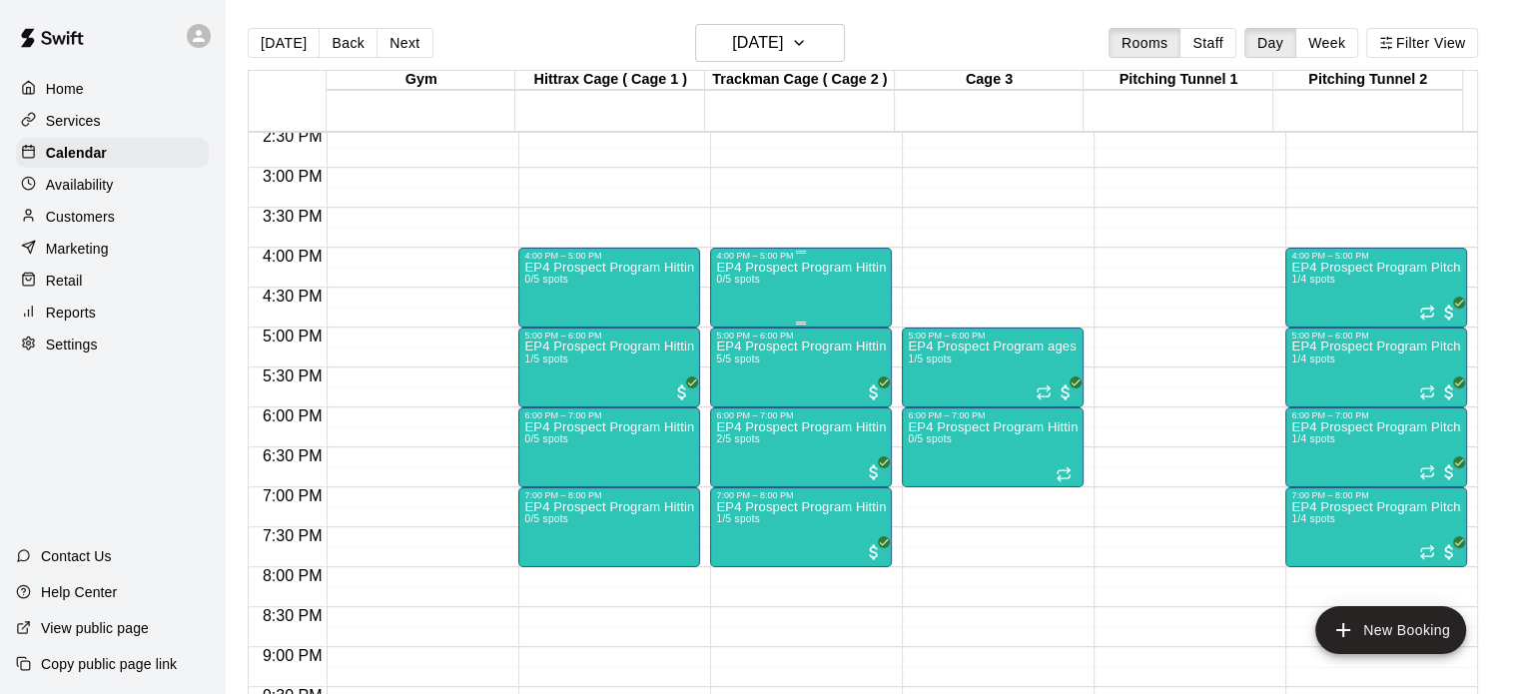
click at [831, 288] on div "EP4 Prospect Program Hitting ( ages [DEMOGRAPHIC_DATA] ) 0/5 spots" at bounding box center [801, 608] width 170 height 694
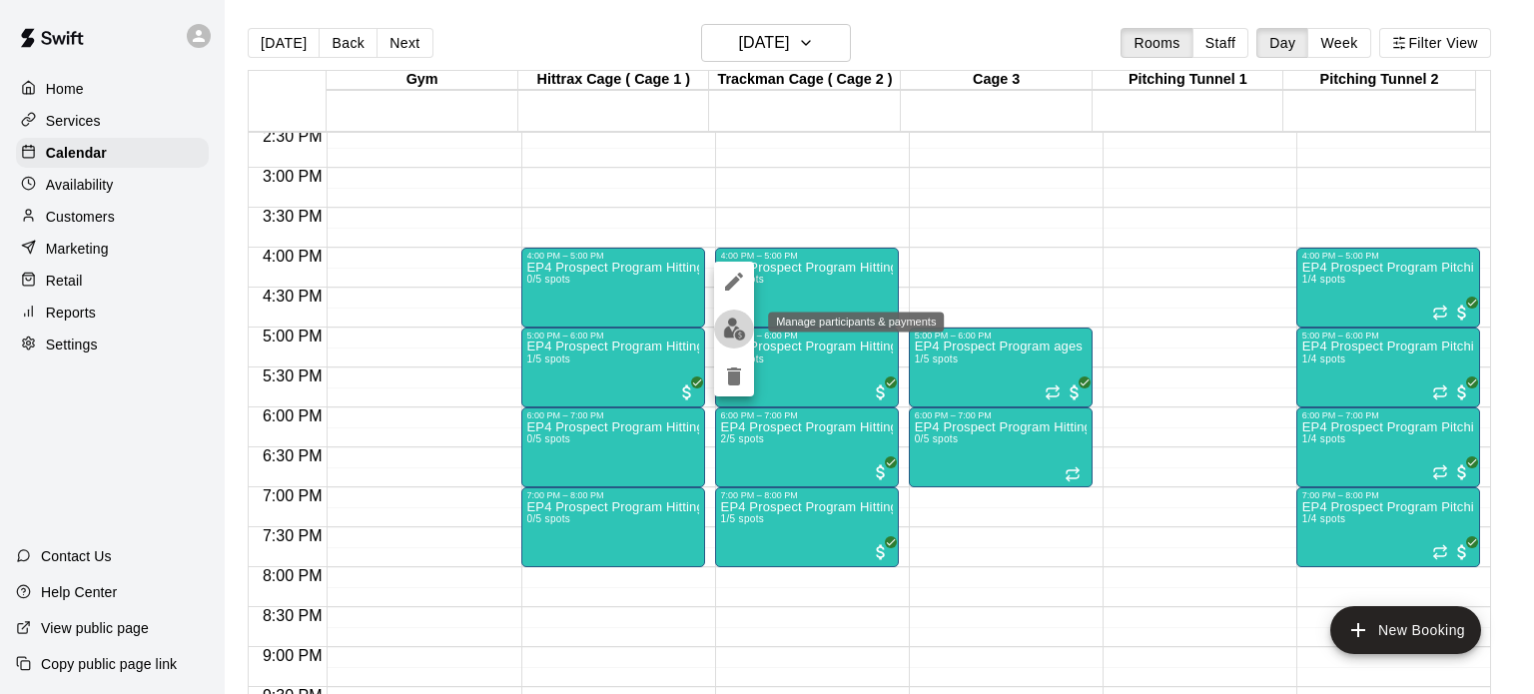
click at [727, 323] on img "edit" at bounding box center [734, 329] width 23 height 23
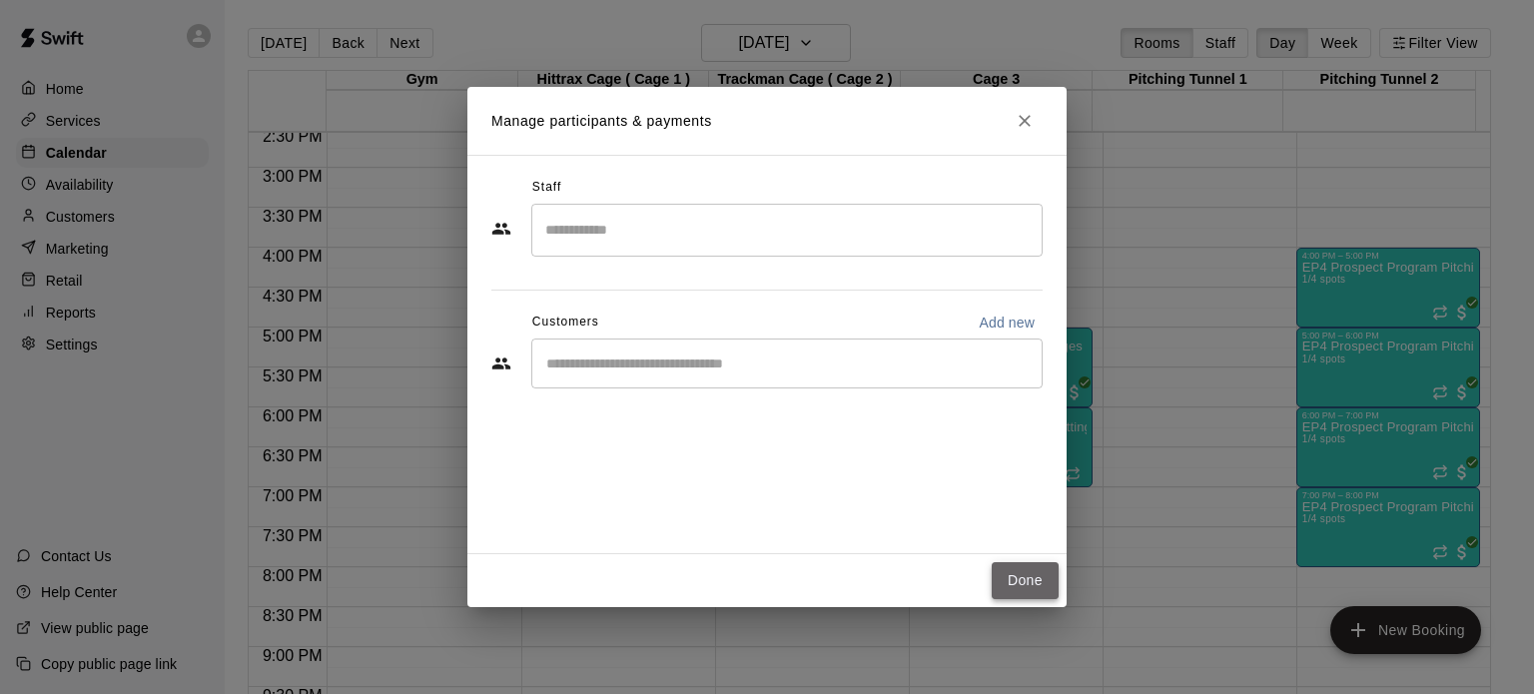
click at [1014, 582] on button "Done" at bounding box center [1025, 580] width 67 height 37
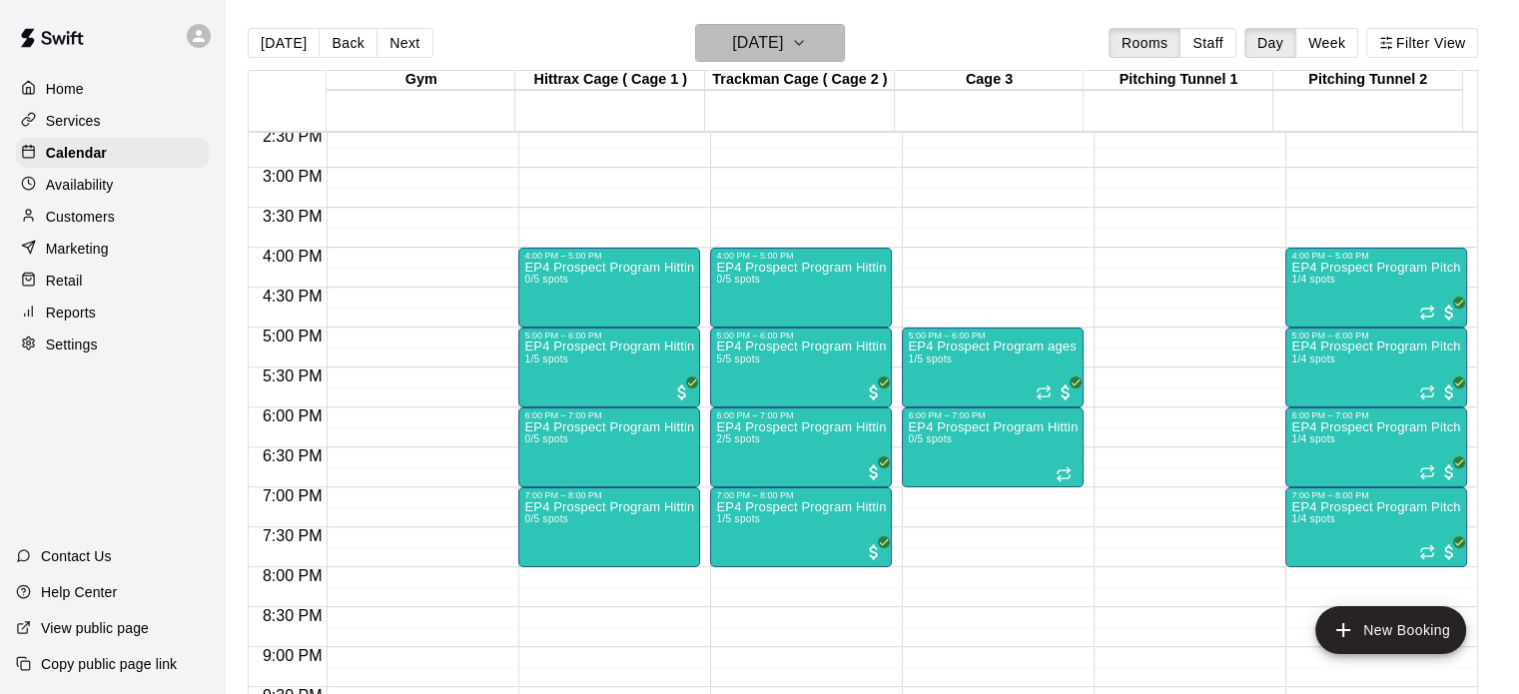
click at [807, 35] on icon "button" at bounding box center [799, 43] width 16 height 24
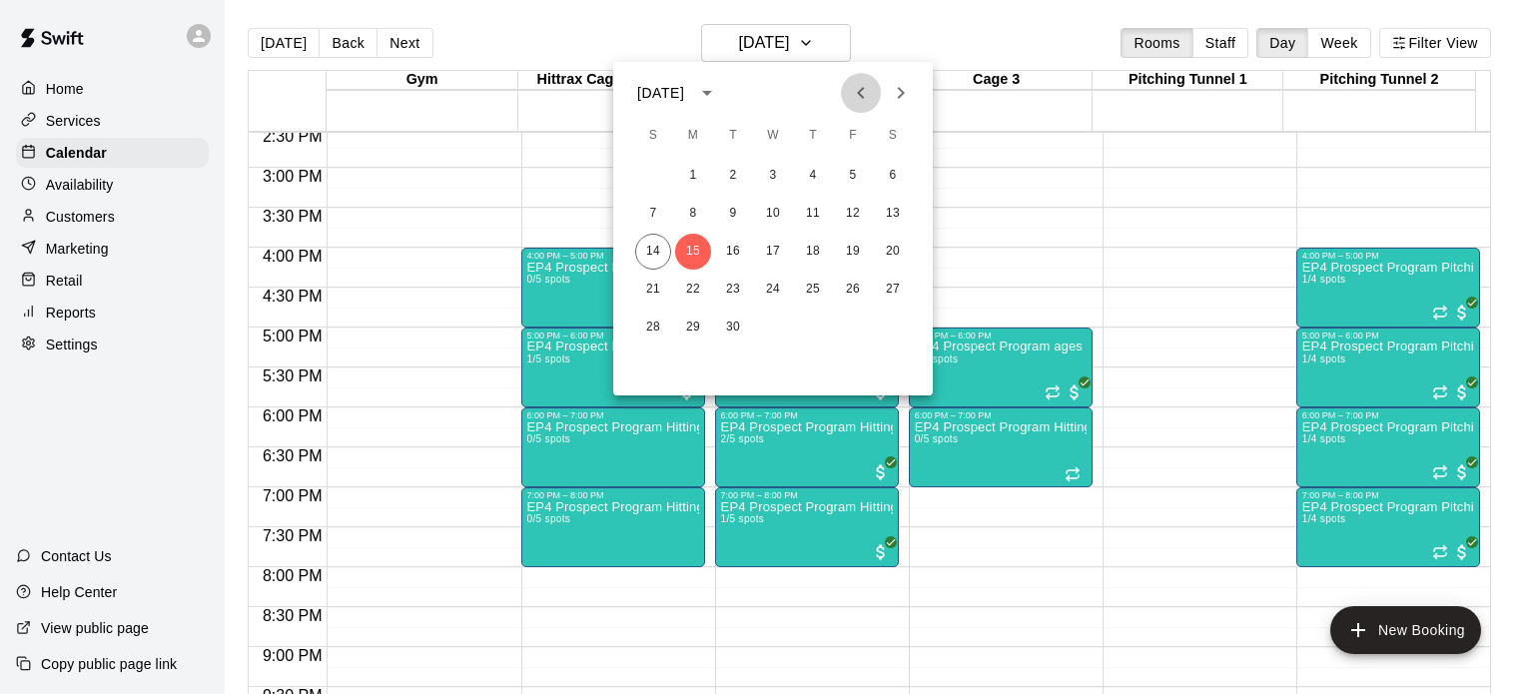
click at [857, 102] on icon "Previous month" at bounding box center [861, 93] width 24 height 24
click at [841, 73] on button "Previous month" at bounding box center [861, 93] width 40 height 40
click at [906, 95] on icon "Next month" at bounding box center [901, 93] width 24 height 24
click at [881, 73] on button "Next month" at bounding box center [901, 93] width 40 height 40
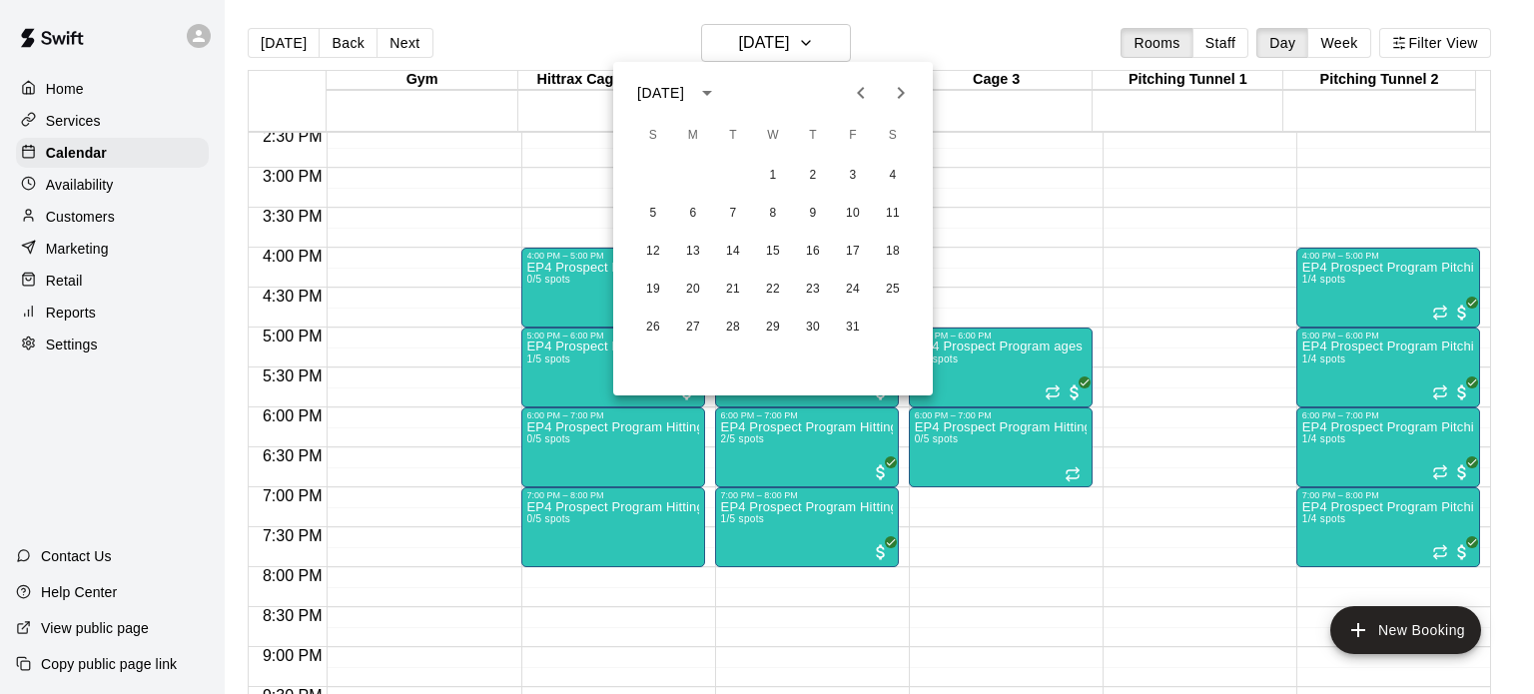
click at [863, 92] on icon "Previous month" at bounding box center [861, 93] width 24 height 24
